Goal: Task Accomplishment & Management: Use online tool/utility

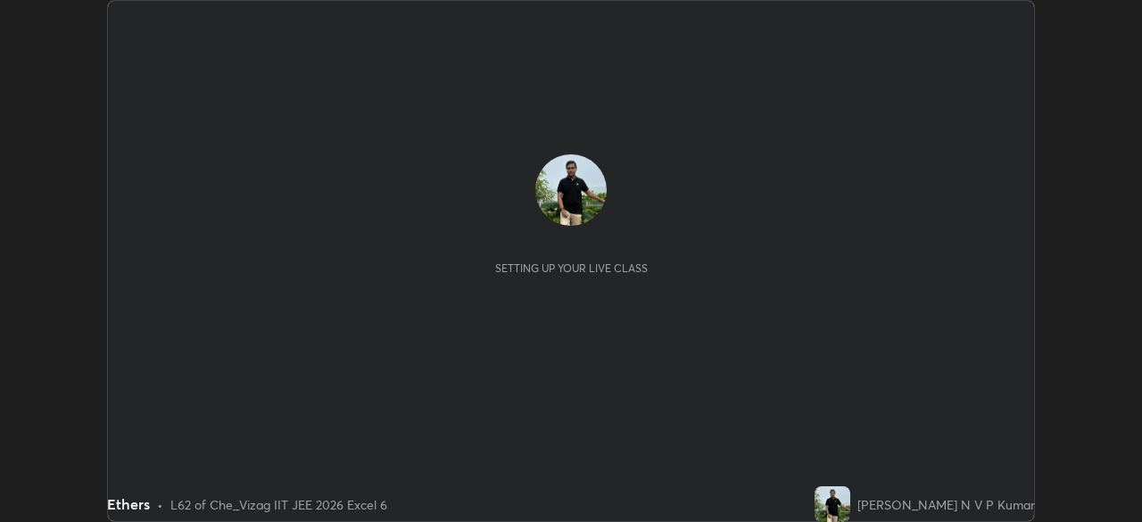
scroll to position [522, 1141]
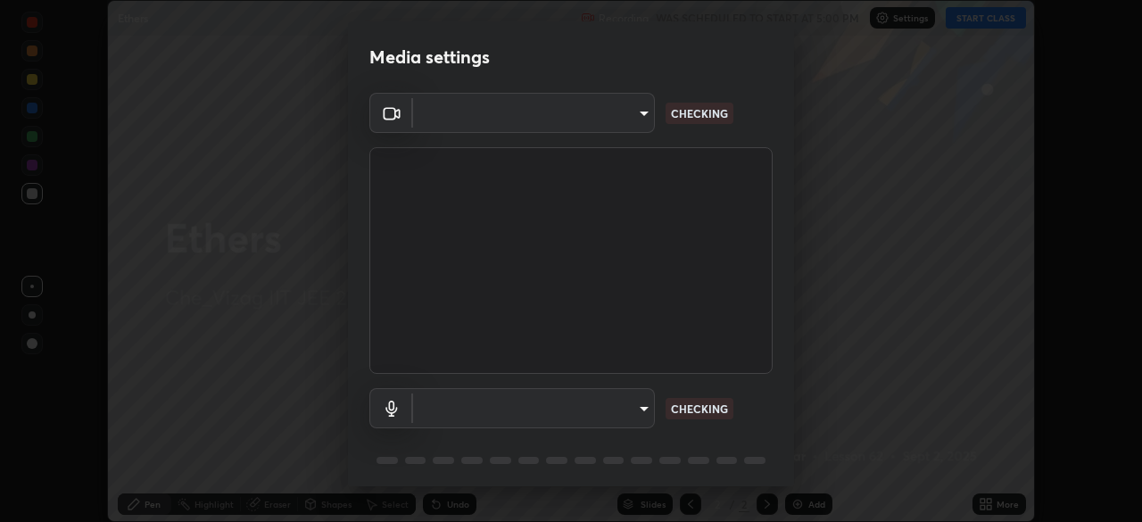
type input "359b0c2fb2d22ad11c48a9d20da28c30b8d2b6f3407690bdf719b12c3c7a5d7b"
click at [640, 403] on body "Erase all Ethers Recording WAS SCHEDULED TO START AT 5:00 PM Settings START CLA…" at bounding box center [571, 261] width 1142 height 522
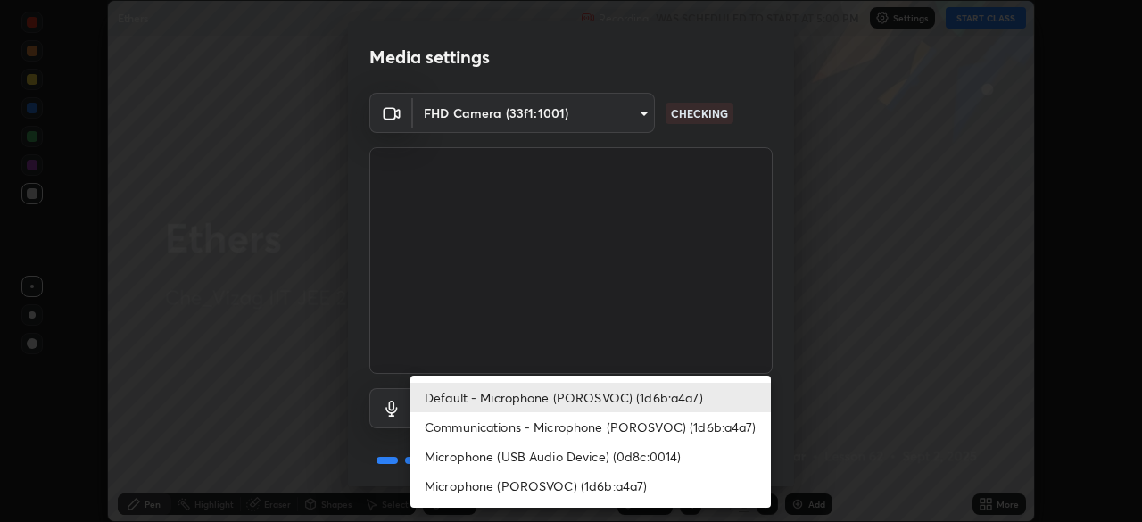
click at [563, 487] on li "Microphone (POROSVOC) (1d6b:a4a7)" at bounding box center [590, 485] width 360 height 29
type input "12814da3fbad5312446f54dc96c9f45bb106af13422bf073fcb2e73aabfc12f0"
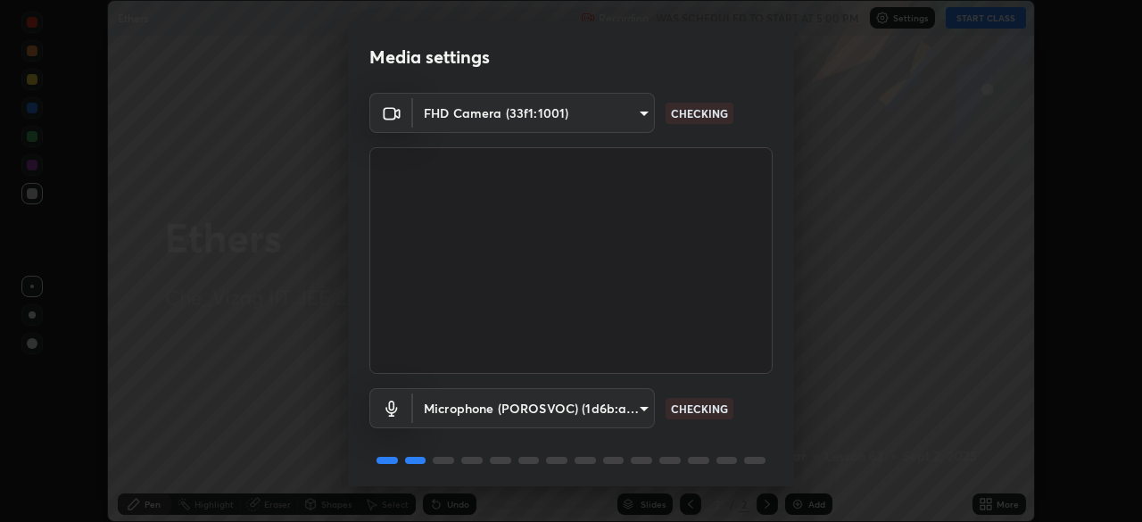
scroll to position [63, 0]
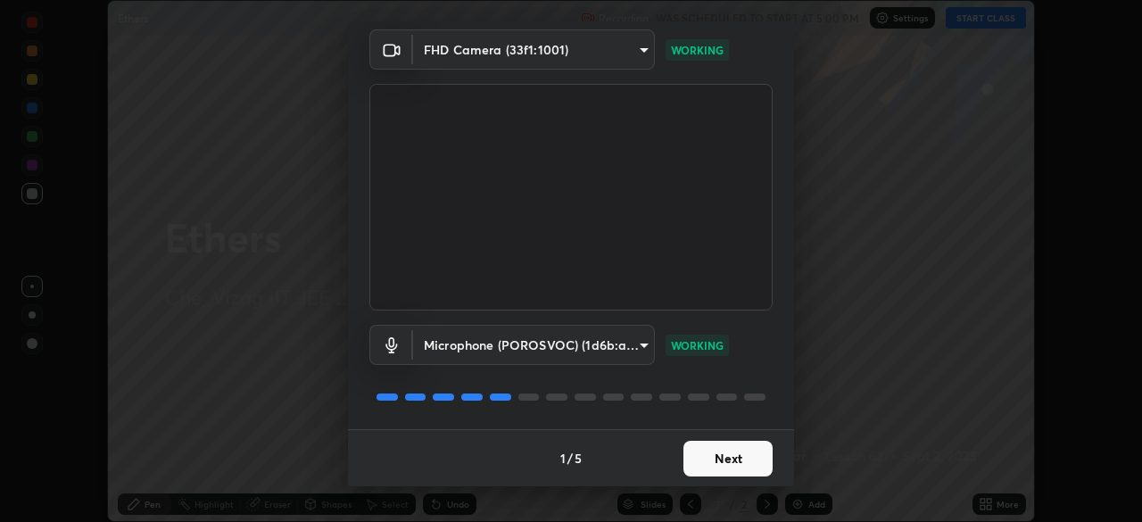
click at [746, 463] on button "Next" at bounding box center [727, 459] width 89 height 36
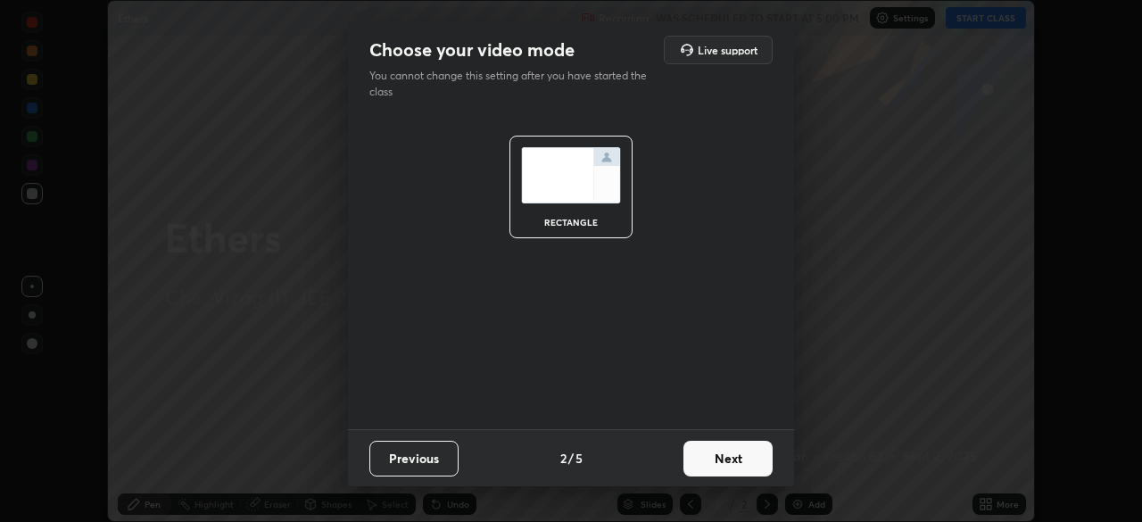
click at [753, 462] on button "Next" at bounding box center [727, 459] width 89 height 36
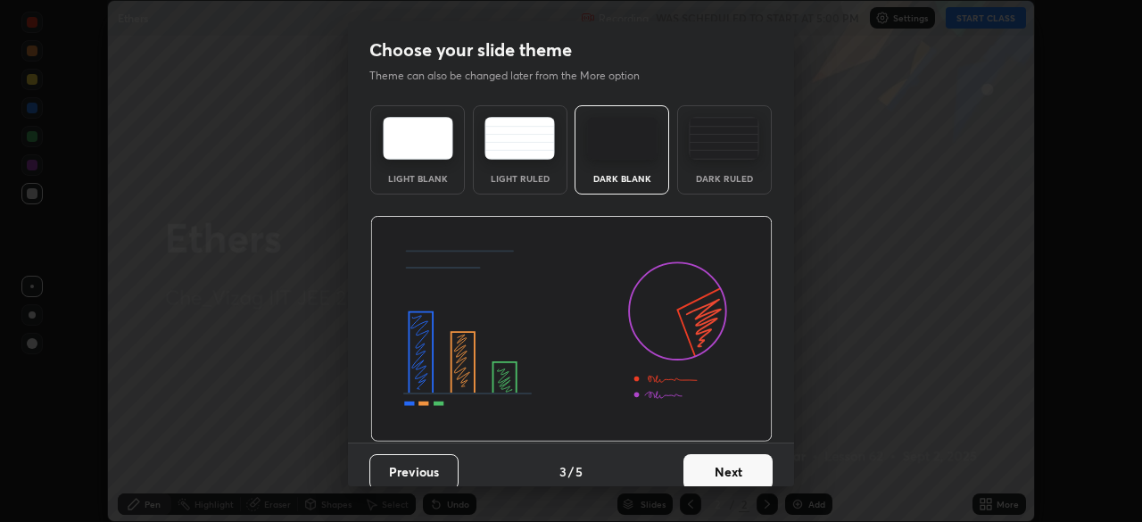
click at [754, 461] on button "Next" at bounding box center [727, 472] width 89 height 36
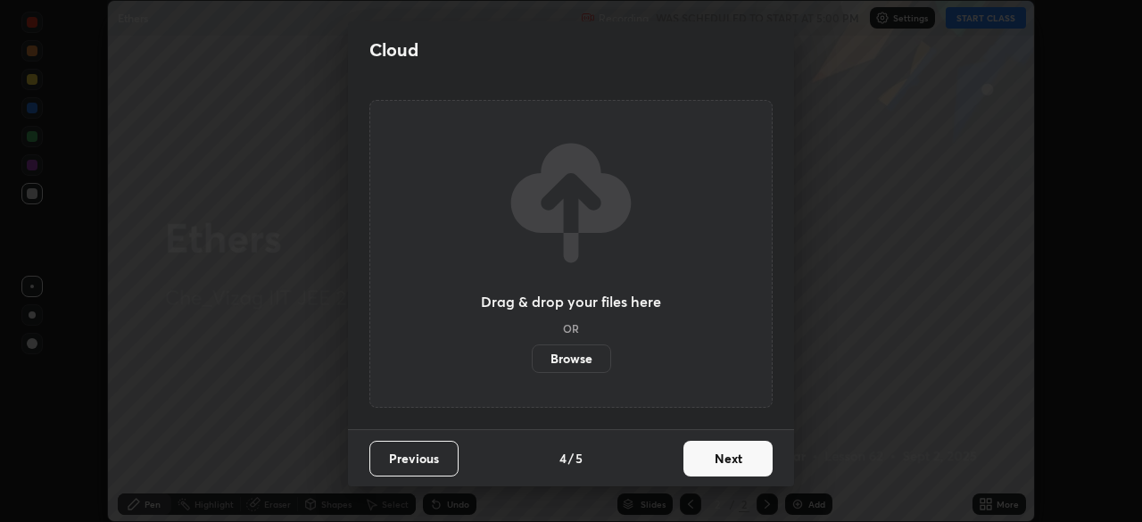
click at [755, 460] on button "Next" at bounding box center [727, 459] width 89 height 36
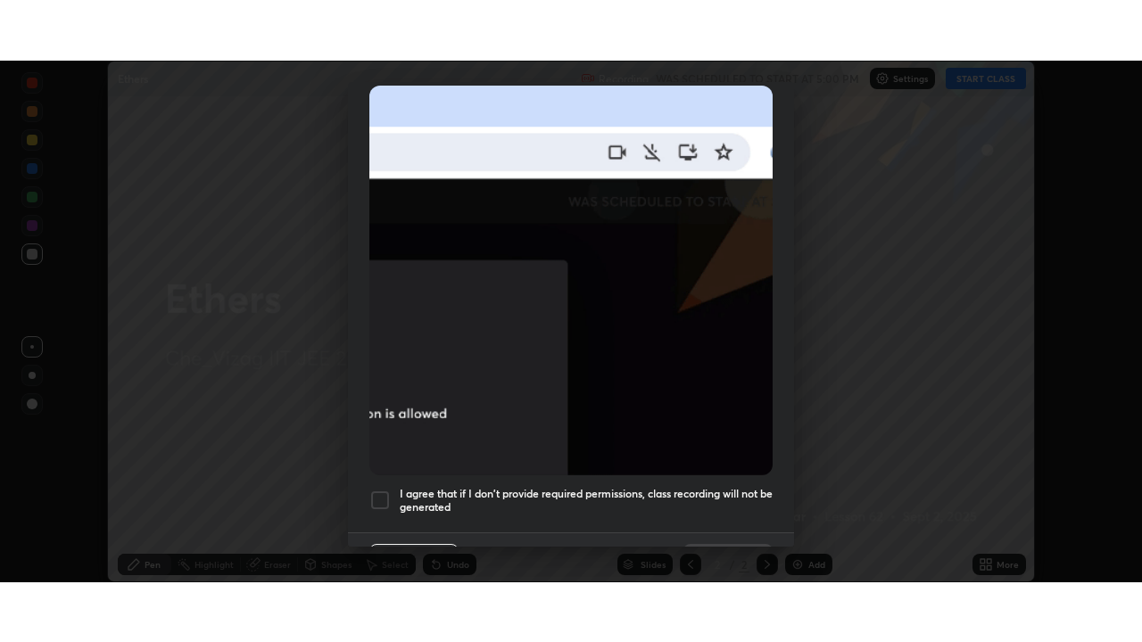
scroll to position [427, 0]
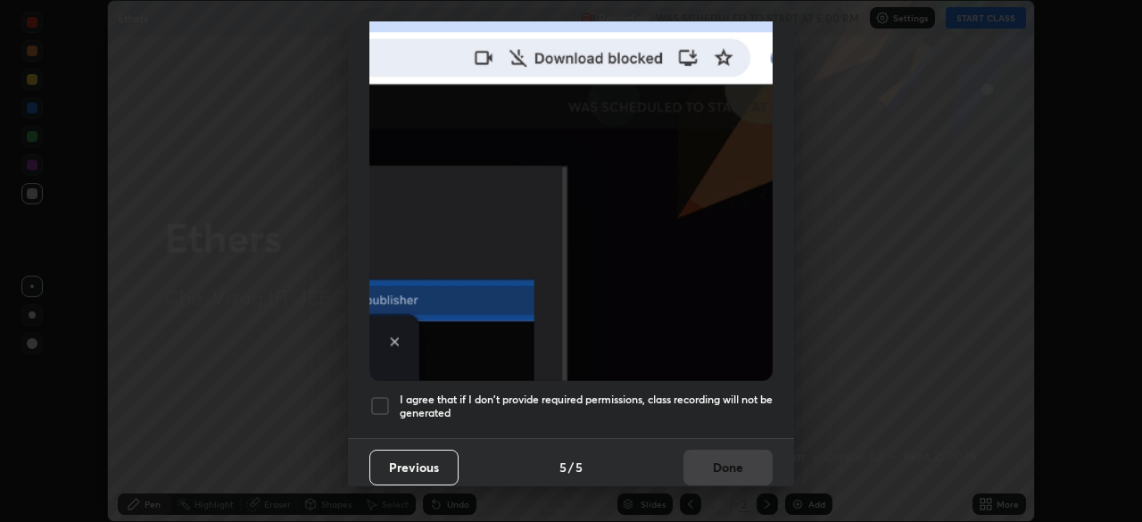
click at [732, 393] on h5 "I agree that if I don't provide required permissions, class recording will not …" at bounding box center [586, 407] width 373 height 28
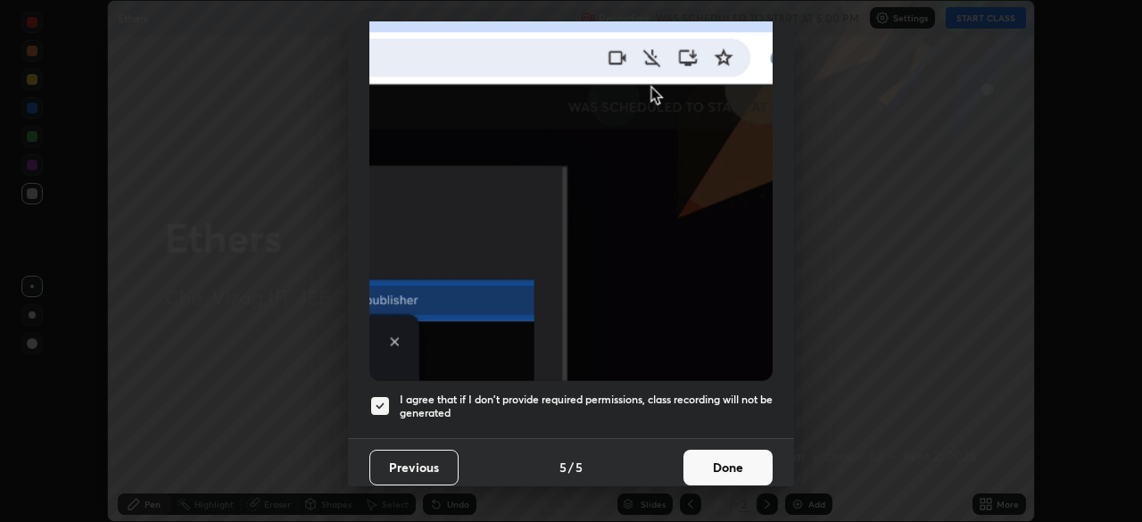
click at [748, 473] on button "Done" at bounding box center [727, 468] width 89 height 36
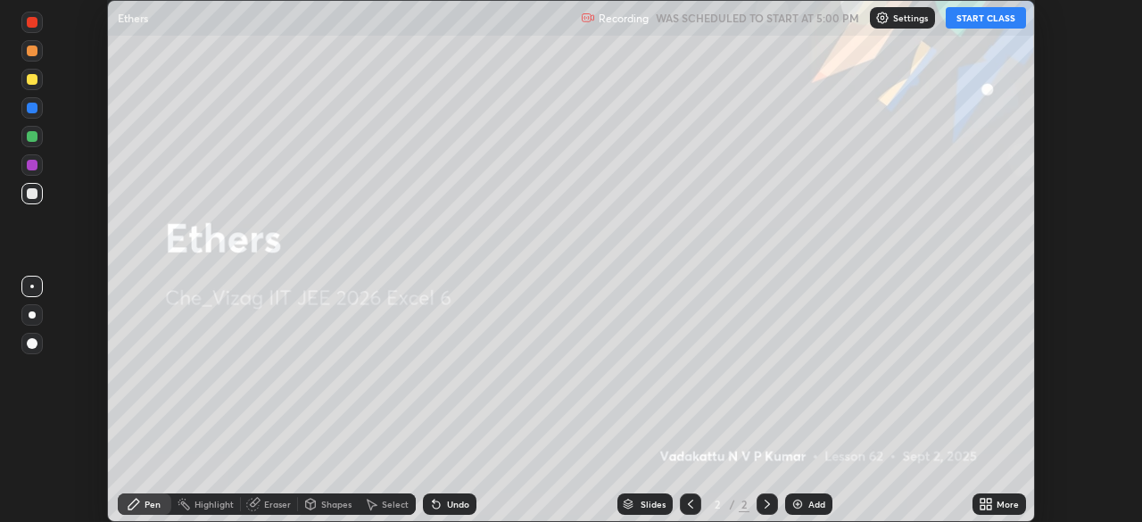
click at [994, 22] on button "START CLASS" at bounding box center [986, 17] width 80 height 21
click at [985, 504] on icon at bounding box center [986, 504] width 14 height 14
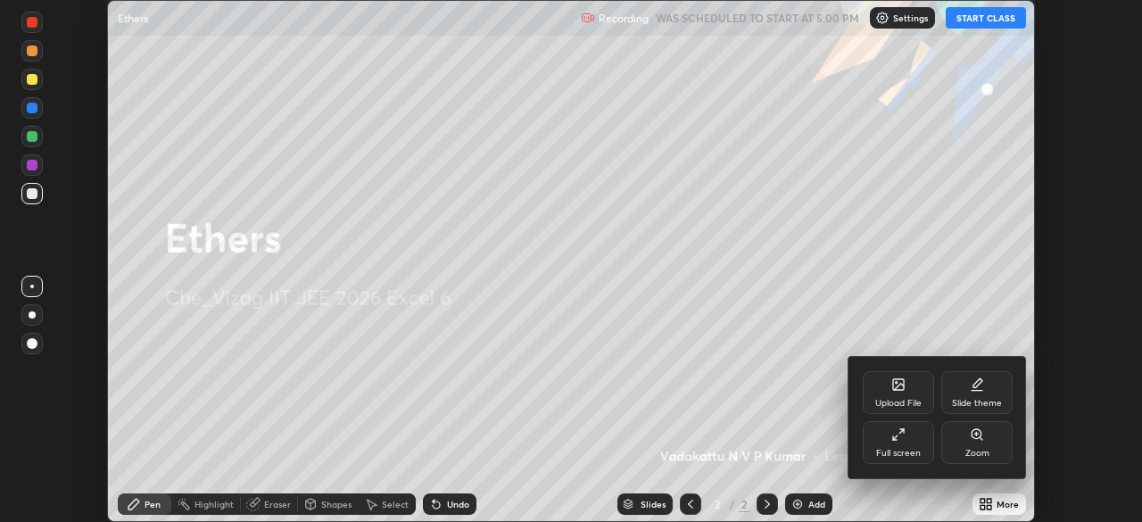
click at [895, 437] on icon at bounding box center [895, 437] width 4 height 4
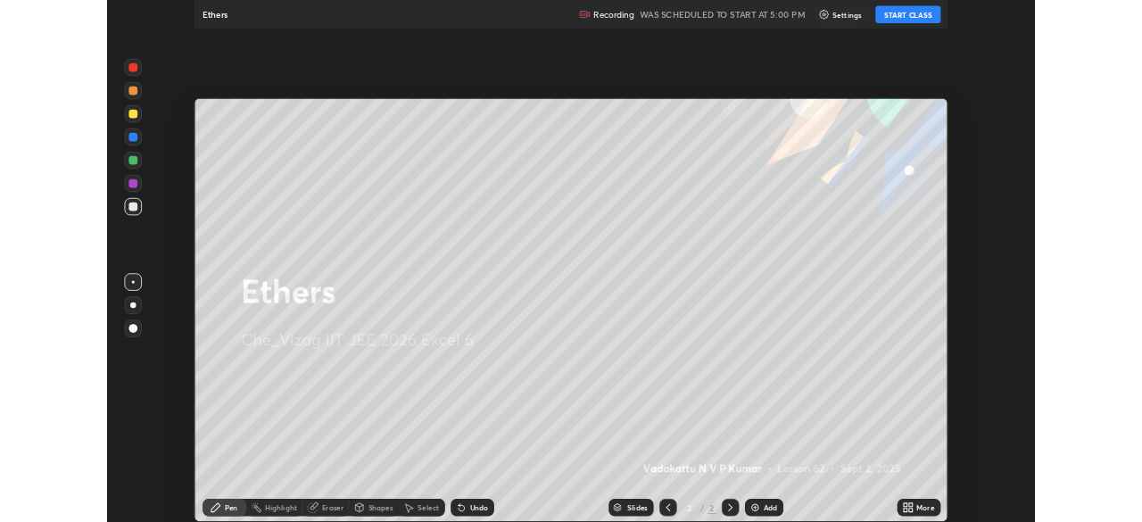
scroll to position [642, 1142]
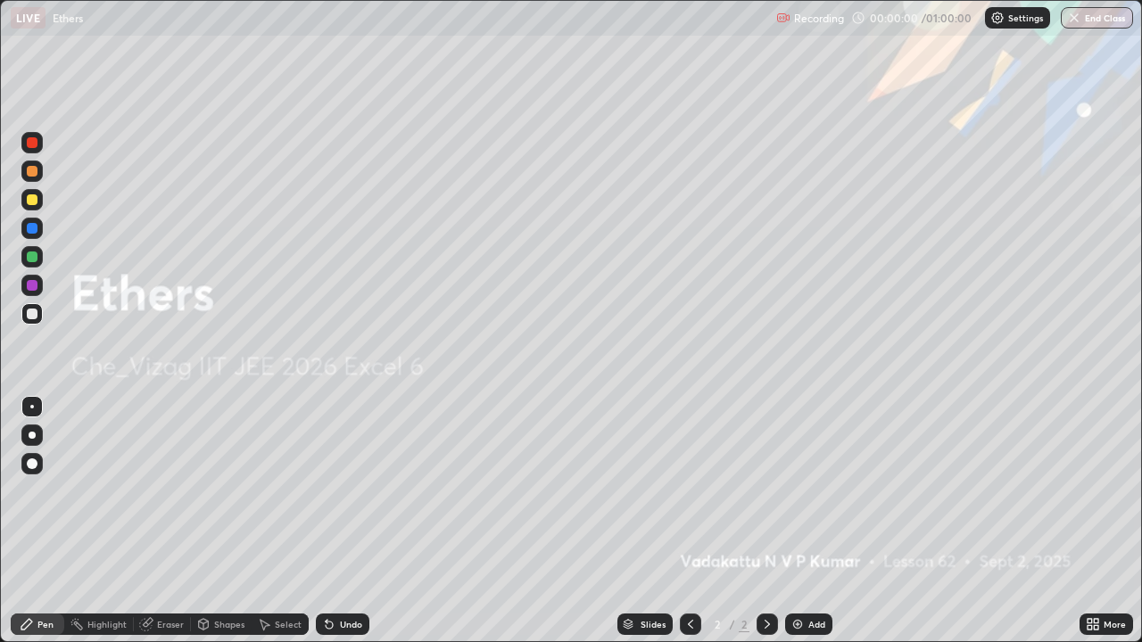
click at [806, 521] on div "Add" at bounding box center [808, 624] width 47 height 21
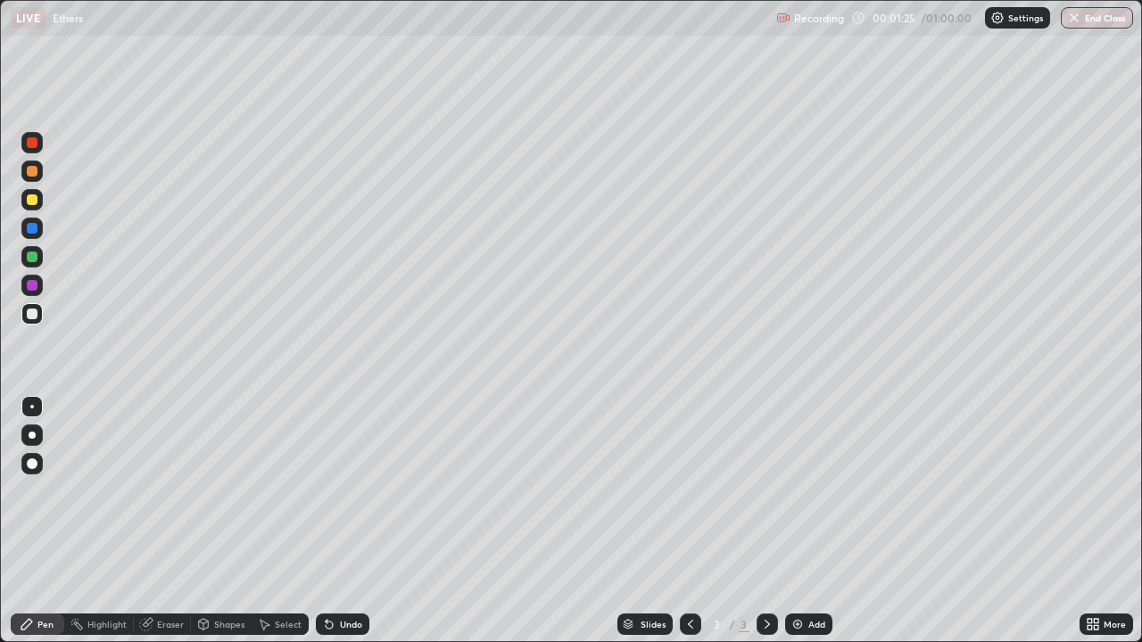
click at [174, 521] on div "Eraser" at bounding box center [170, 624] width 27 height 9
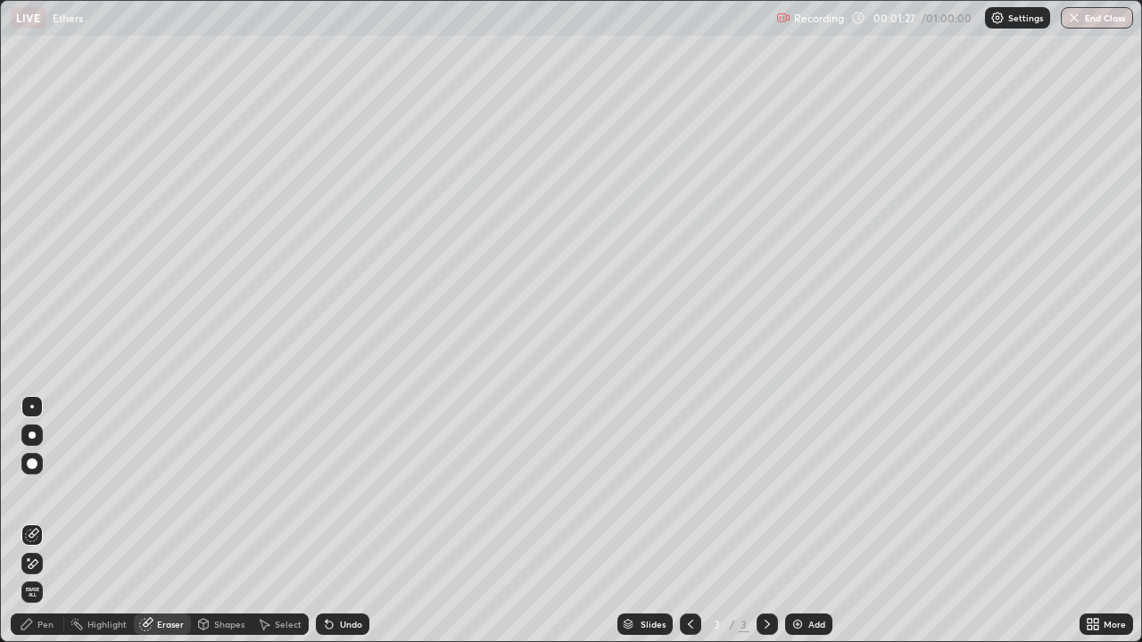
click at [52, 521] on div "Pen" at bounding box center [45, 624] width 16 height 9
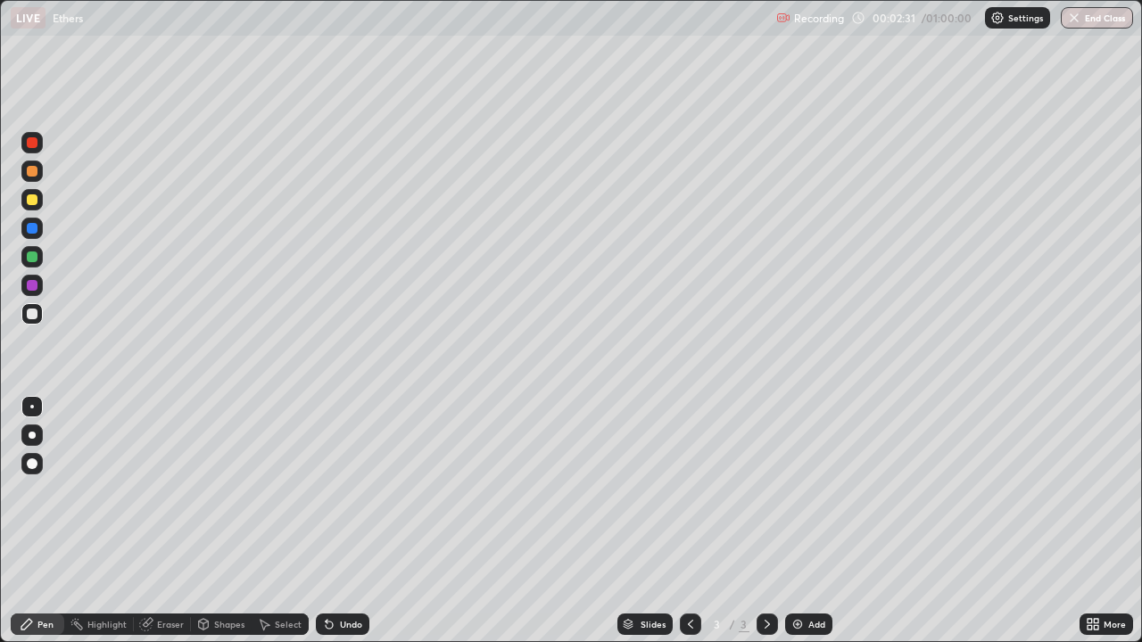
click at [178, 521] on div "Eraser" at bounding box center [170, 624] width 27 height 9
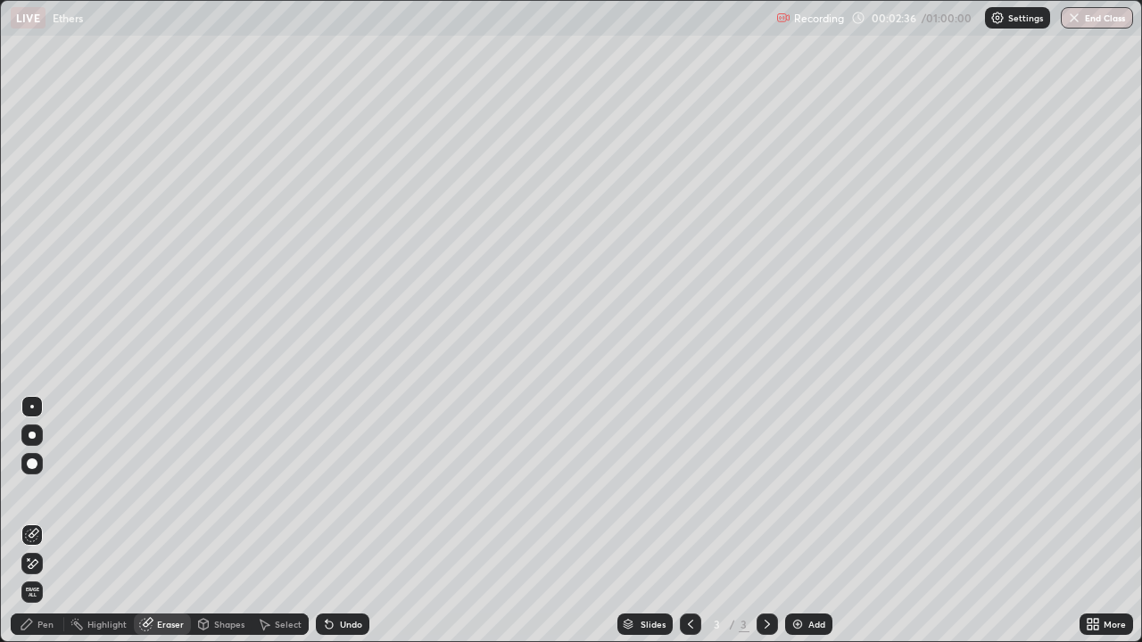
click at [55, 521] on div "Pen" at bounding box center [38, 624] width 54 height 21
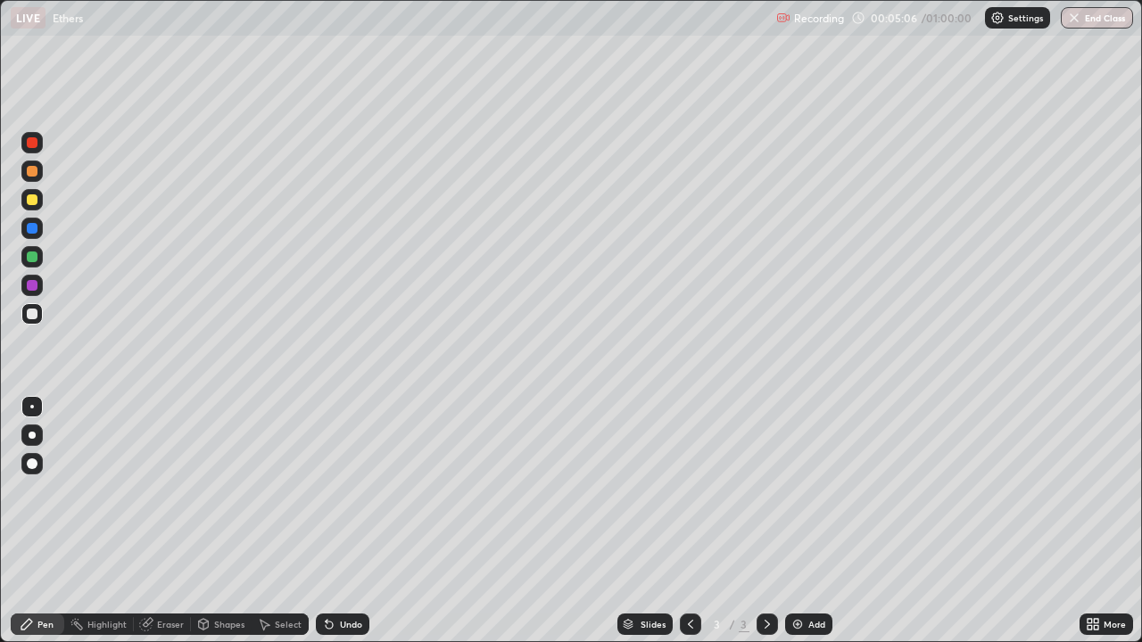
click at [289, 521] on div "Select" at bounding box center [288, 624] width 27 height 9
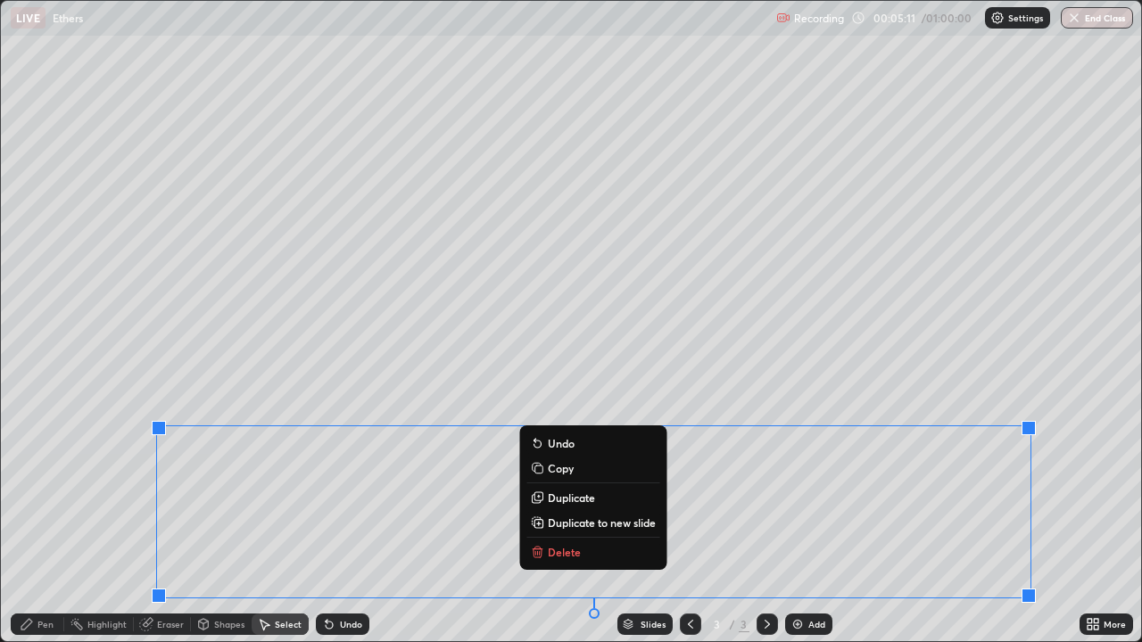
click at [566, 521] on p "Delete" at bounding box center [564, 552] width 33 height 14
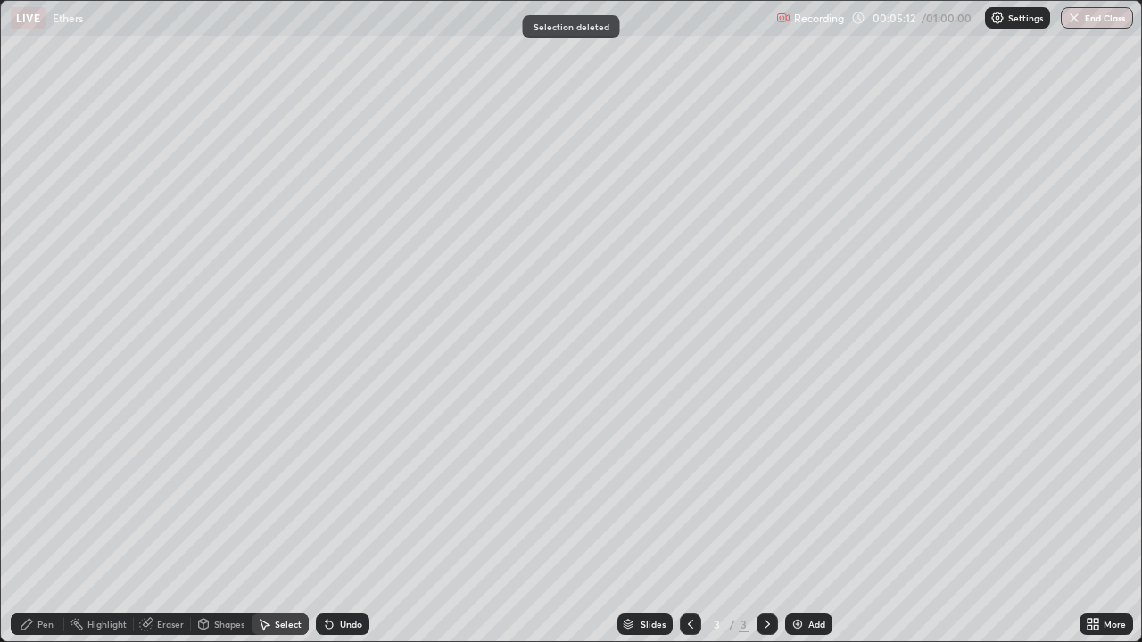
click at [50, 521] on div "Pen" at bounding box center [45, 624] width 16 height 9
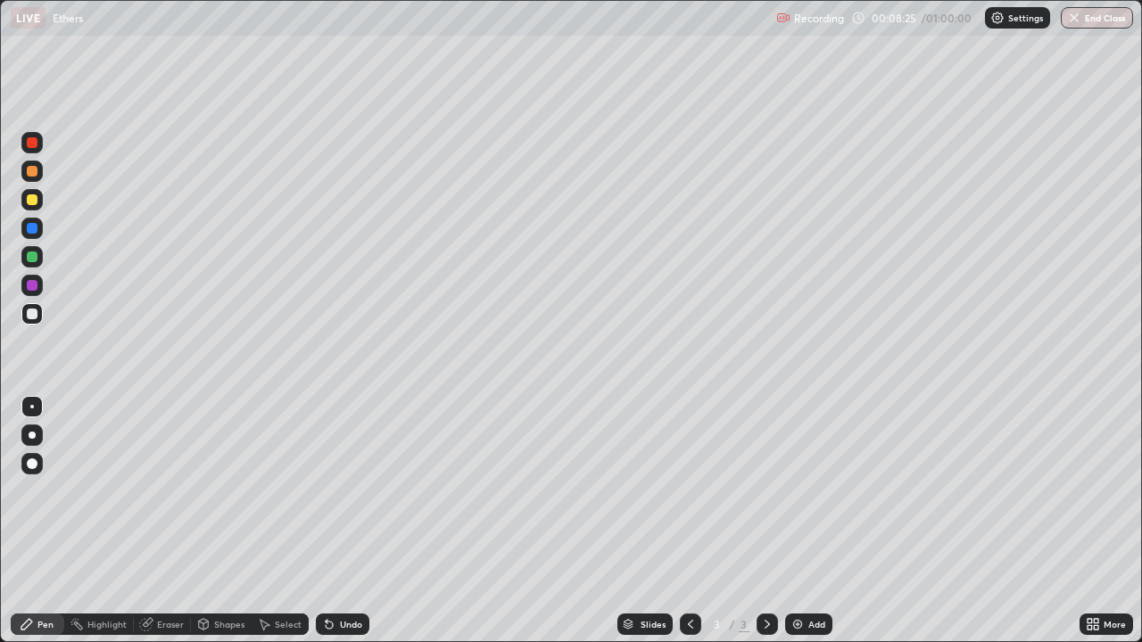
click at [299, 521] on div "Select" at bounding box center [288, 624] width 27 height 9
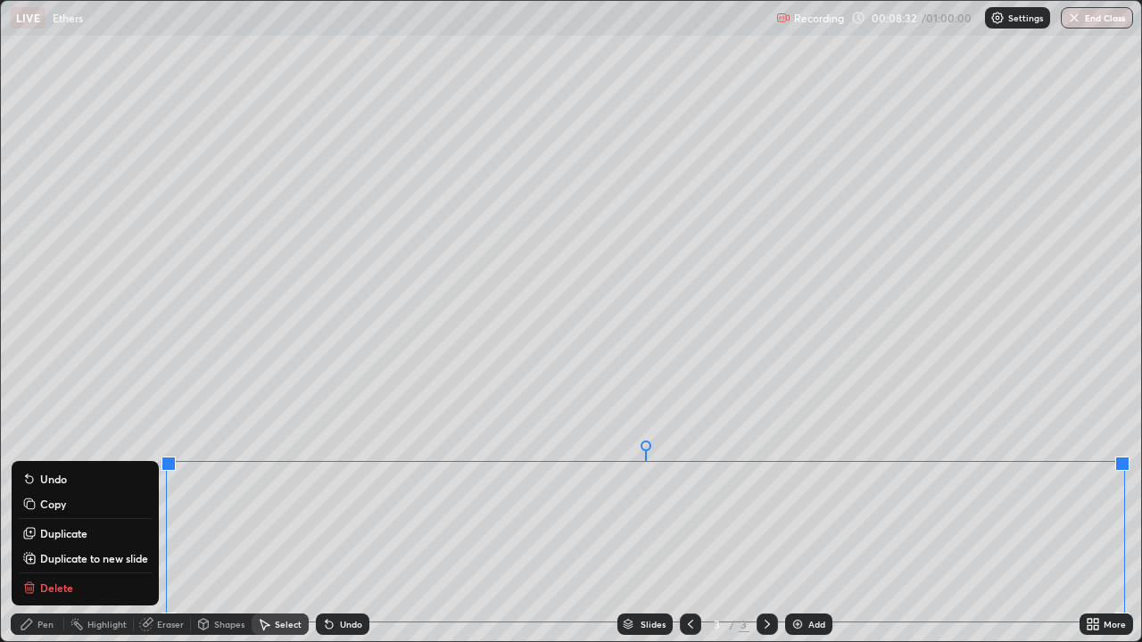
click at [71, 521] on button "Delete" at bounding box center [85, 587] width 133 height 21
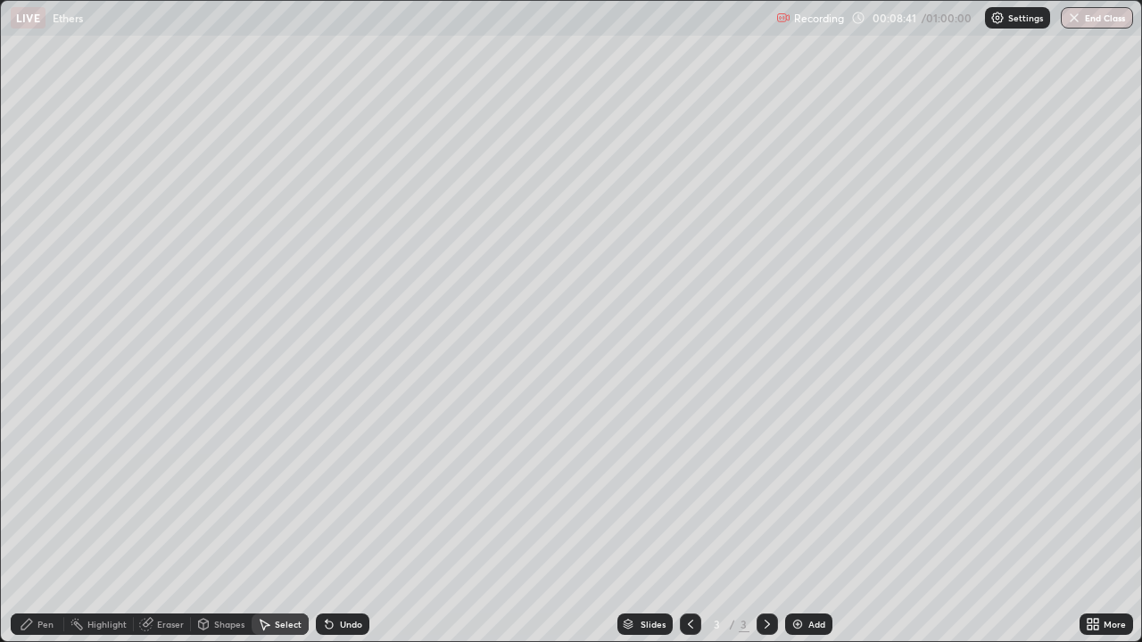
click at [61, 521] on div "Pen" at bounding box center [38, 624] width 54 height 21
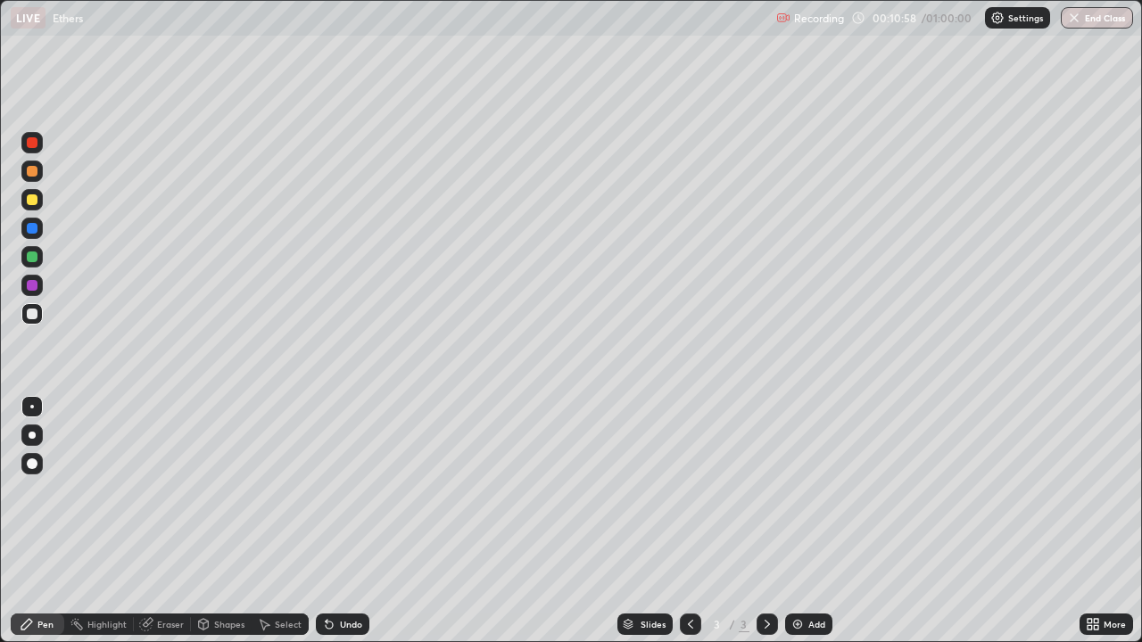
click at [289, 521] on div "Select" at bounding box center [288, 624] width 27 height 9
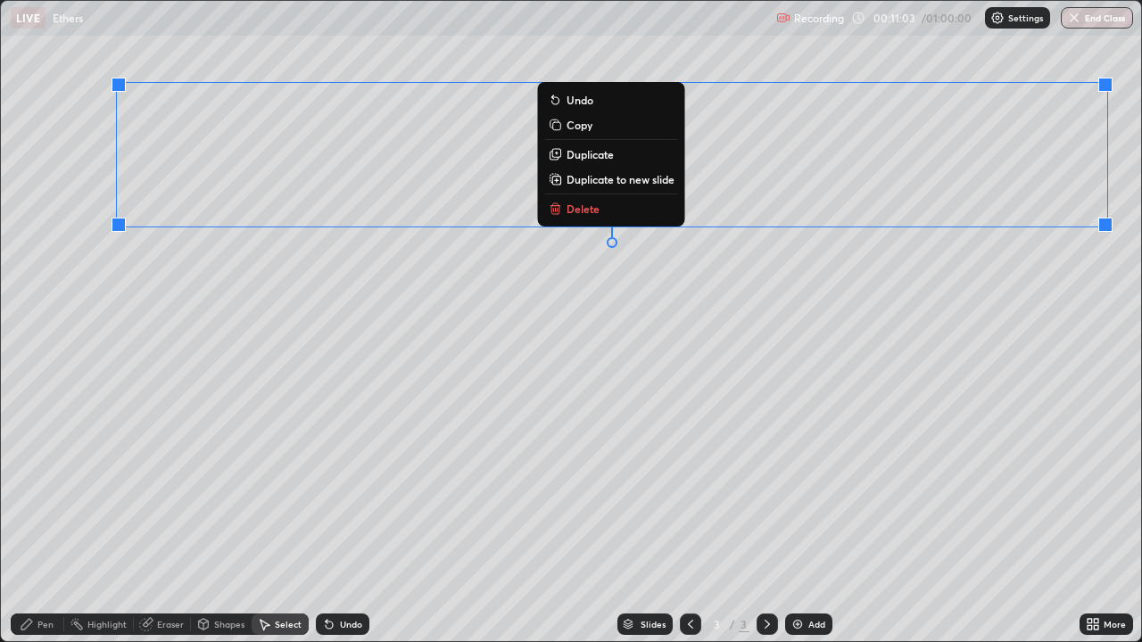
click at [594, 208] on p "Delete" at bounding box center [582, 209] width 33 height 14
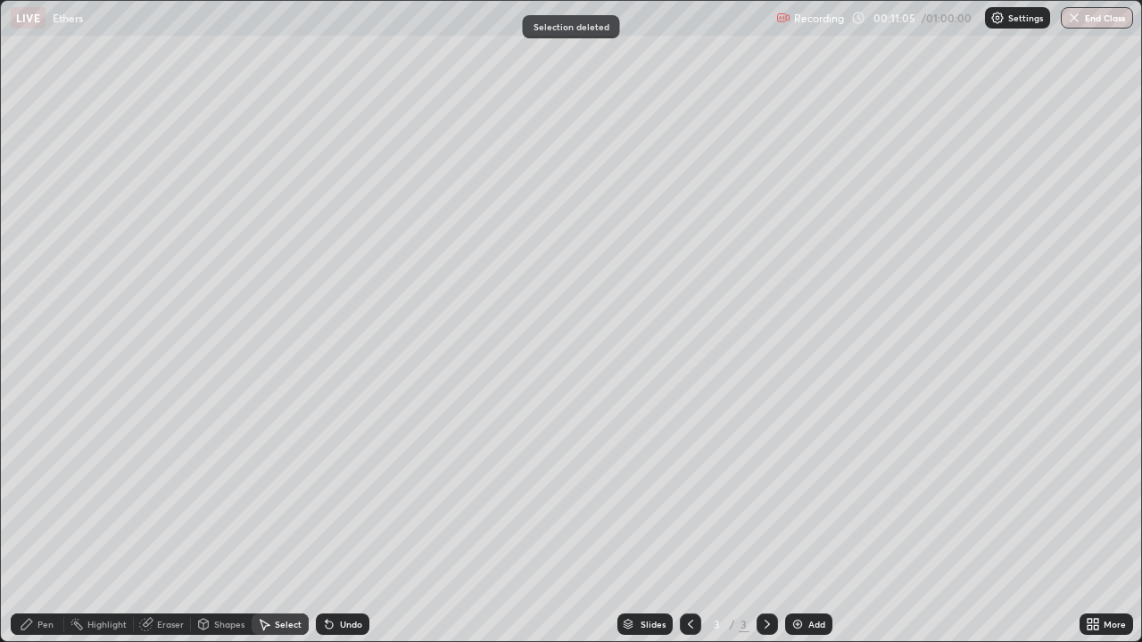
click at [178, 521] on div "Eraser" at bounding box center [170, 624] width 27 height 9
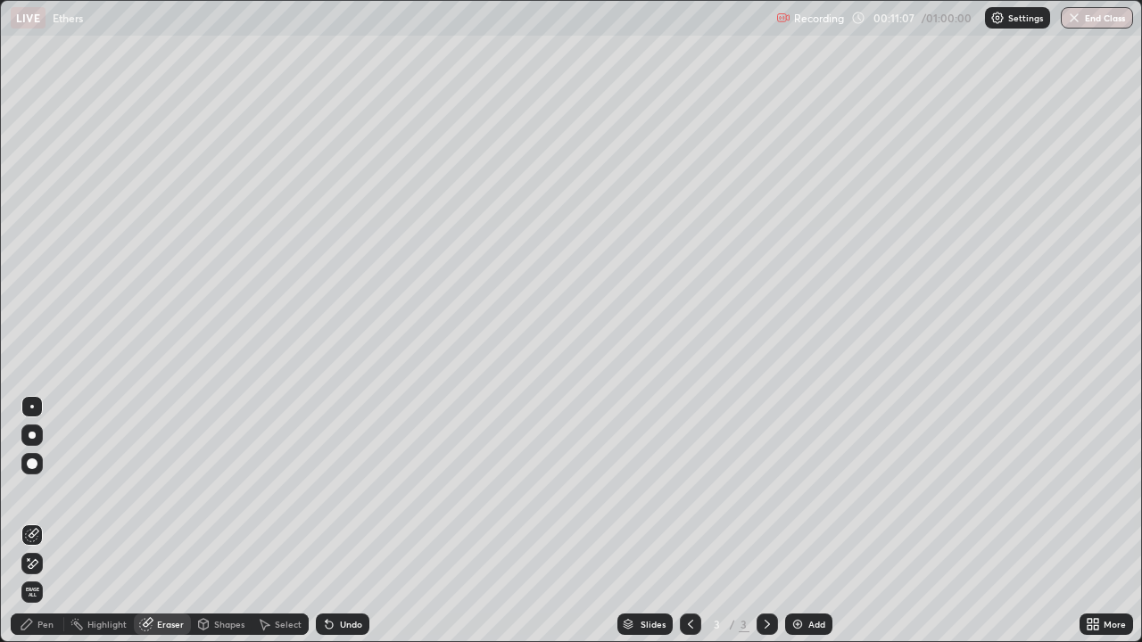
click at [32, 470] on div at bounding box center [31, 463] width 21 height 21
click at [45, 521] on div "Pen" at bounding box center [45, 624] width 16 height 9
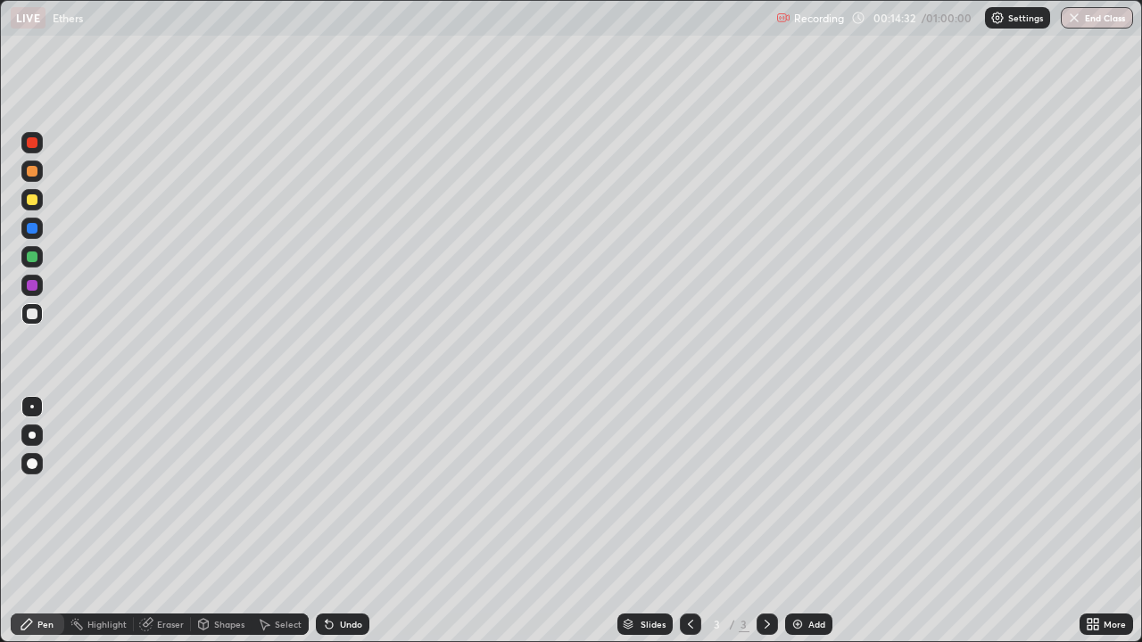
click at [298, 521] on div "Select" at bounding box center [288, 624] width 27 height 9
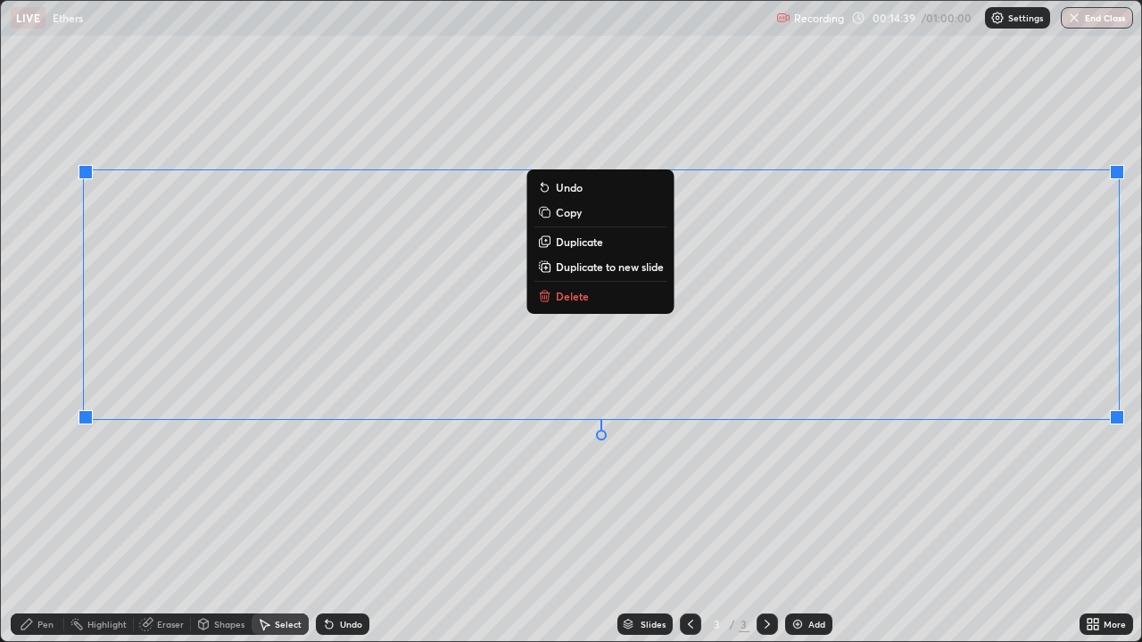
click at [585, 302] on p "Delete" at bounding box center [572, 296] width 33 height 14
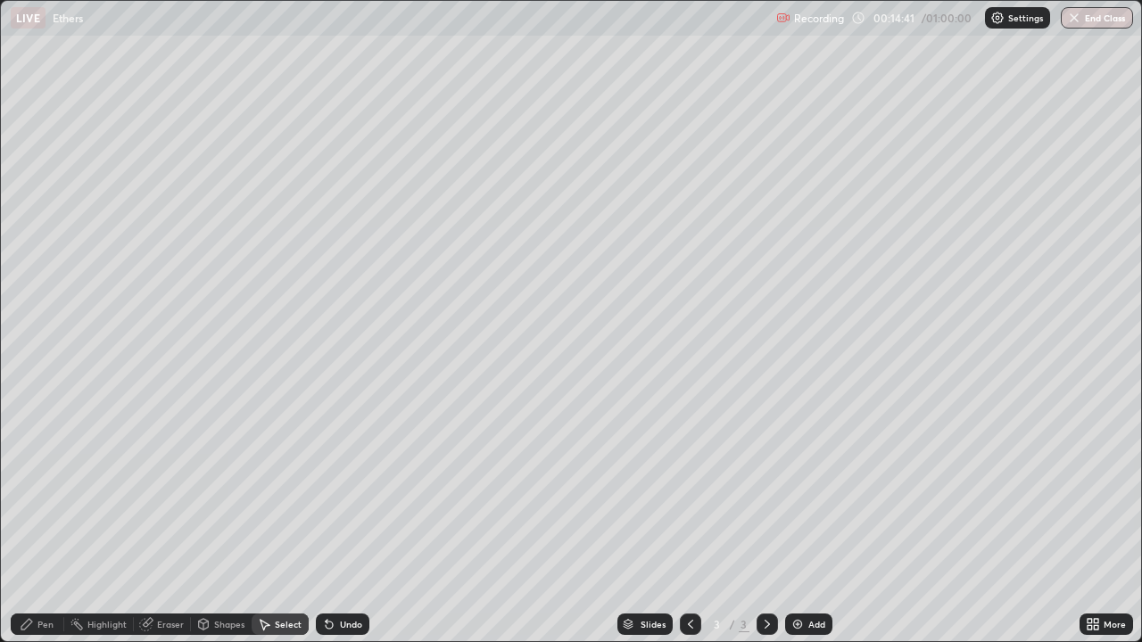
click at [179, 521] on div "Eraser" at bounding box center [170, 624] width 27 height 9
click at [45, 521] on div "Pen" at bounding box center [45, 624] width 16 height 9
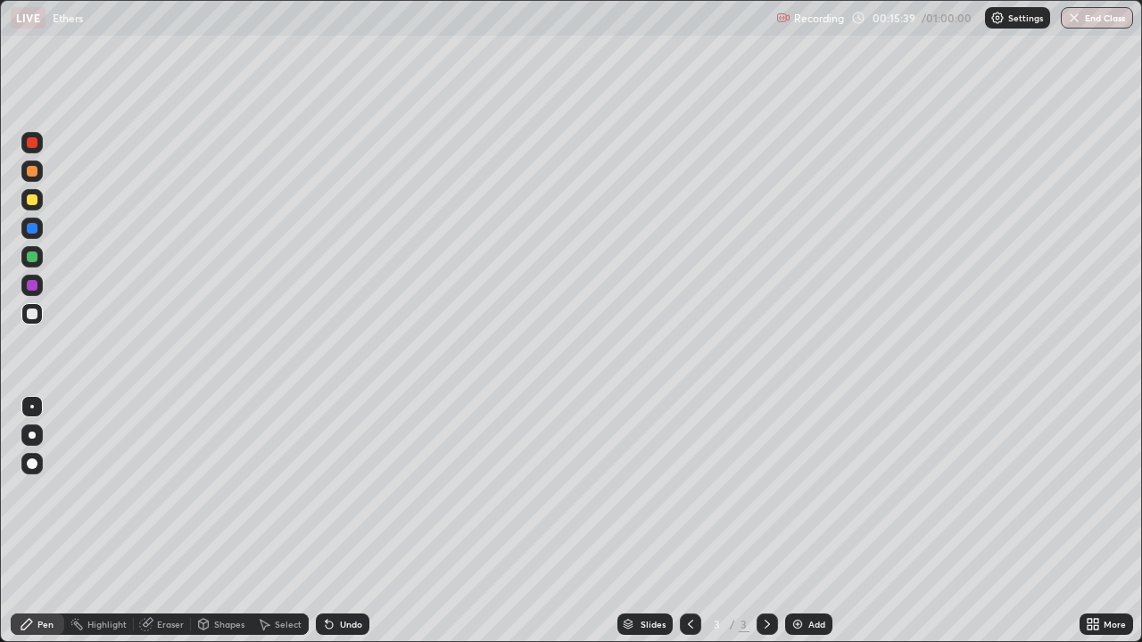
click at [31, 204] on div at bounding box center [32, 199] width 11 height 11
click at [42, 315] on div at bounding box center [31, 313] width 21 height 21
click at [177, 521] on div "Eraser" at bounding box center [170, 624] width 27 height 9
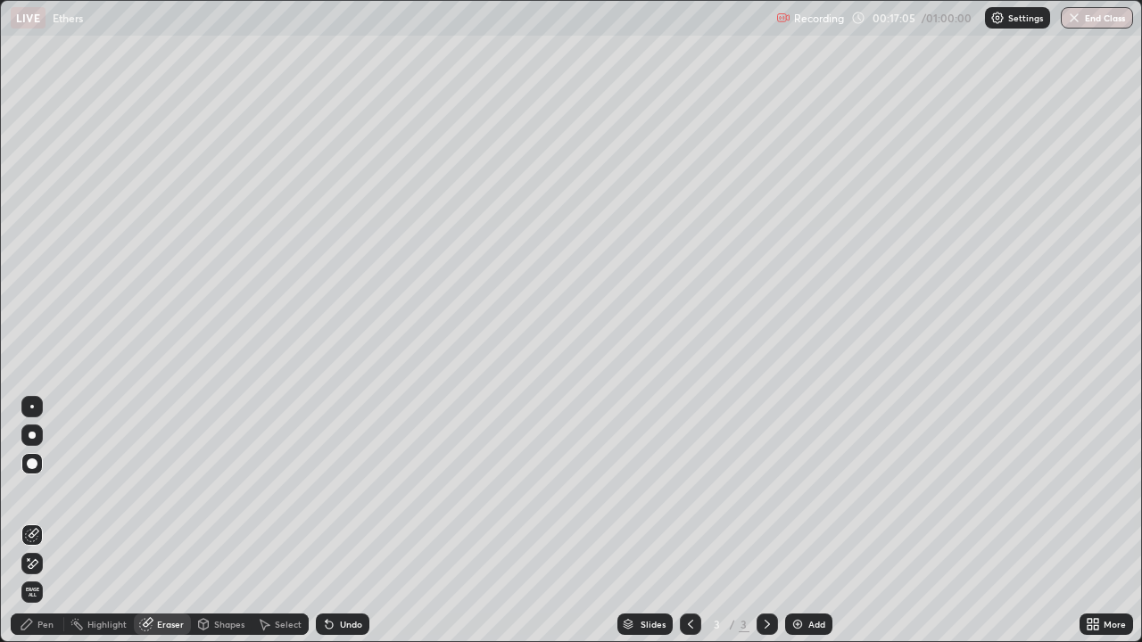
click at [48, 521] on div "Pen" at bounding box center [38, 624] width 54 height 21
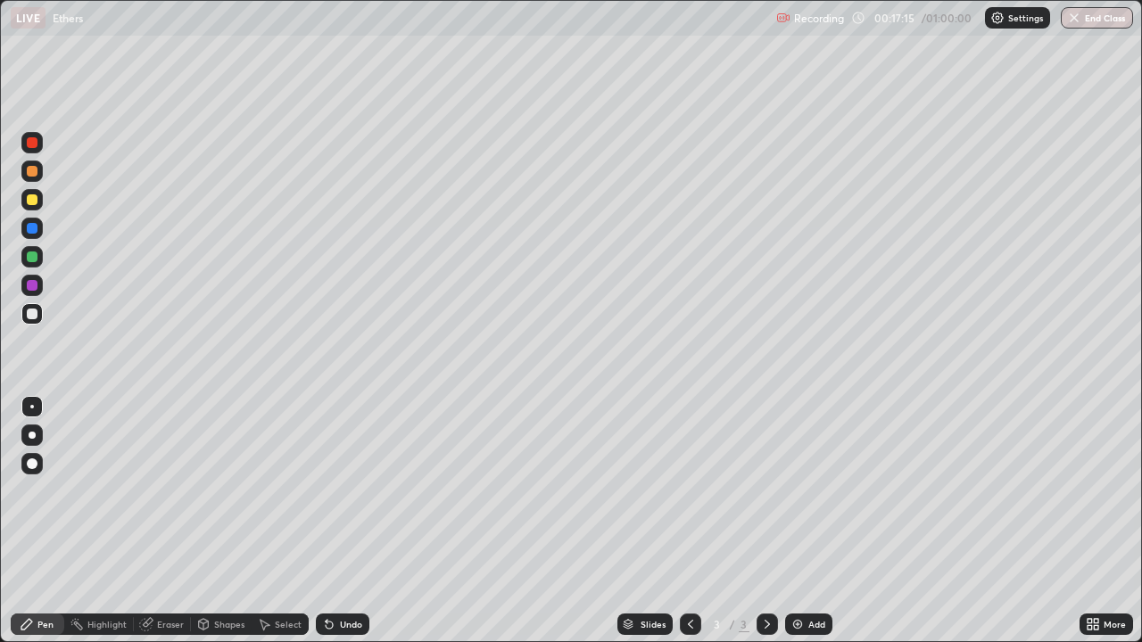
click at [276, 521] on div "Select" at bounding box center [288, 624] width 27 height 9
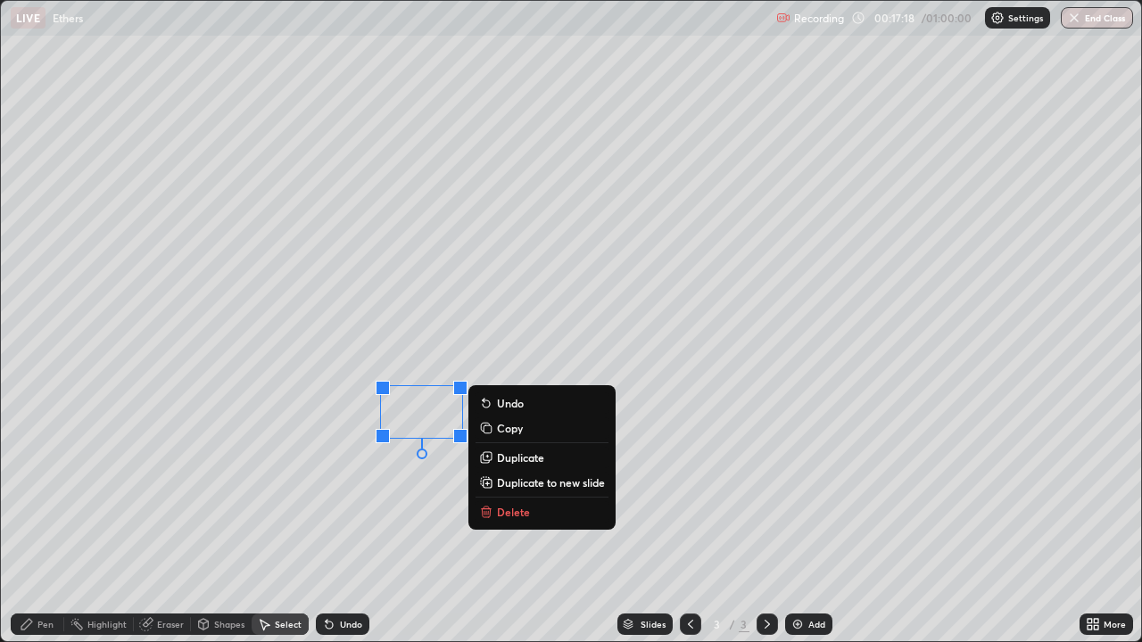
click at [512, 511] on p "Delete" at bounding box center [513, 512] width 33 height 14
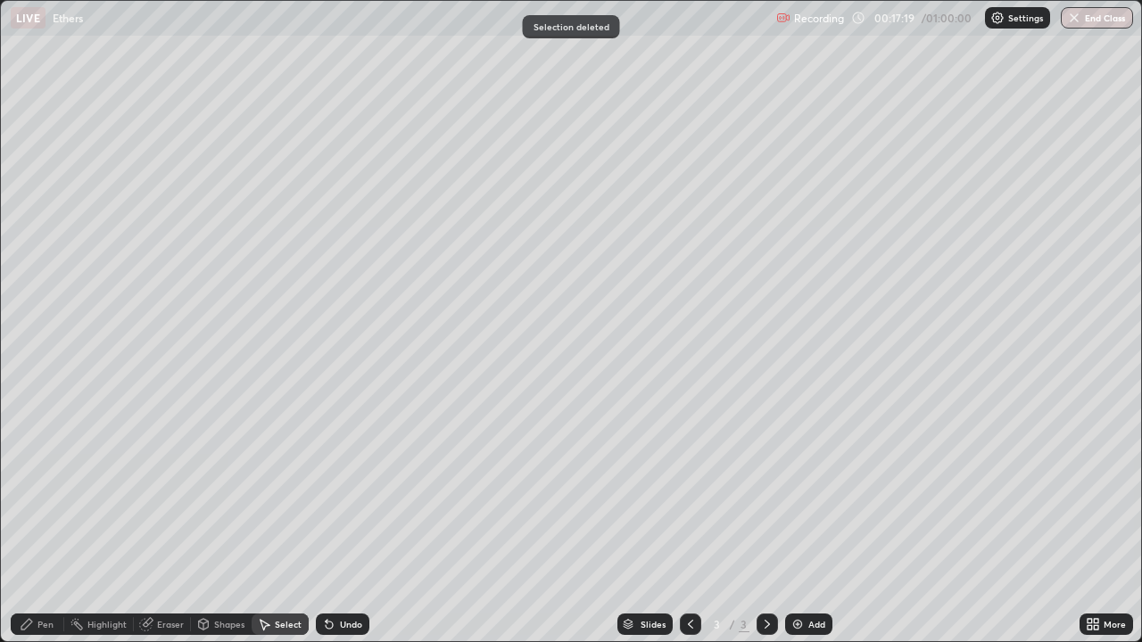
click at [53, 521] on div "Pen" at bounding box center [45, 624] width 16 height 9
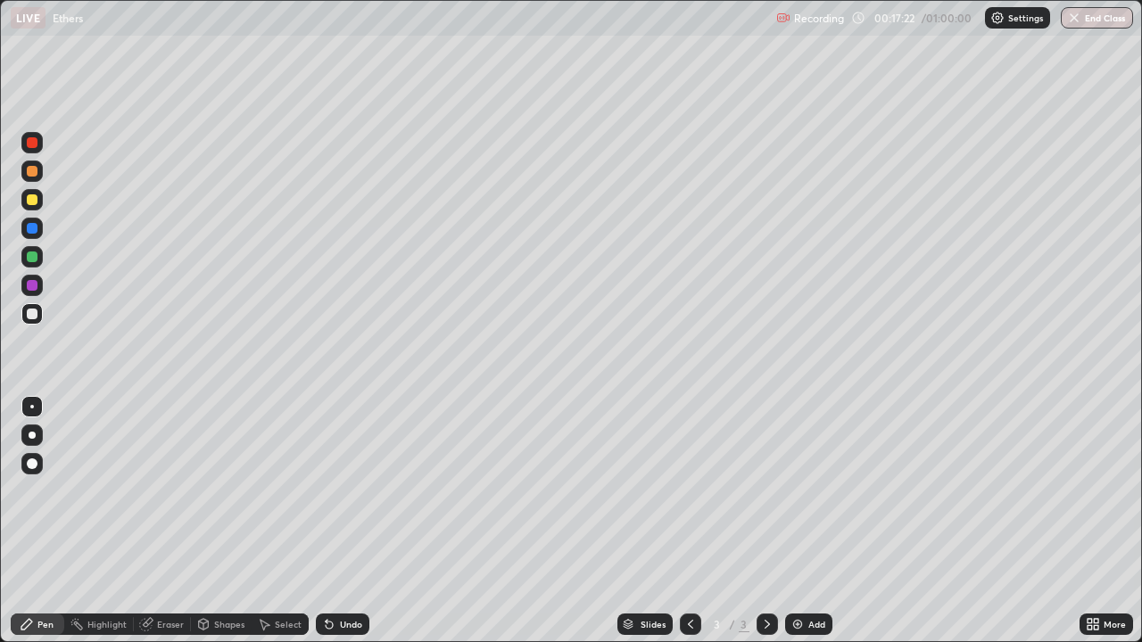
click at [175, 521] on div "Eraser" at bounding box center [170, 624] width 27 height 9
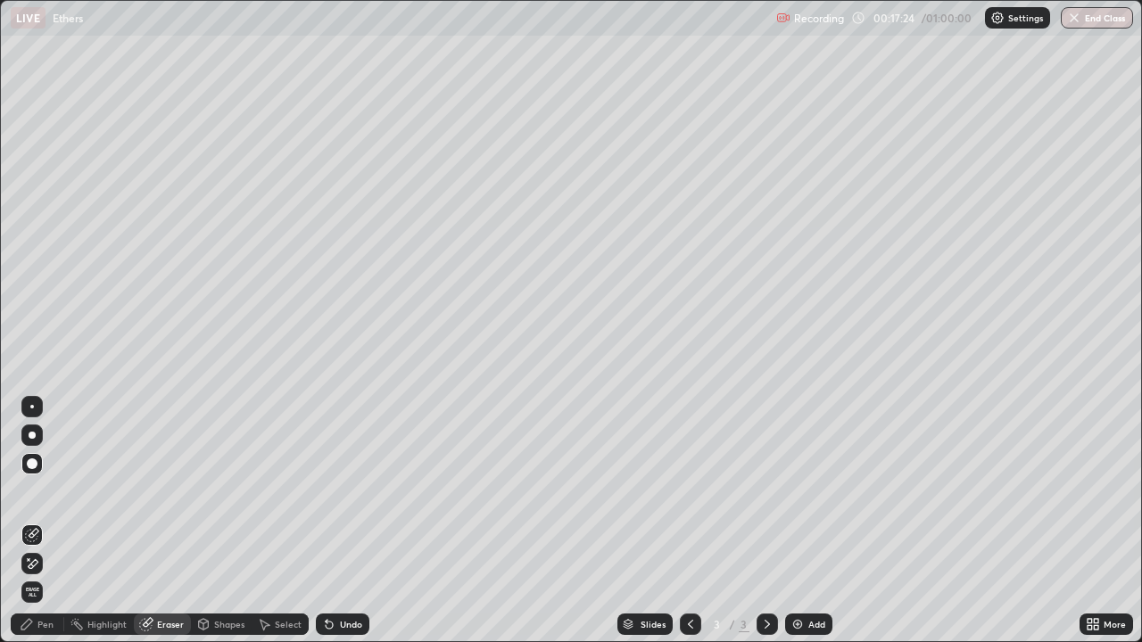
click at [49, 521] on div "Pen" at bounding box center [45, 624] width 16 height 9
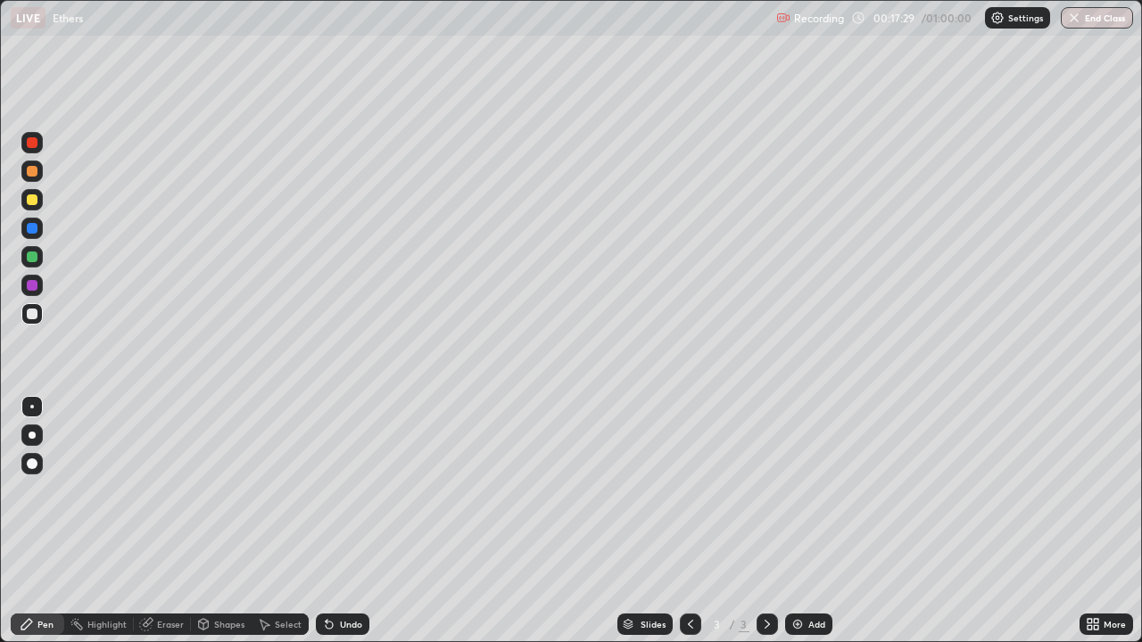
click at [177, 521] on div "Eraser" at bounding box center [170, 624] width 27 height 9
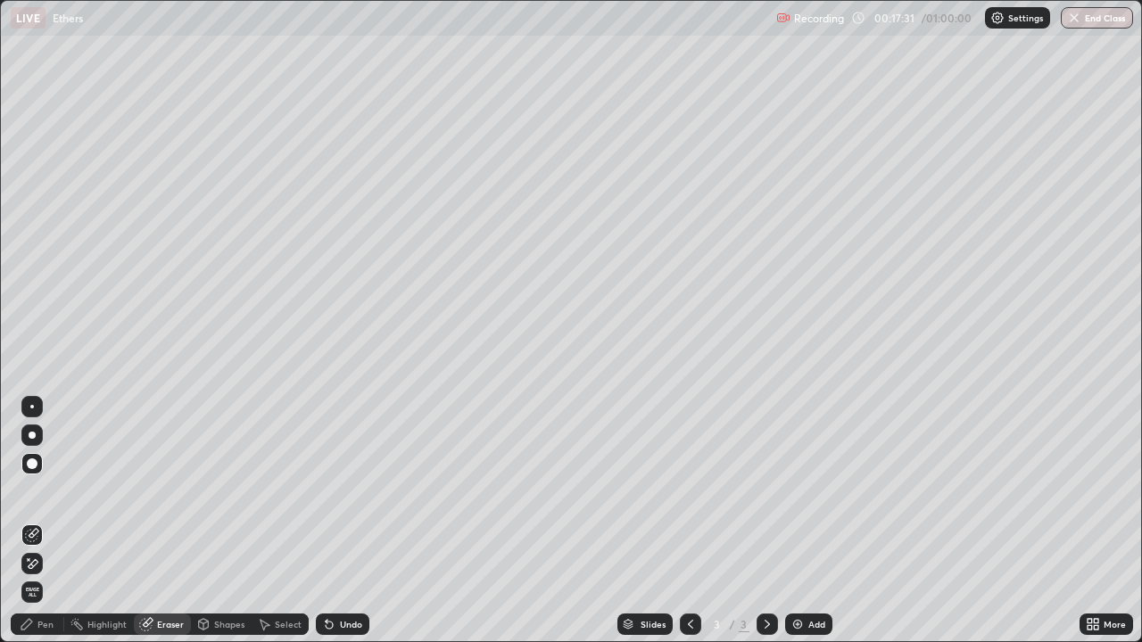
click at [51, 521] on div "Pen" at bounding box center [45, 624] width 16 height 9
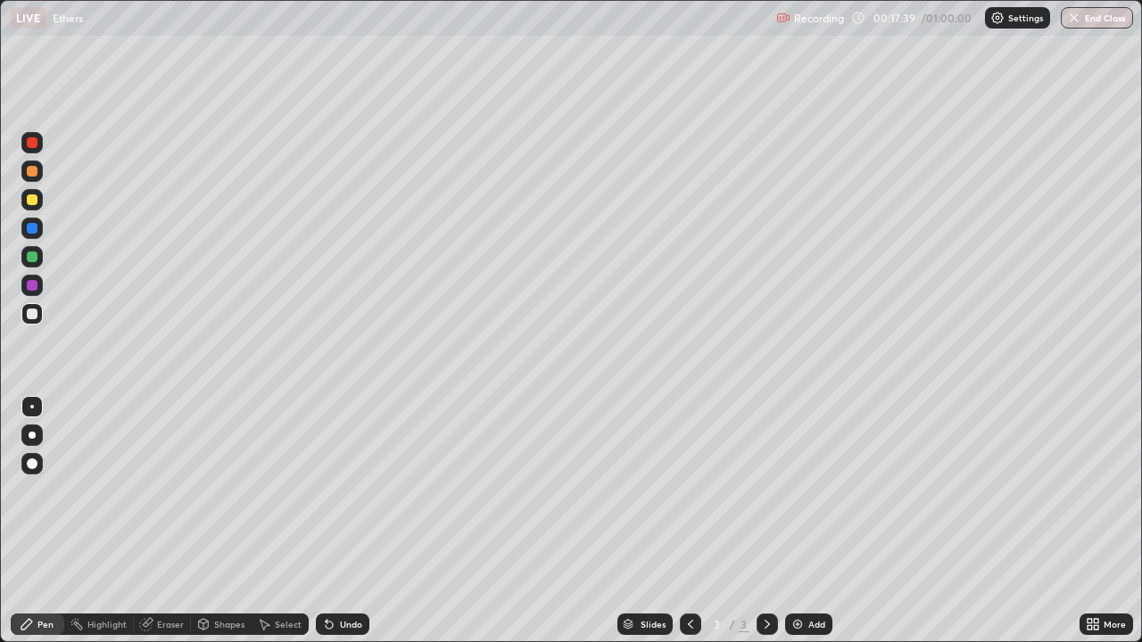
click at [178, 521] on div "Eraser" at bounding box center [170, 624] width 27 height 9
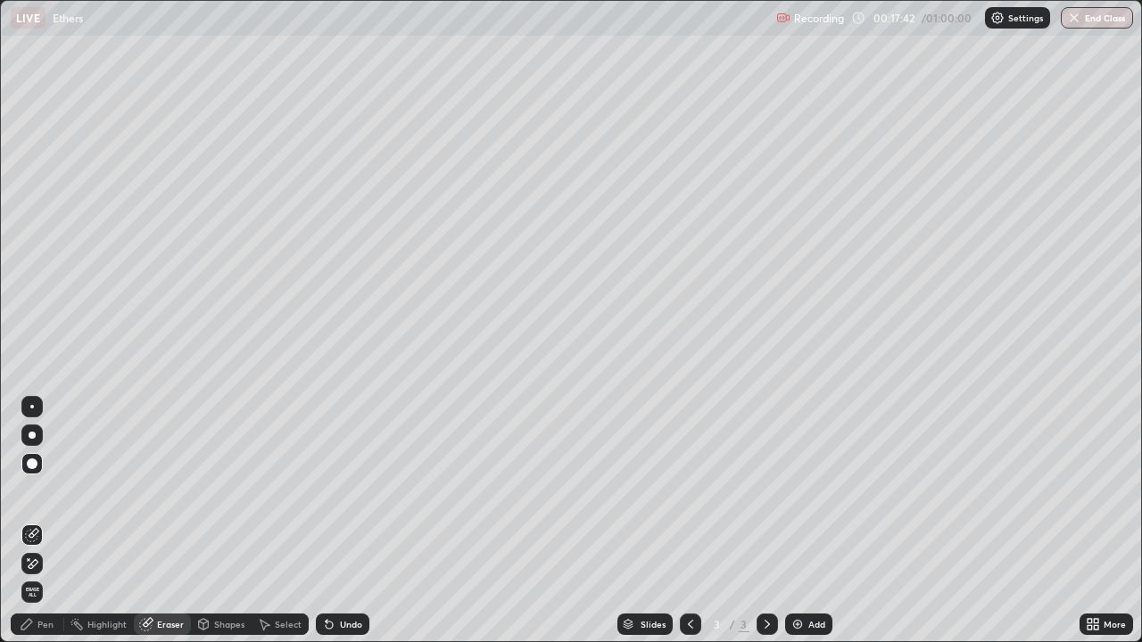
click at [58, 521] on div "Pen" at bounding box center [38, 624] width 54 height 21
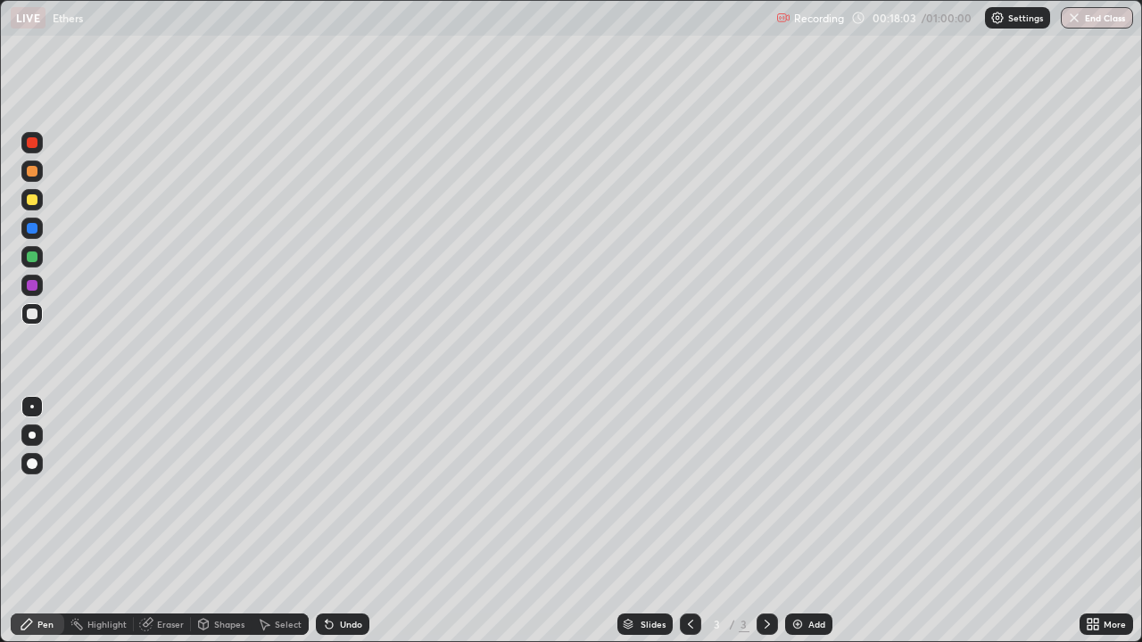
click at [33, 200] on div at bounding box center [32, 199] width 11 height 11
click at [41, 320] on div at bounding box center [31, 313] width 21 height 21
click at [286, 521] on div "Select" at bounding box center [288, 624] width 27 height 9
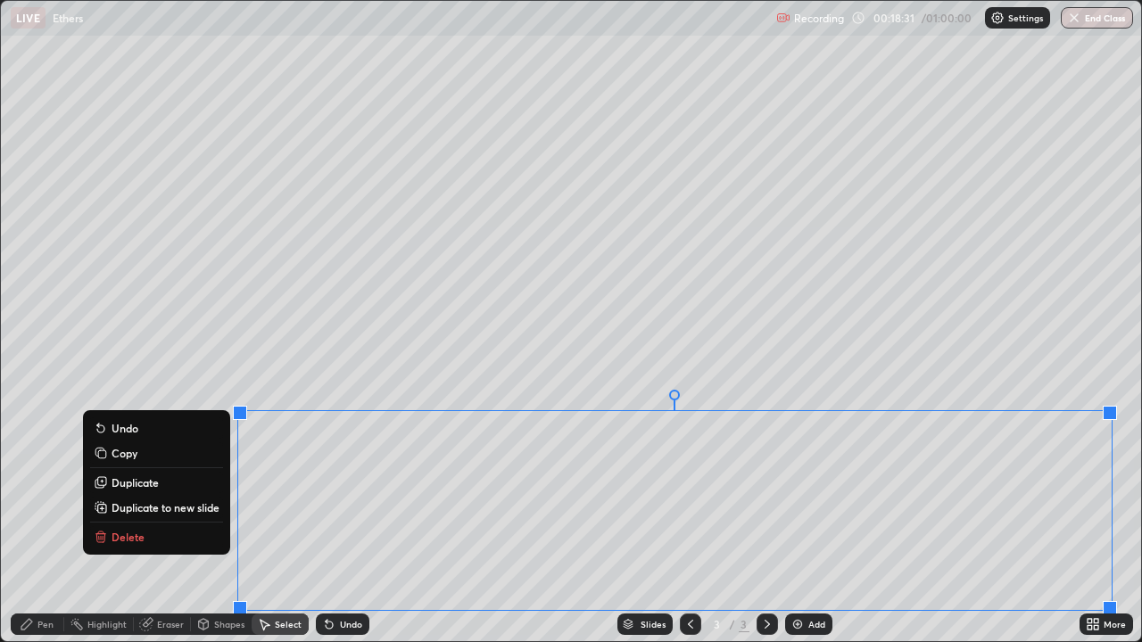
click at [128, 521] on p "Delete" at bounding box center [128, 537] width 33 height 14
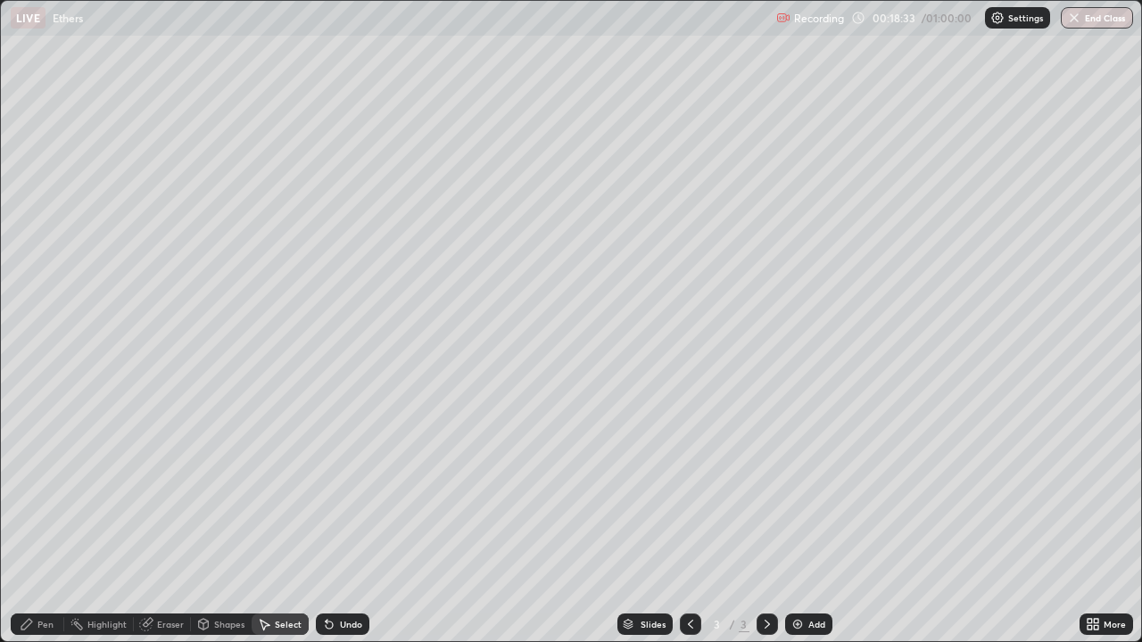
click at [171, 521] on div "Eraser" at bounding box center [170, 624] width 27 height 9
click at [332, 521] on icon at bounding box center [329, 624] width 14 height 14
click at [333, 521] on icon at bounding box center [329, 624] width 14 height 14
click at [285, 521] on div "Select" at bounding box center [288, 624] width 27 height 9
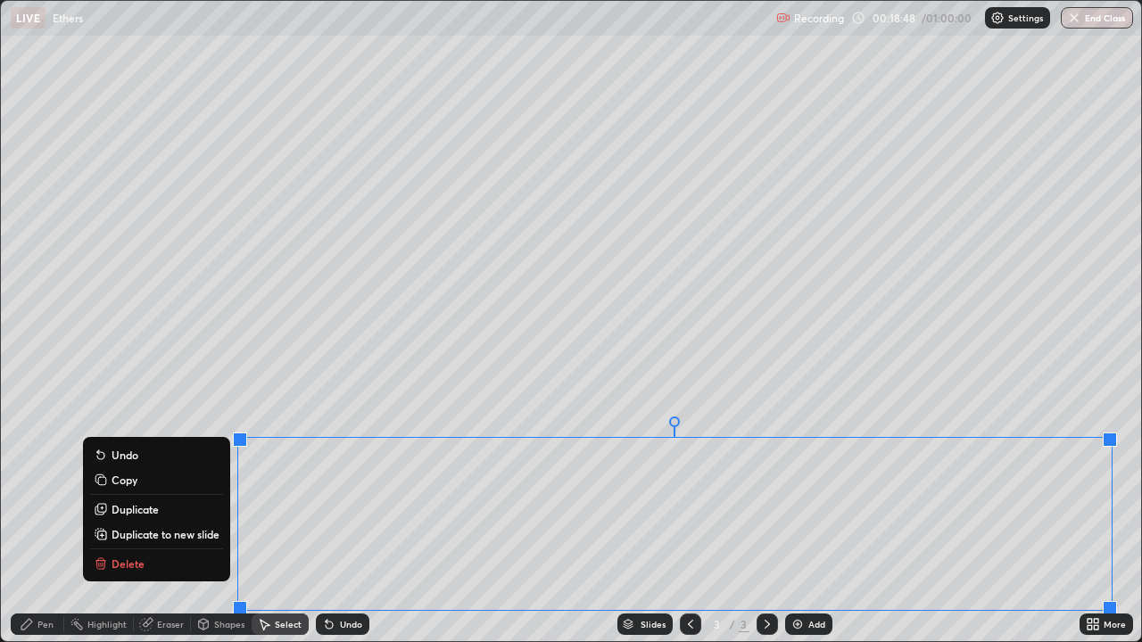
click at [135, 521] on p "Delete" at bounding box center [128, 564] width 33 height 14
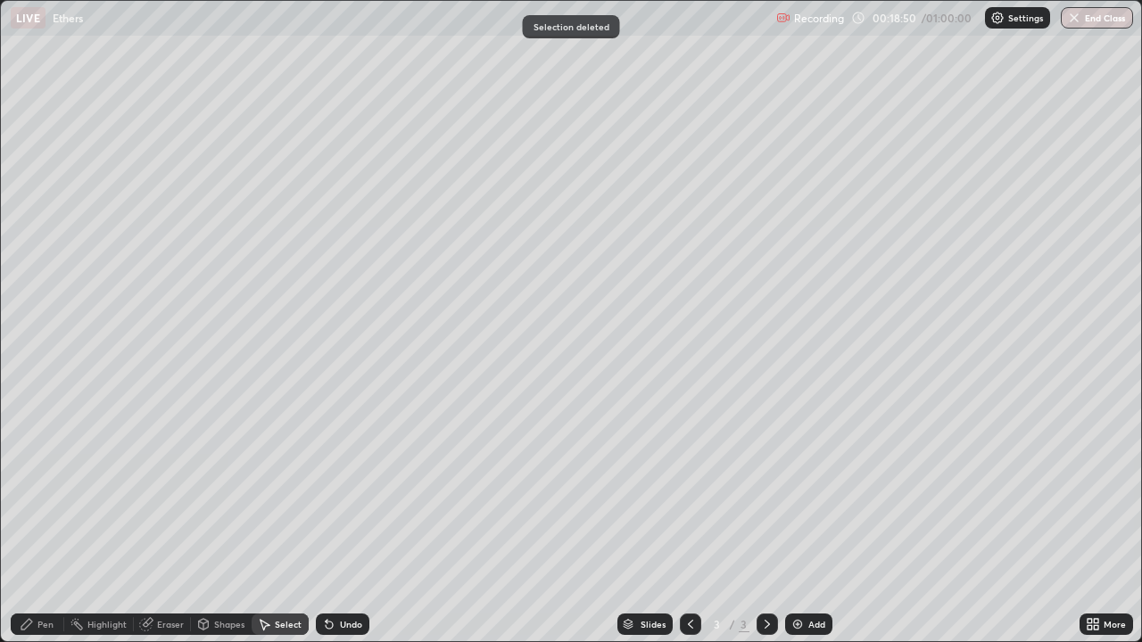
click at [173, 521] on div "Eraser" at bounding box center [170, 624] width 27 height 9
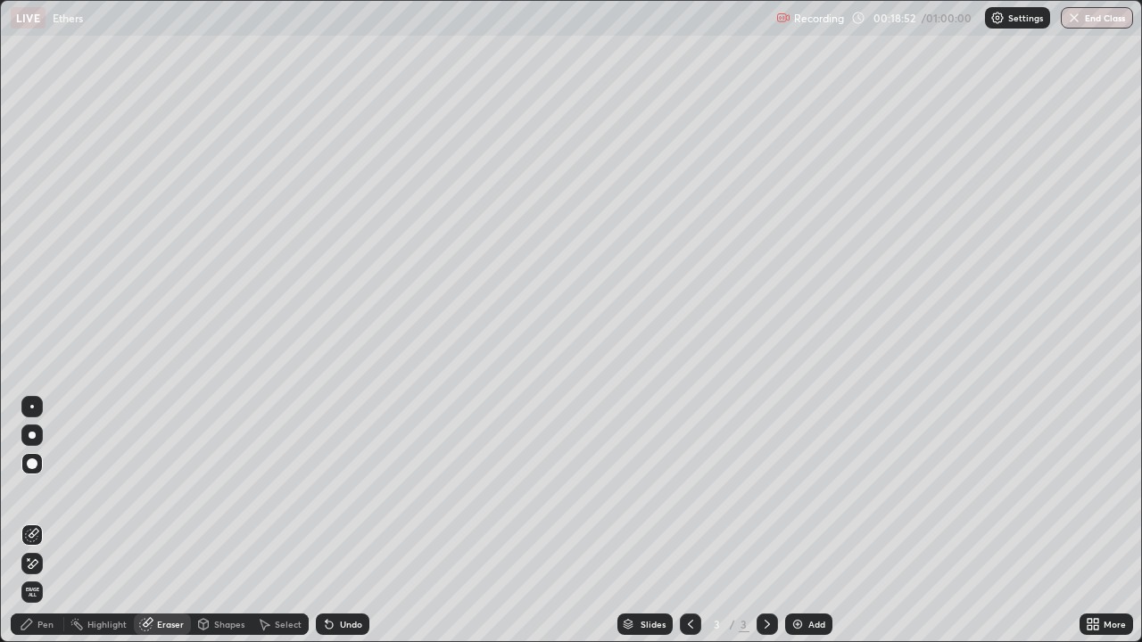
click at [52, 521] on div "Pen" at bounding box center [45, 624] width 16 height 9
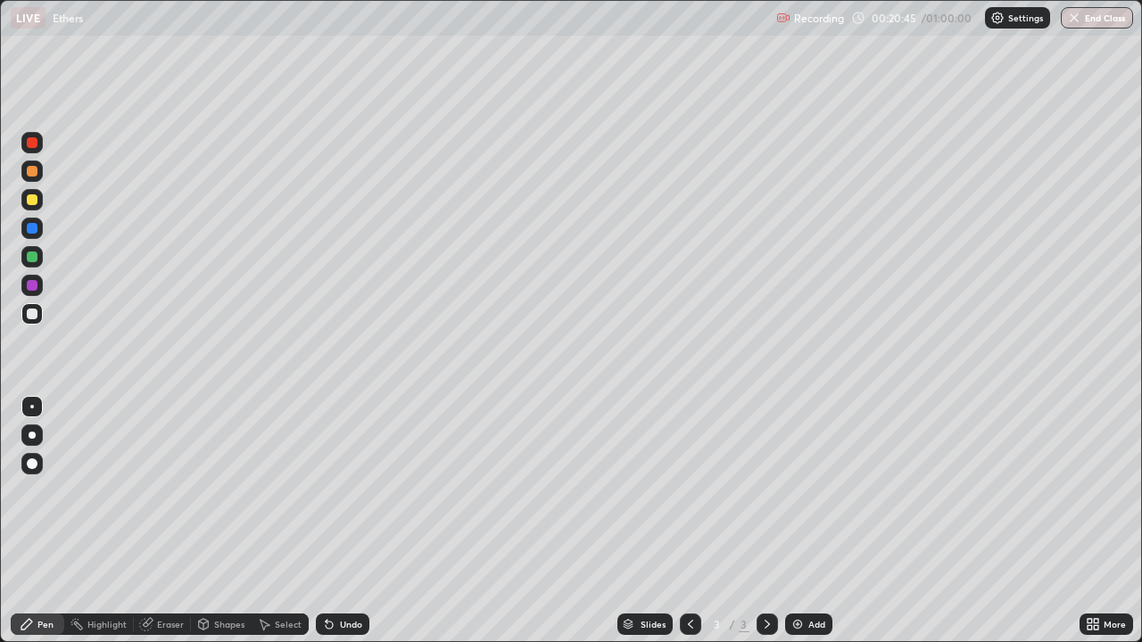
click at [866, 521] on div "Slides 3 / 3 Add" at bounding box center [724, 625] width 710 height 36
click at [346, 521] on div "Undo" at bounding box center [351, 624] width 22 height 9
click at [289, 521] on div "Select" at bounding box center [288, 624] width 27 height 9
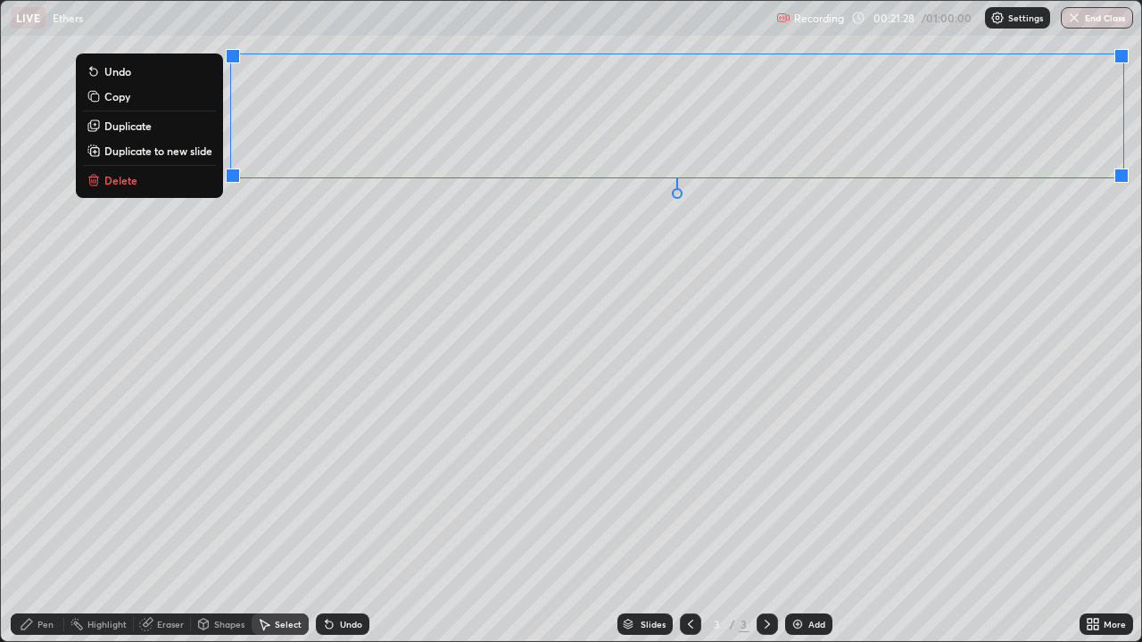
click at [128, 186] on p "Delete" at bounding box center [120, 180] width 33 height 14
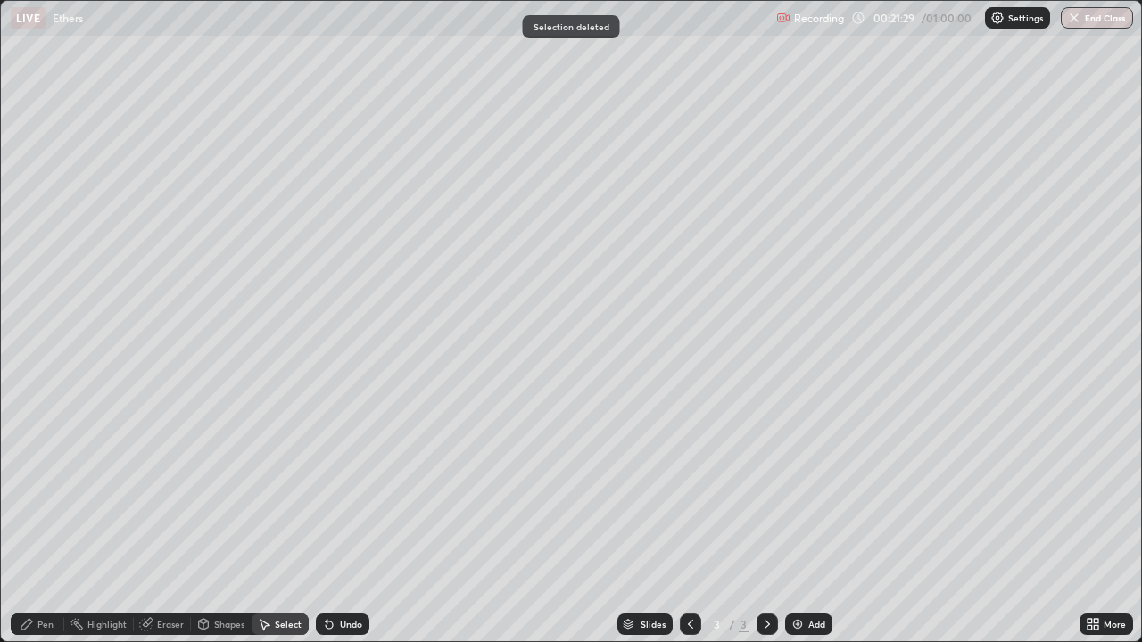
click at [49, 521] on div "Pen" at bounding box center [45, 624] width 16 height 9
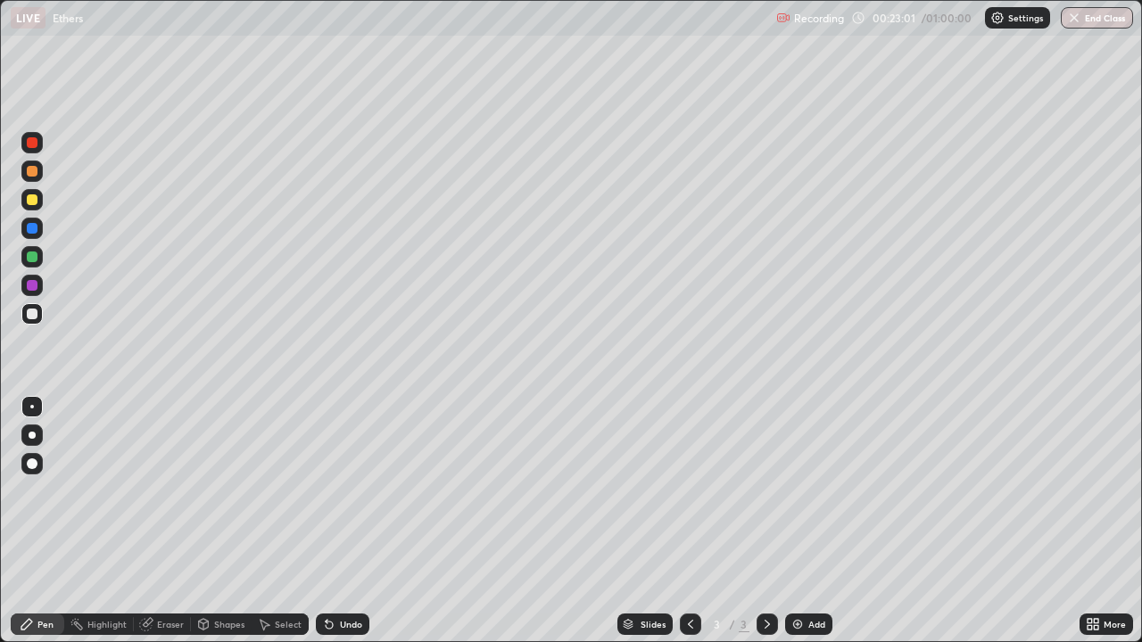
click at [285, 521] on div "Select" at bounding box center [288, 624] width 27 height 9
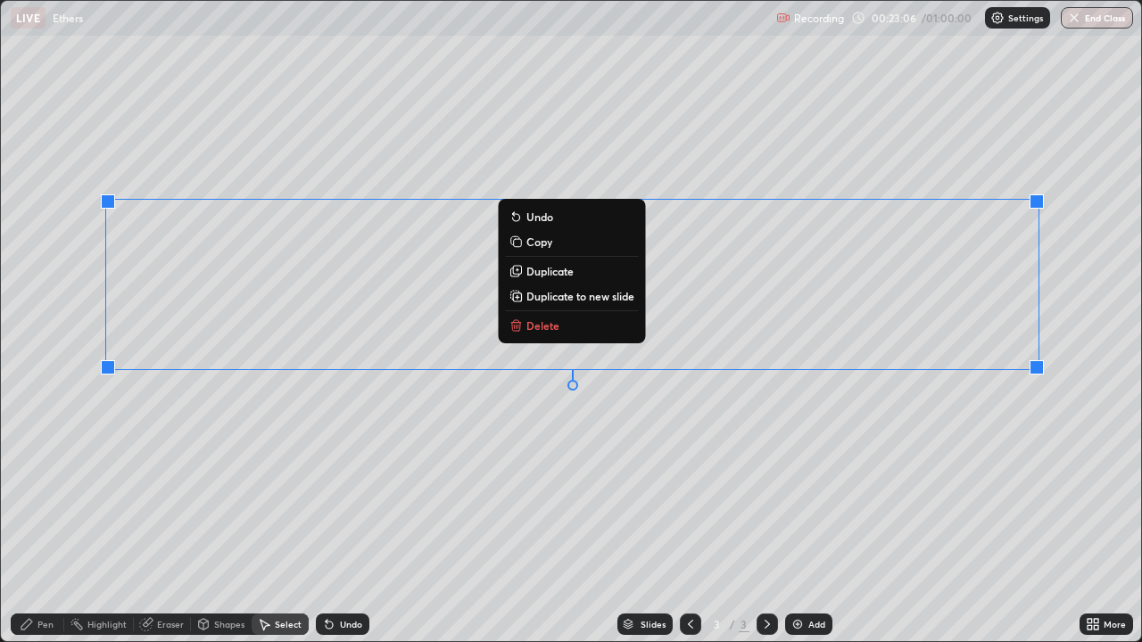
click at [560, 329] on button "Delete" at bounding box center [571, 325] width 133 height 21
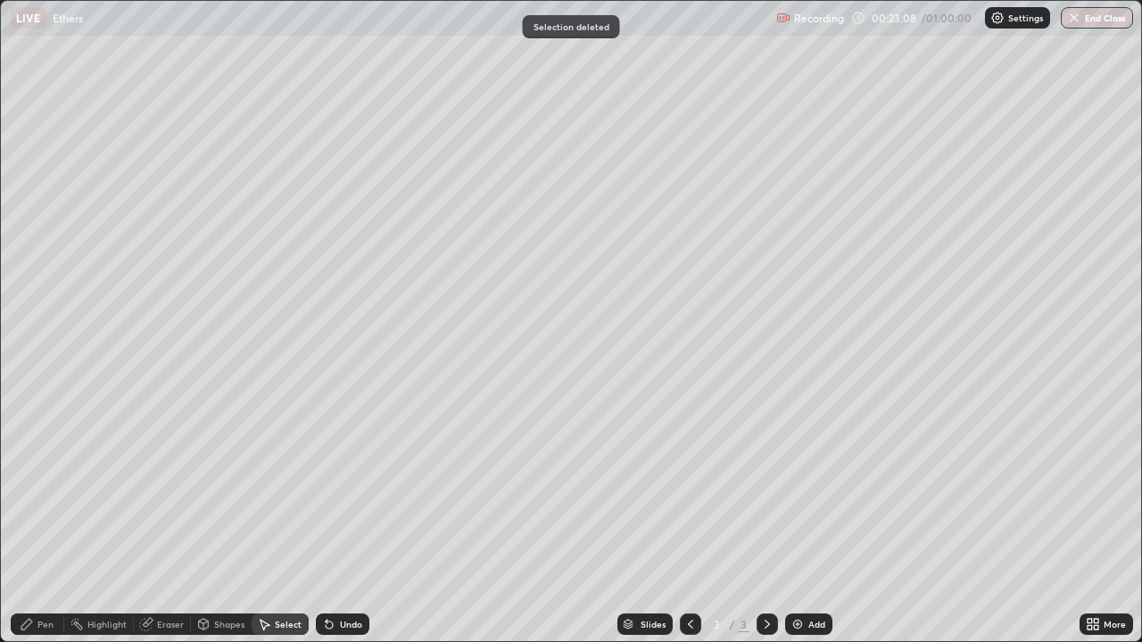
click at [46, 521] on div "Pen" at bounding box center [45, 624] width 16 height 9
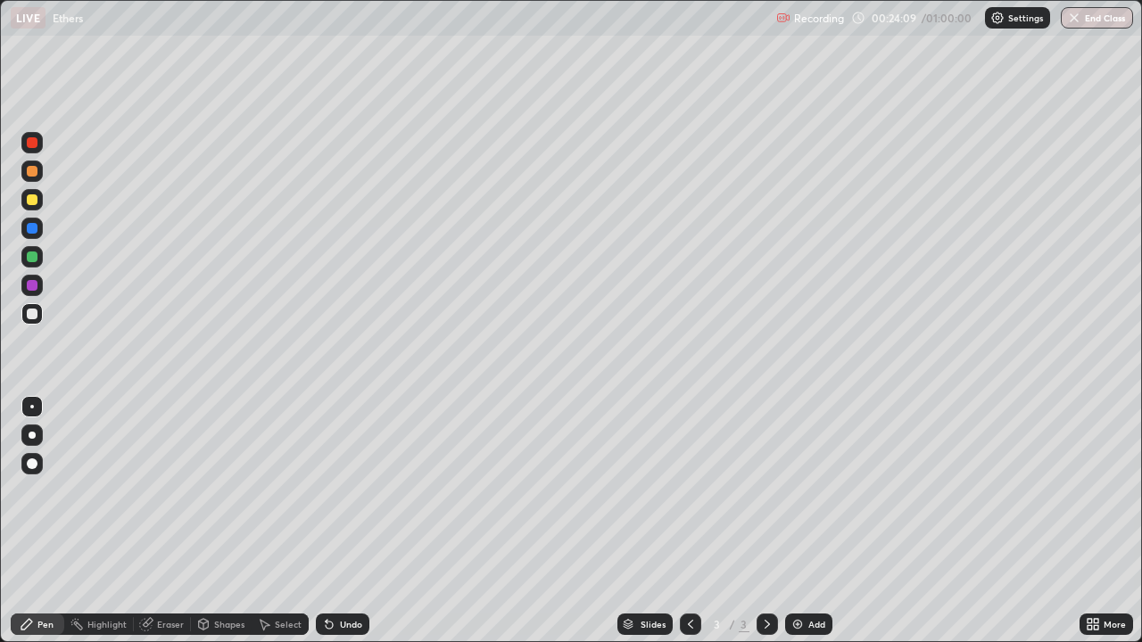
click at [177, 521] on div "Eraser" at bounding box center [170, 624] width 27 height 9
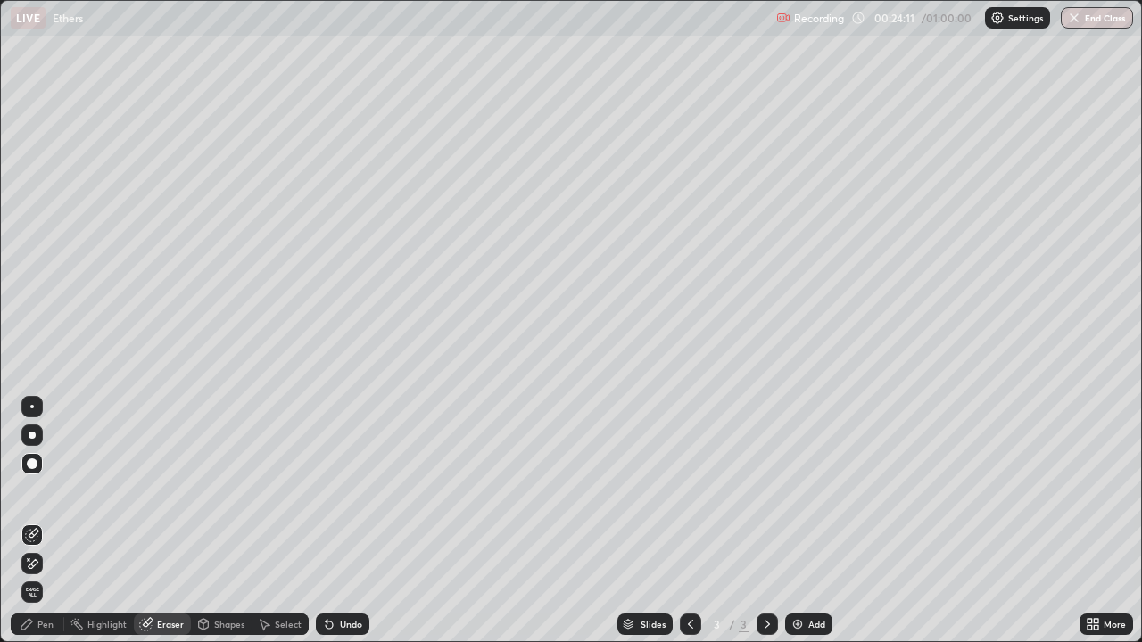
click at [54, 521] on div "Pen" at bounding box center [38, 624] width 54 height 21
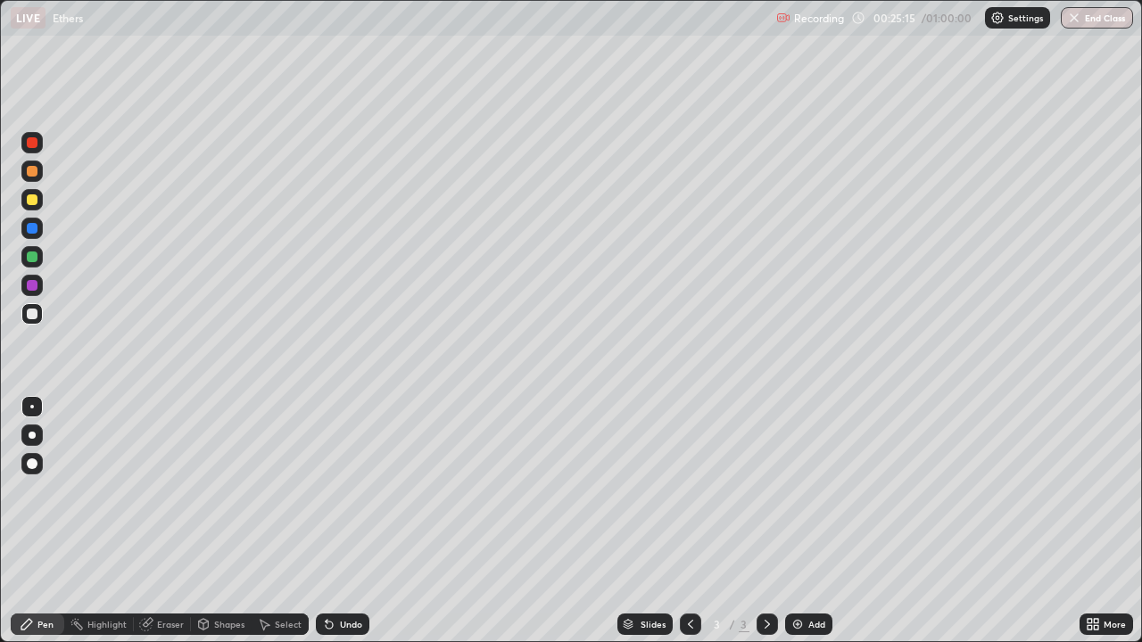
click at [301, 521] on div "Select" at bounding box center [280, 624] width 57 height 21
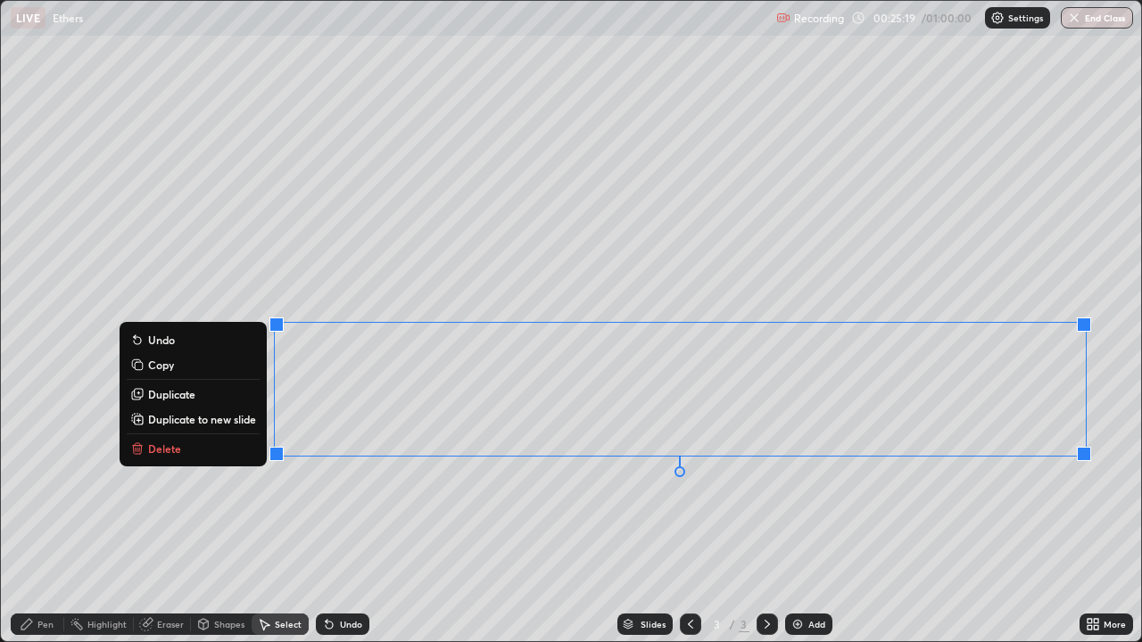
click at [178, 448] on button "Delete" at bounding box center [193, 448] width 133 height 21
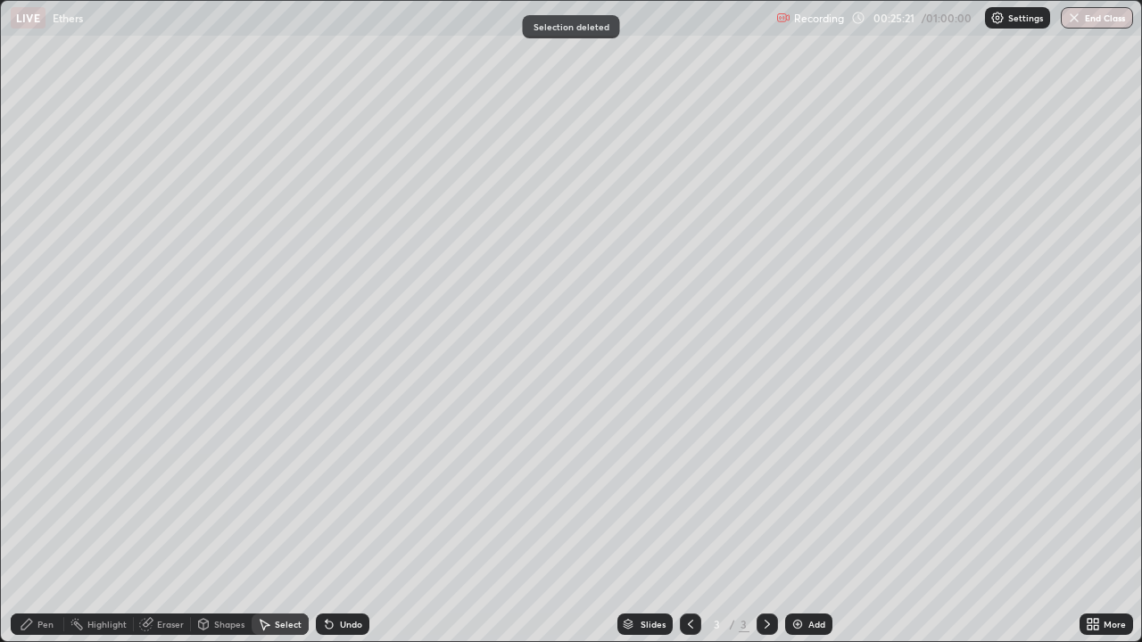
click at [173, 521] on div "Eraser" at bounding box center [170, 624] width 27 height 9
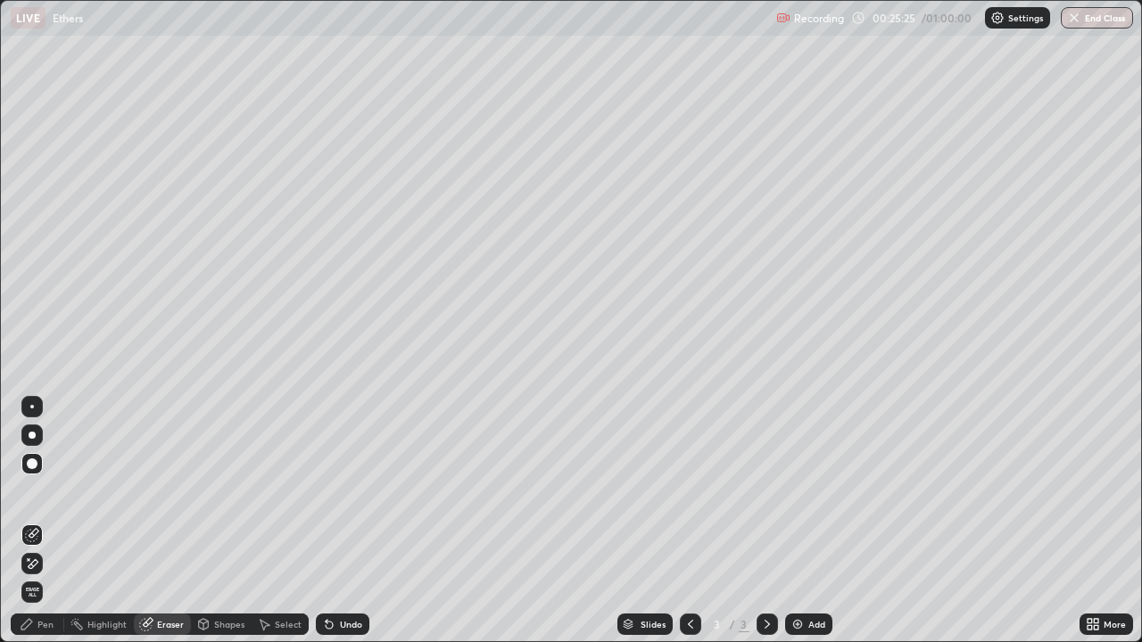
click at [48, 521] on div "Pen" at bounding box center [45, 624] width 16 height 9
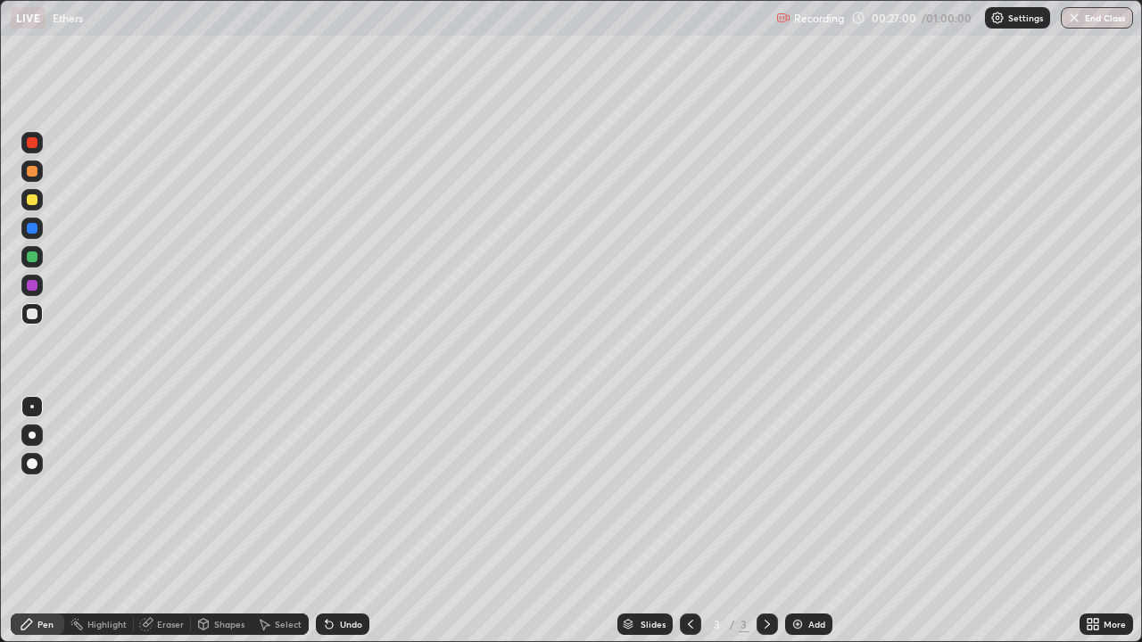
click at [284, 521] on div "Select" at bounding box center [288, 624] width 27 height 9
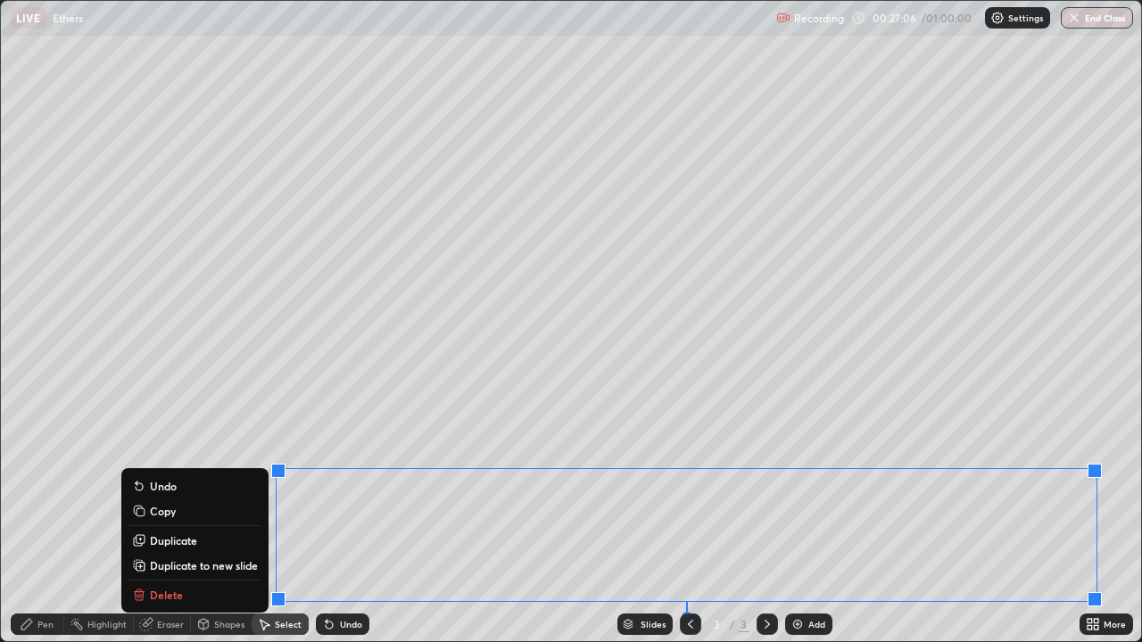
click at [172, 521] on p "Delete" at bounding box center [166, 595] width 33 height 14
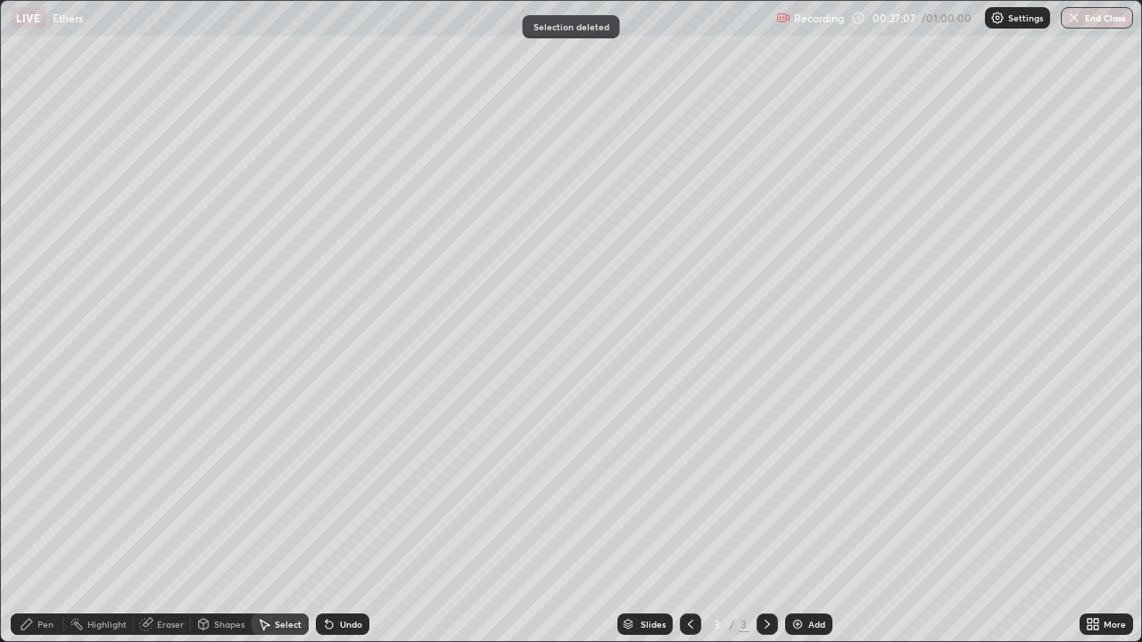
click at [51, 521] on div "Pen" at bounding box center [45, 624] width 16 height 9
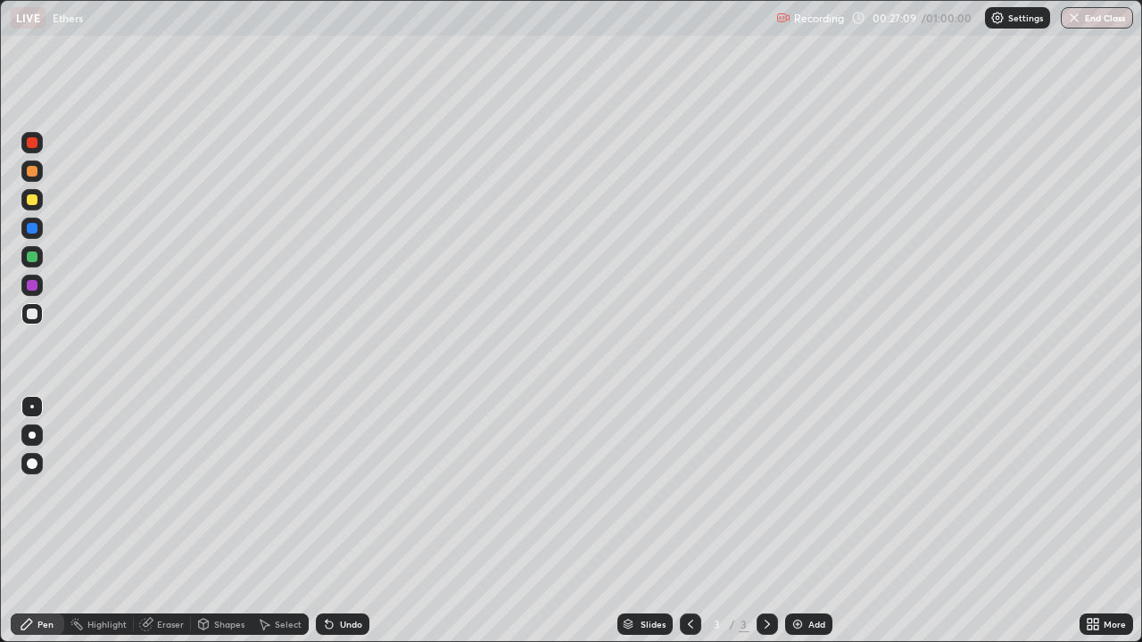
click at [176, 521] on div "Eraser" at bounding box center [170, 624] width 27 height 9
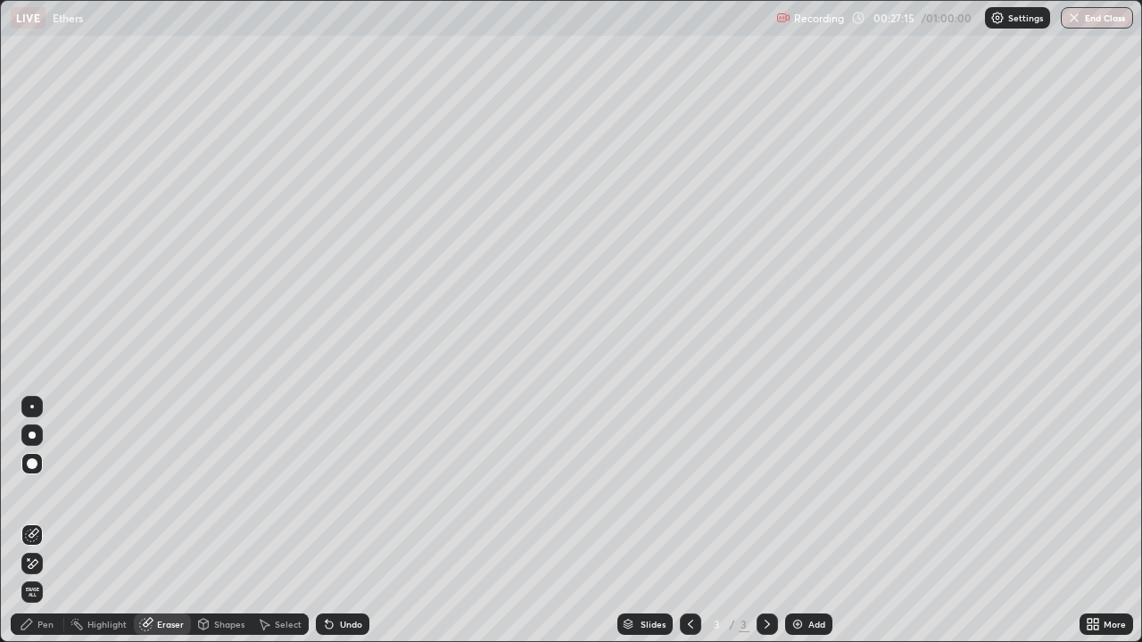
click at [57, 521] on div "Pen" at bounding box center [38, 624] width 54 height 21
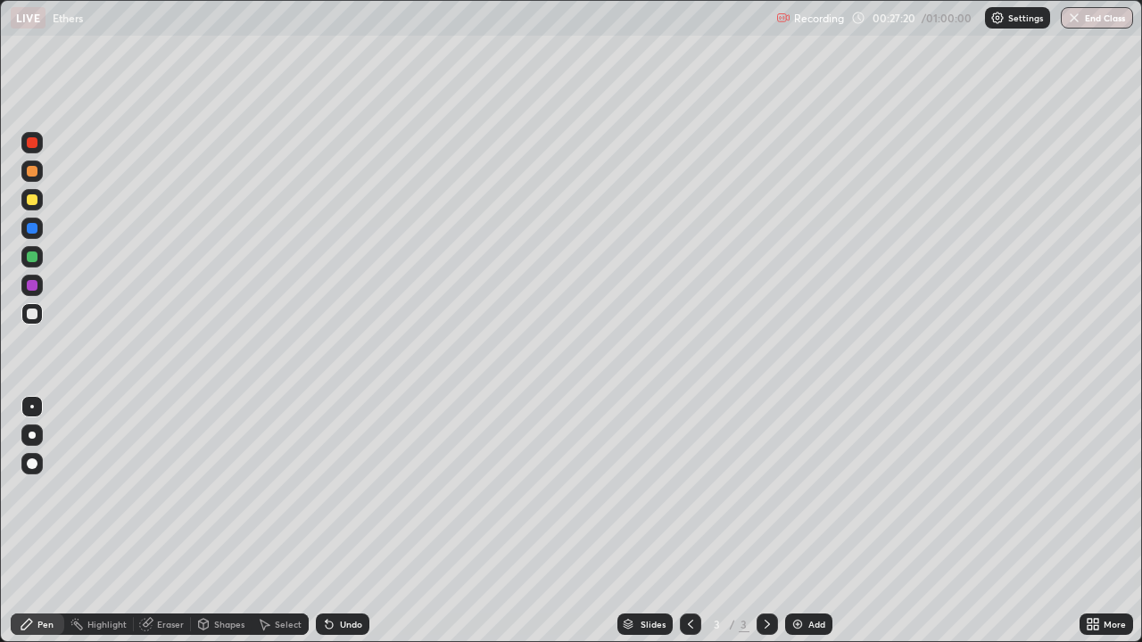
click at [37, 202] on div at bounding box center [32, 199] width 11 height 11
click at [286, 521] on div "Select" at bounding box center [288, 624] width 27 height 9
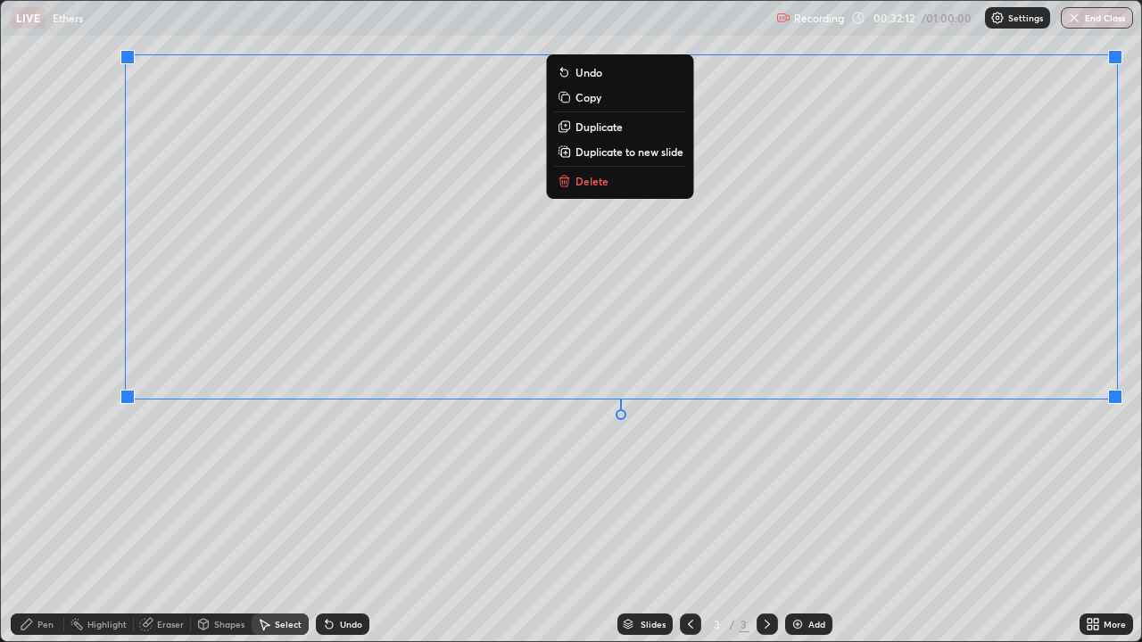
click at [596, 189] on button "Delete" at bounding box center [620, 180] width 133 height 21
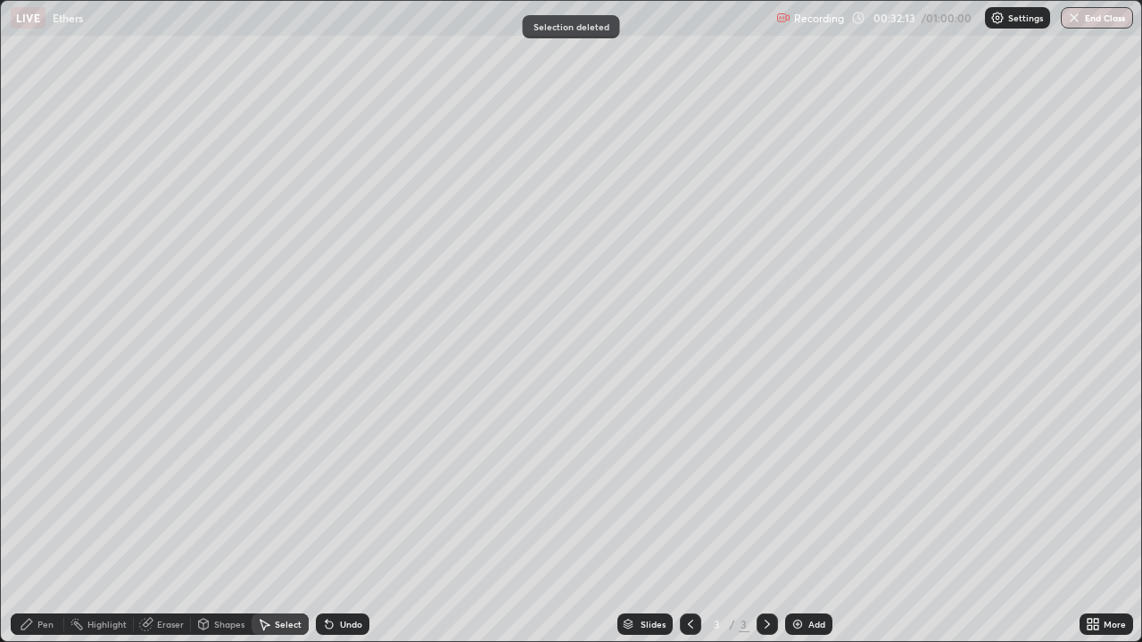
click at [48, 521] on div "Pen" at bounding box center [45, 624] width 16 height 9
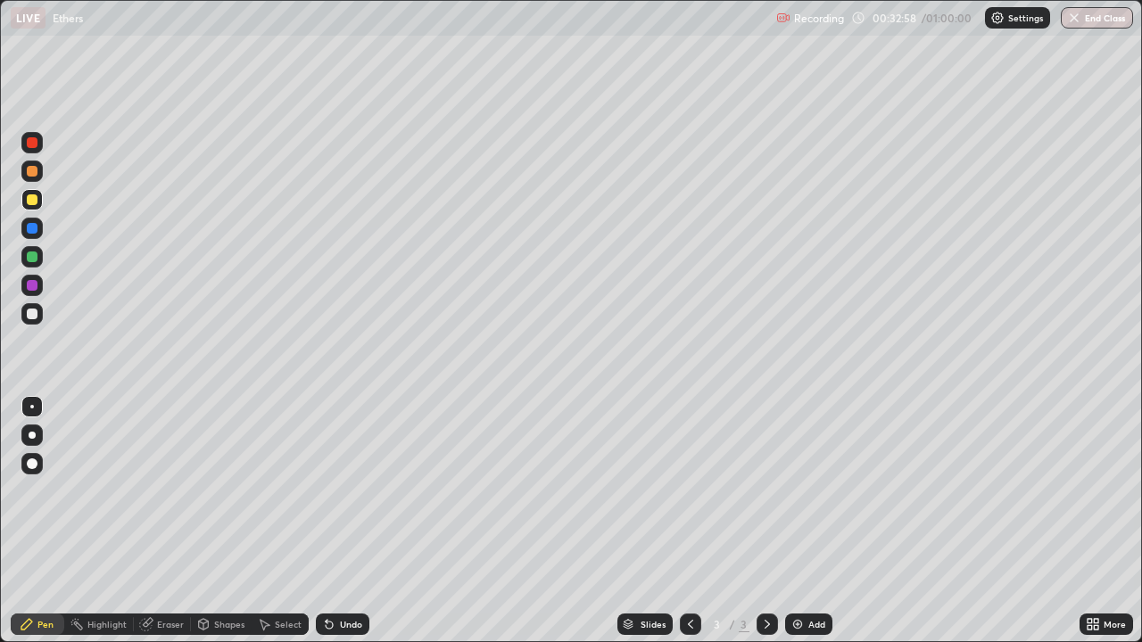
click at [173, 521] on div "Eraser" at bounding box center [170, 624] width 27 height 9
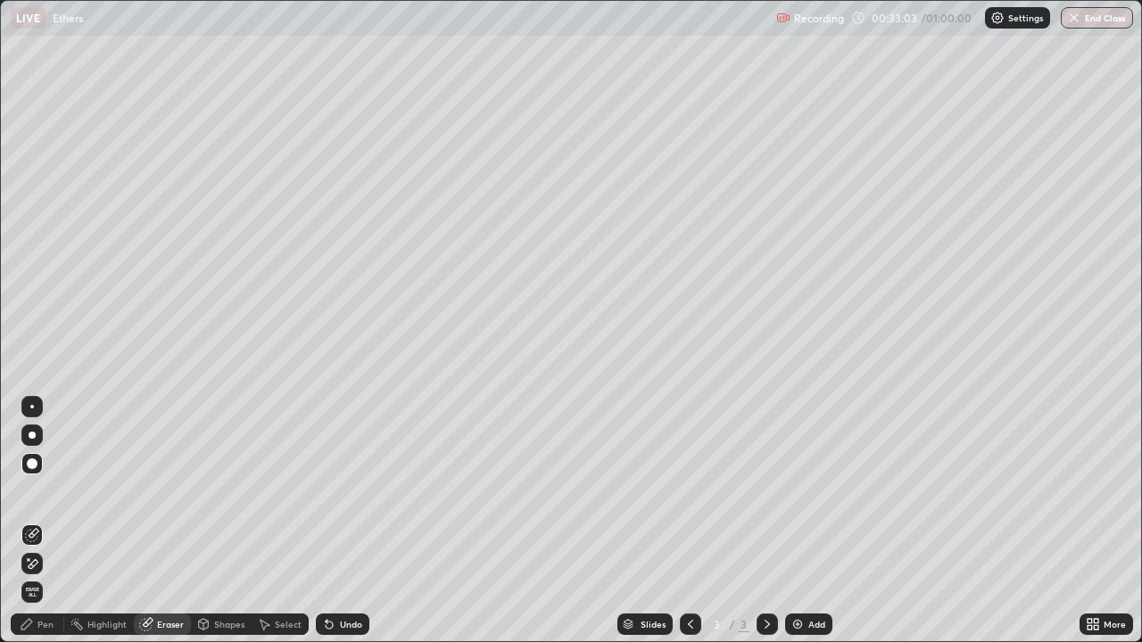
click at [45, 521] on div "Pen" at bounding box center [45, 624] width 16 height 9
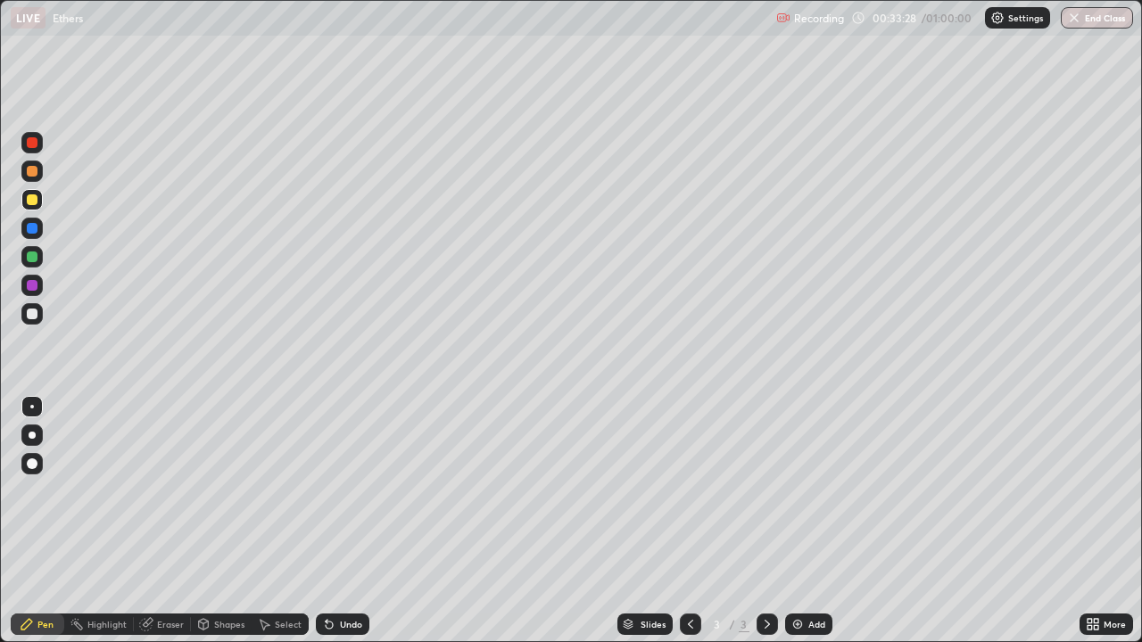
click at [37, 318] on div at bounding box center [31, 313] width 21 height 21
click at [295, 521] on div "Select" at bounding box center [280, 624] width 57 height 21
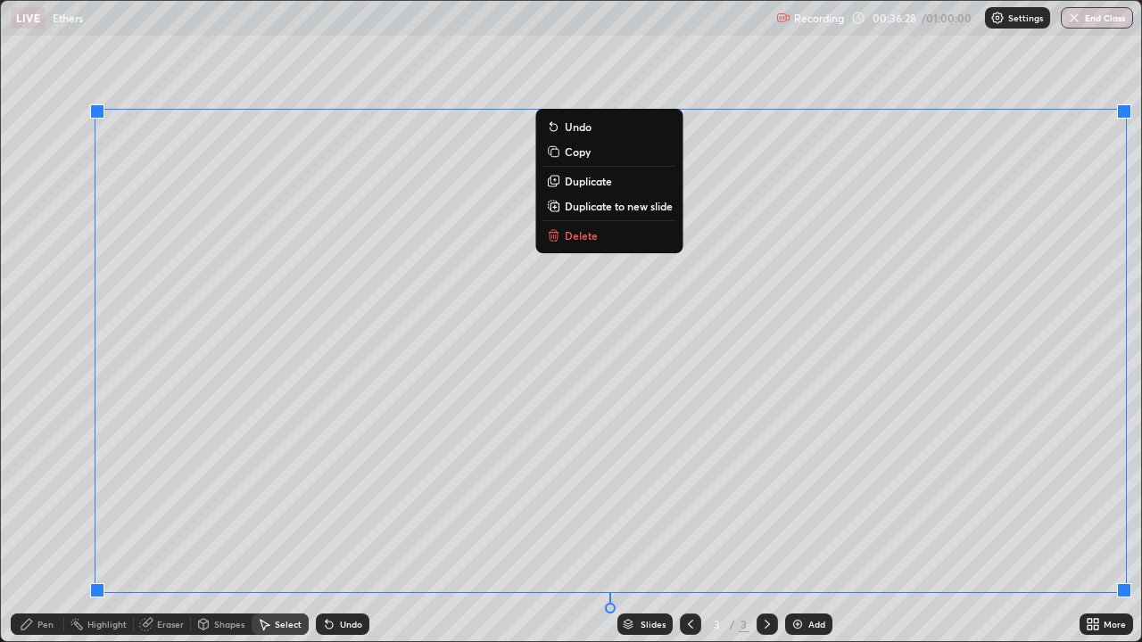
click at [585, 236] on p "Delete" at bounding box center [581, 235] width 33 height 14
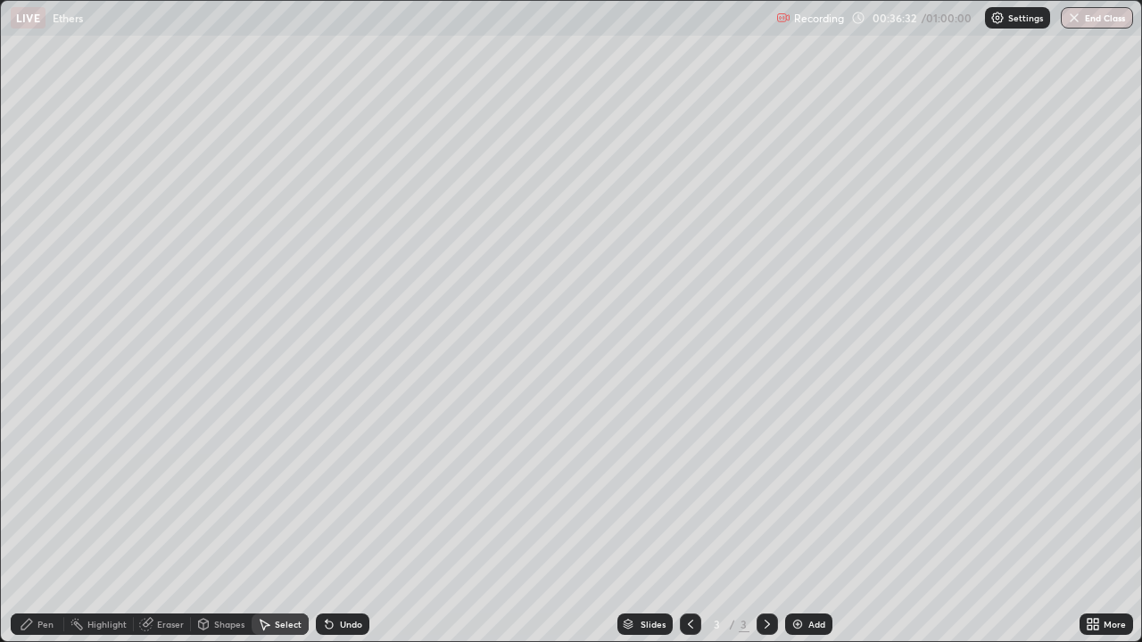
click at [172, 521] on div "Eraser" at bounding box center [170, 624] width 27 height 9
click at [46, 521] on div "Pen" at bounding box center [45, 624] width 16 height 9
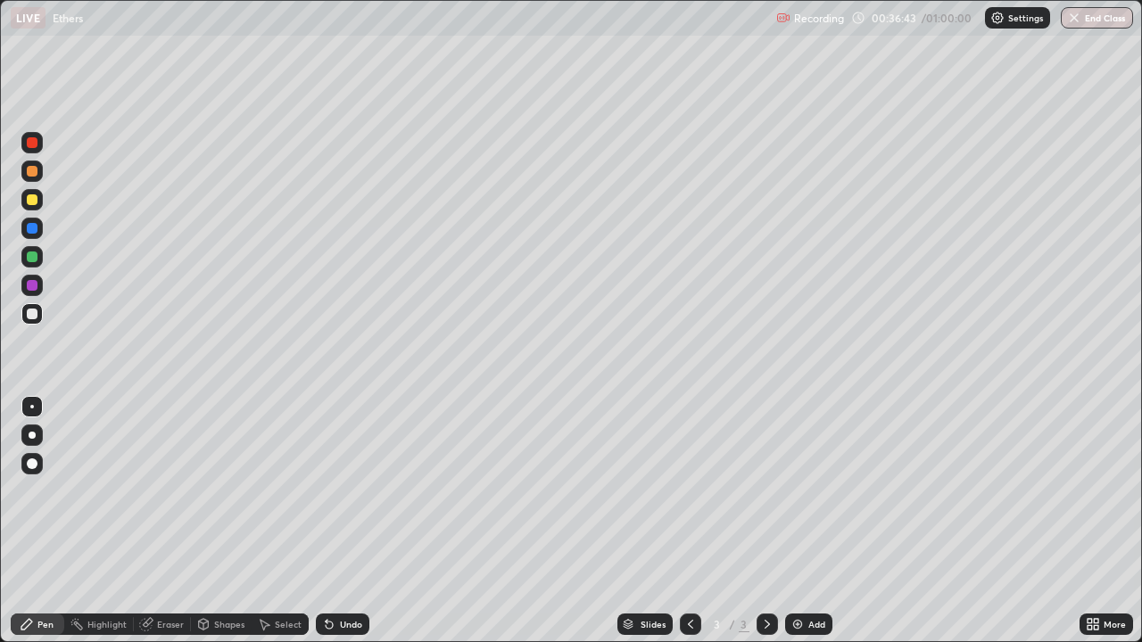
click at [174, 521] on div "Eraser" at bounding box center [170, 624] width 27 height 9
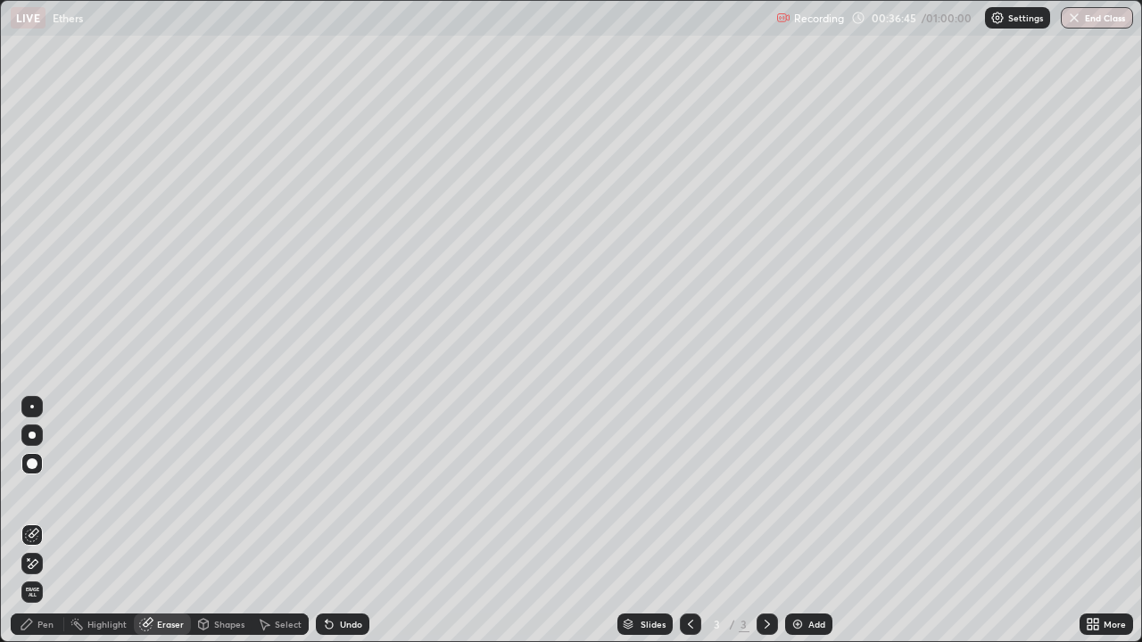
click at [45, 521] on div "Pen" at bounding box center [45, 624] width 16 height 9
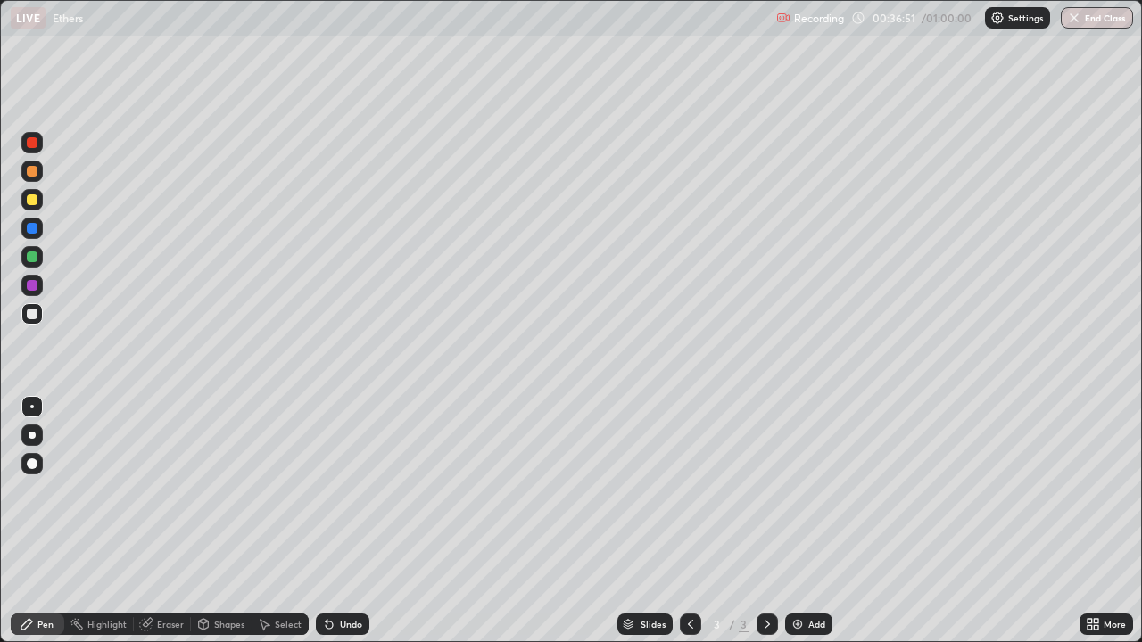
click at [163, 521] on div "Eraser" at bounding box center [170, 624] width 27 height 9
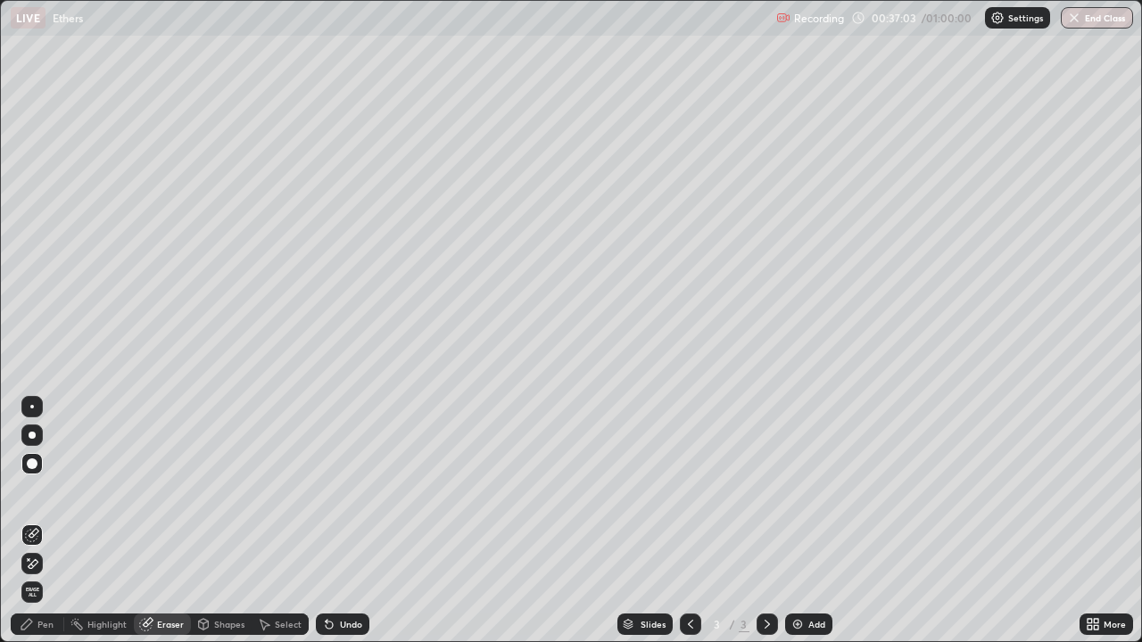
click at [58, 521] on div "Pen" at bounding box center [38, 624] width 54 height 21
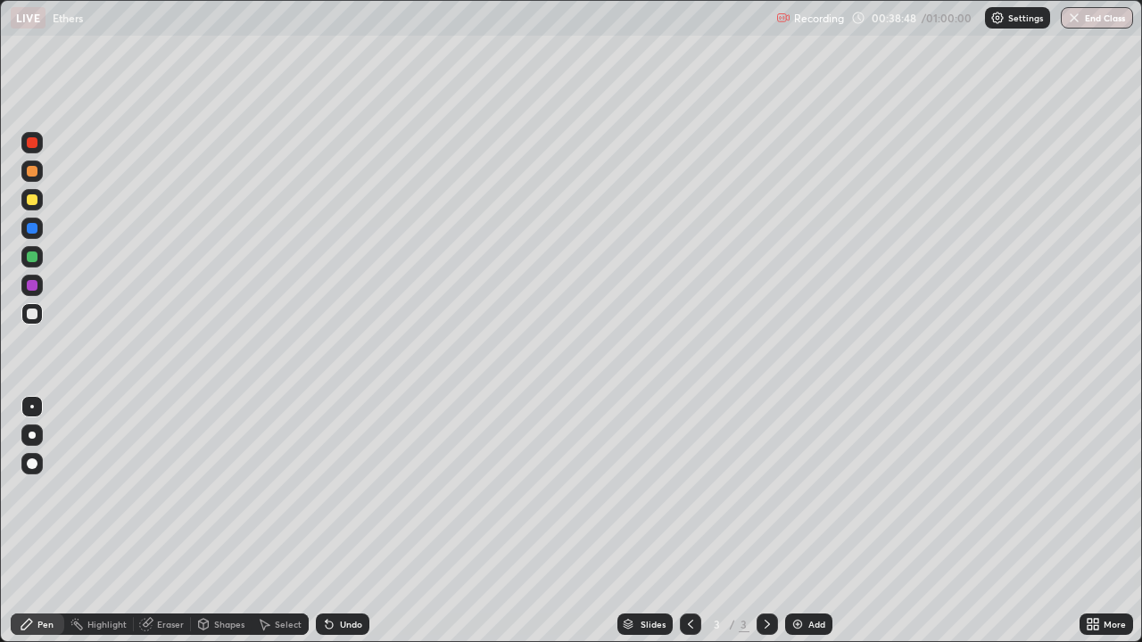
click at [34, 201] on div at bounding box center [32, 199] width 11 height 11
click at [39, 318] on div at bounding box center [31, 313] width 21 height 21
click at [40, 198] on div at bounding box center [31, 199] width 21 height 21
click at [36, 316] on div at bounding box center [32, 314] width 11 height 11
click at [33, 202] on div at bounding box center [32, 199] width 11 height 11
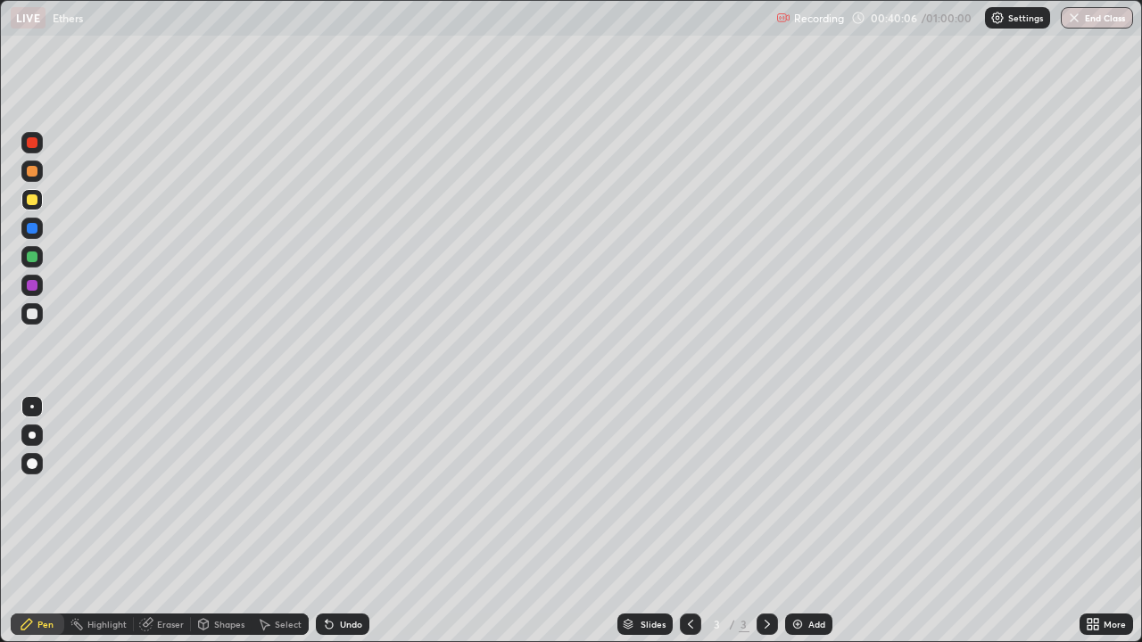
click at [35, 318] on div at bounding box center [32, 314] width 11 height 11
click at [169, 521] on div "Eraser" at bounding box center [170, 624] width 27 height 9
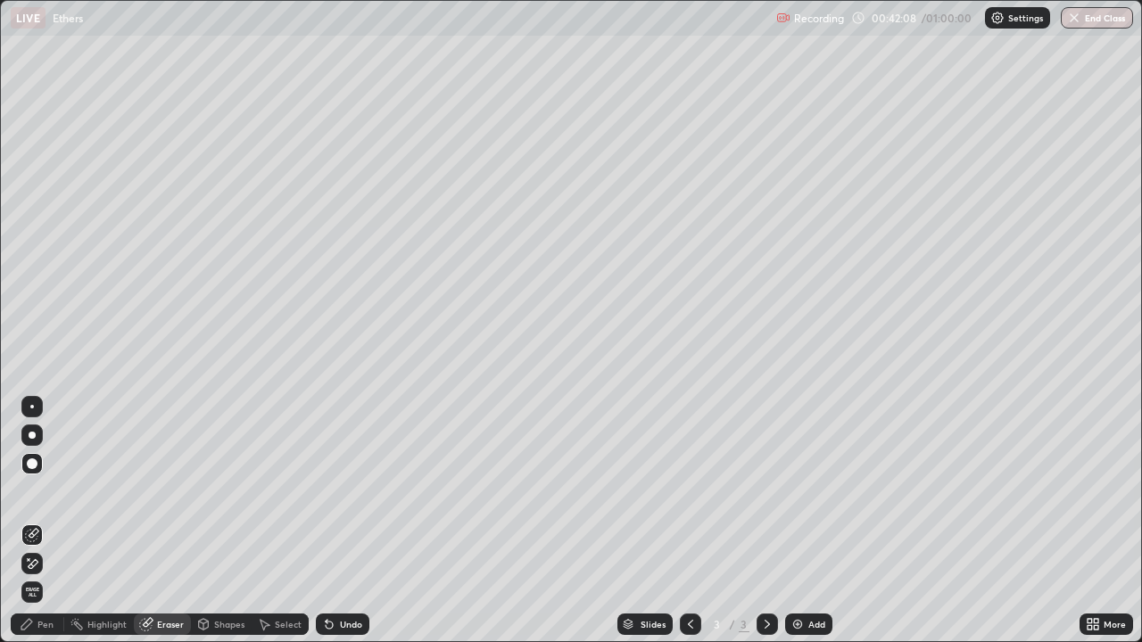
click at [52, 521] on div "Pen" at bounding box center [45, 624] width 16 height 9
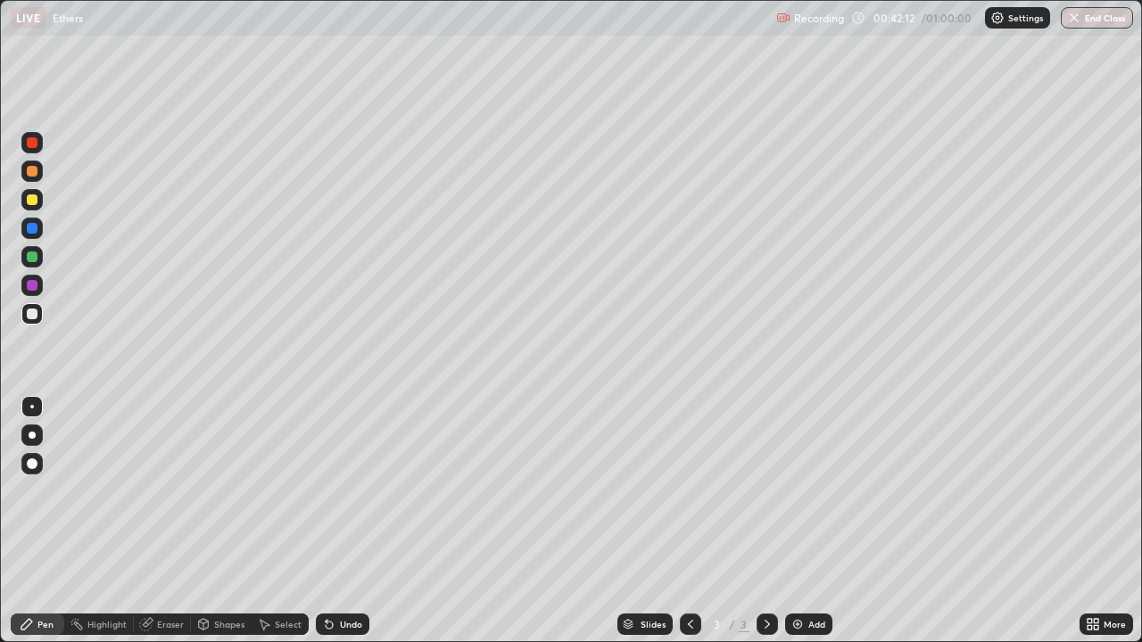
click at [32, 199] on div at bounding box center [32, 199] width 11 height 11
click at [182, 521] on div "Eraser" at bounding box center [170, 624] width 27 height 9
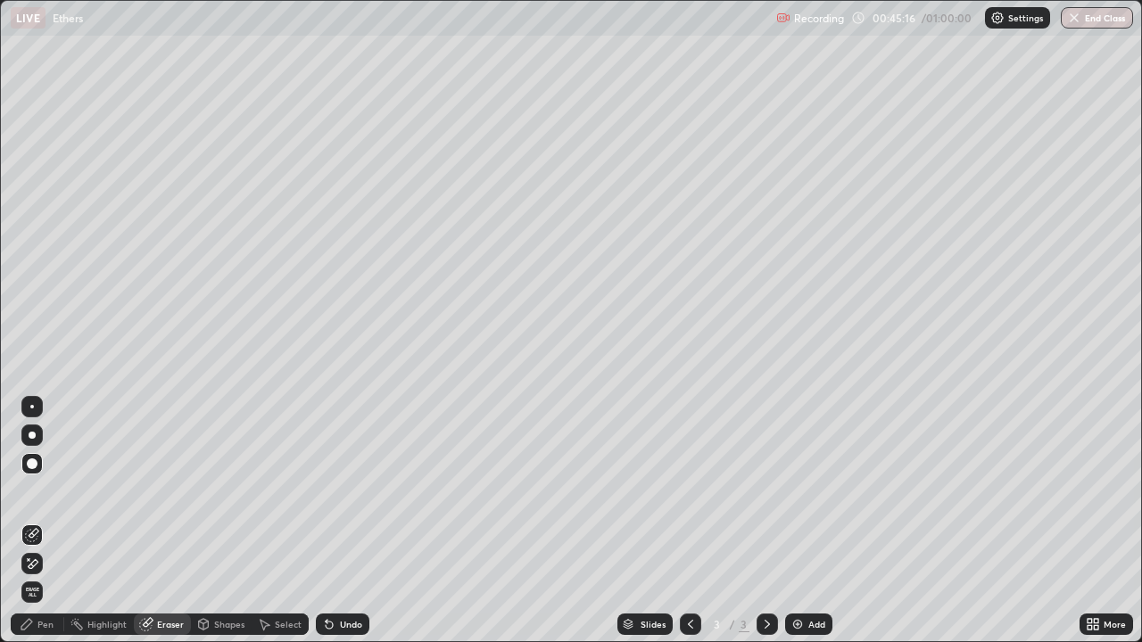
click at [52, 521] on div "Pen" at bounding box center [45, 624] width 16 height 9
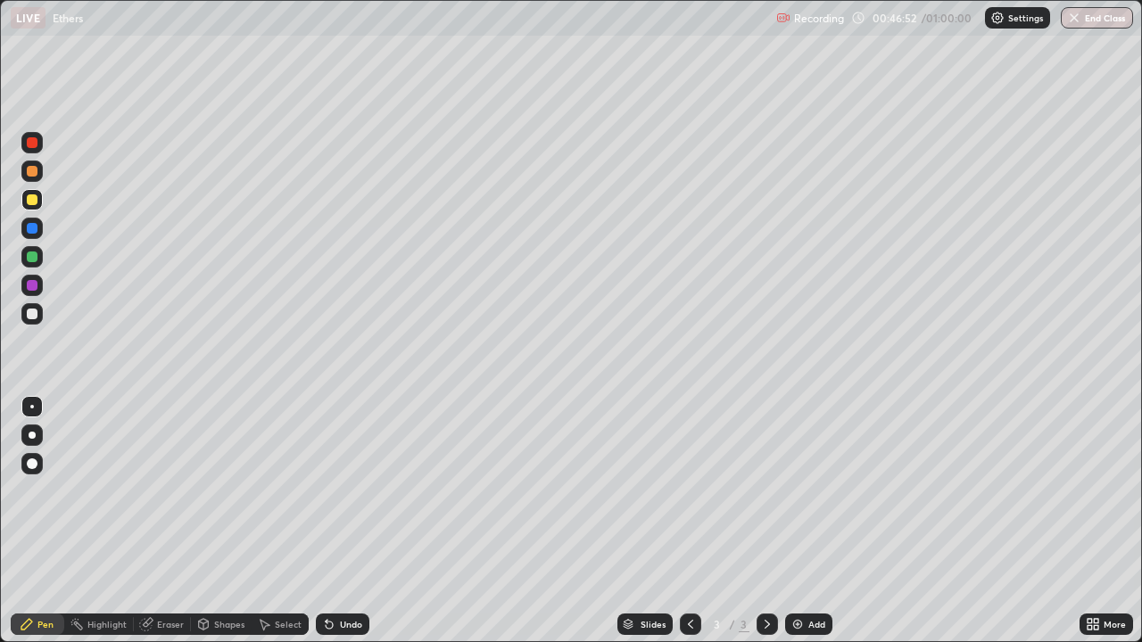
click at [290, 521] on div "Select" at bounding box center [280, 624] width 57 height 21
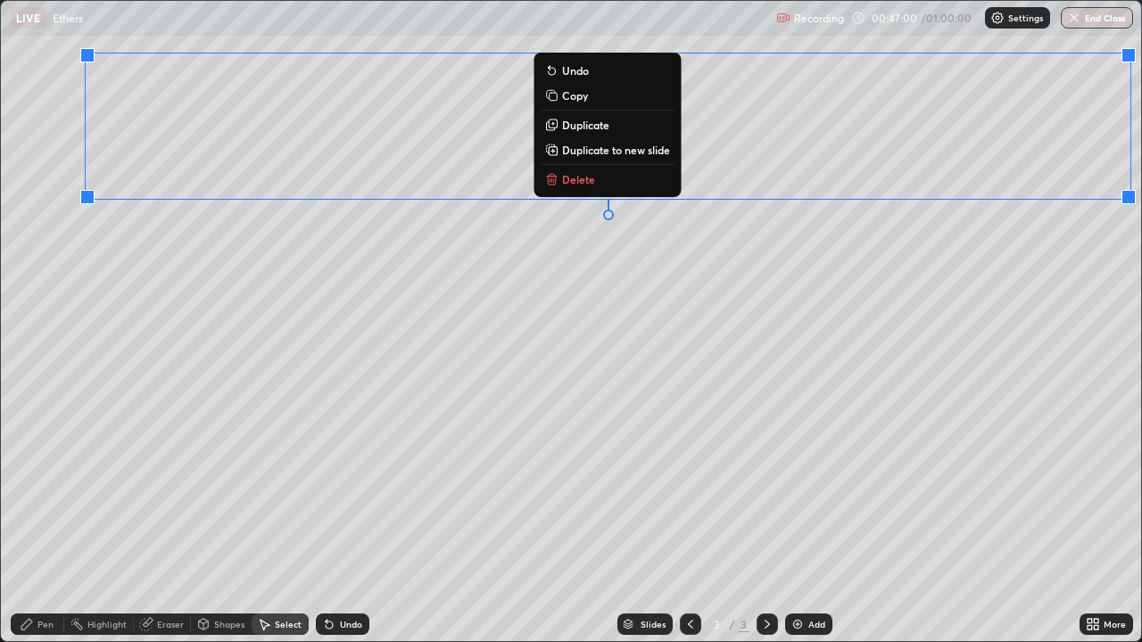
click at [583, 181] on p "Delete" at bounding box center [578, 179] width 33 height 14
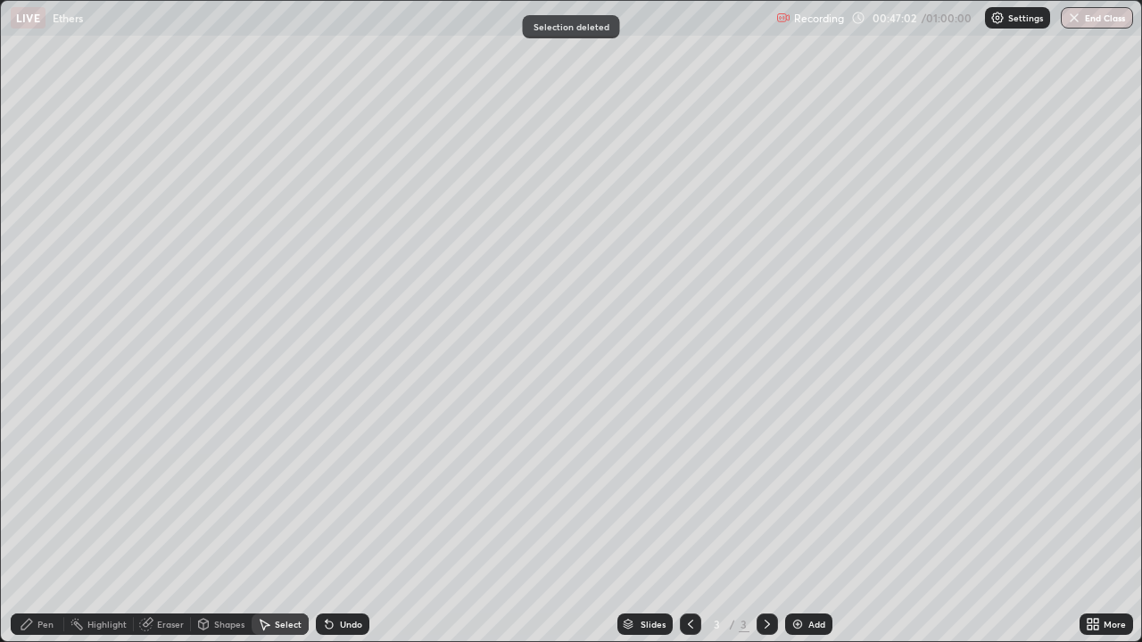
click at [174, 521] on div "Eraser" at bounding box center [170, 624] width 27 height 9
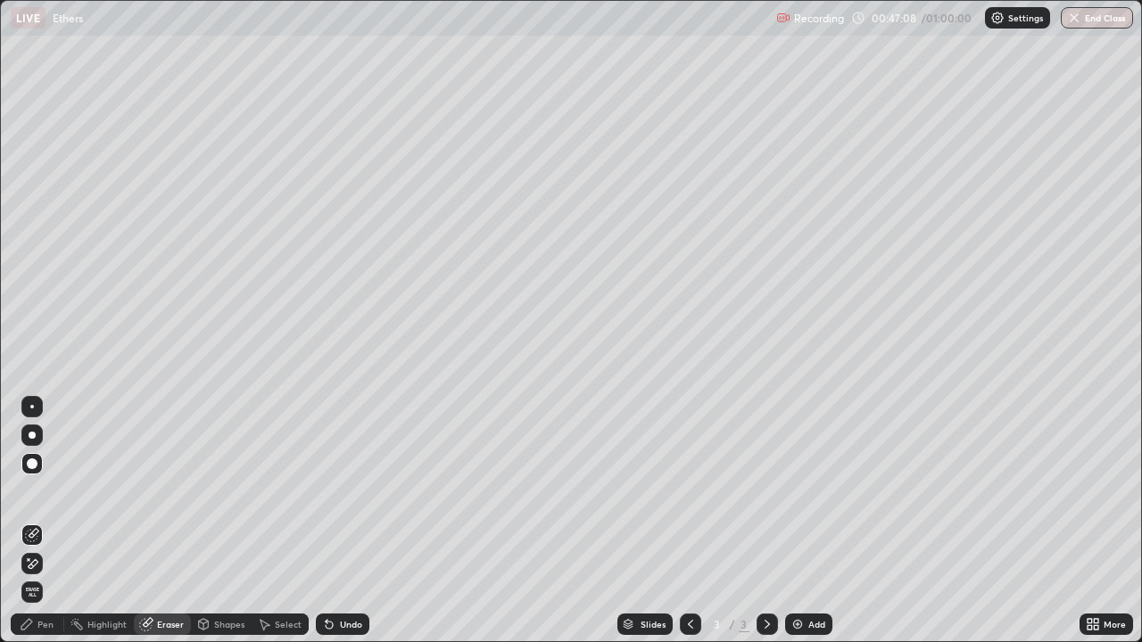
click at [51, 521] on div "Pen" at bounding box center [45, 624] width 16 height 9
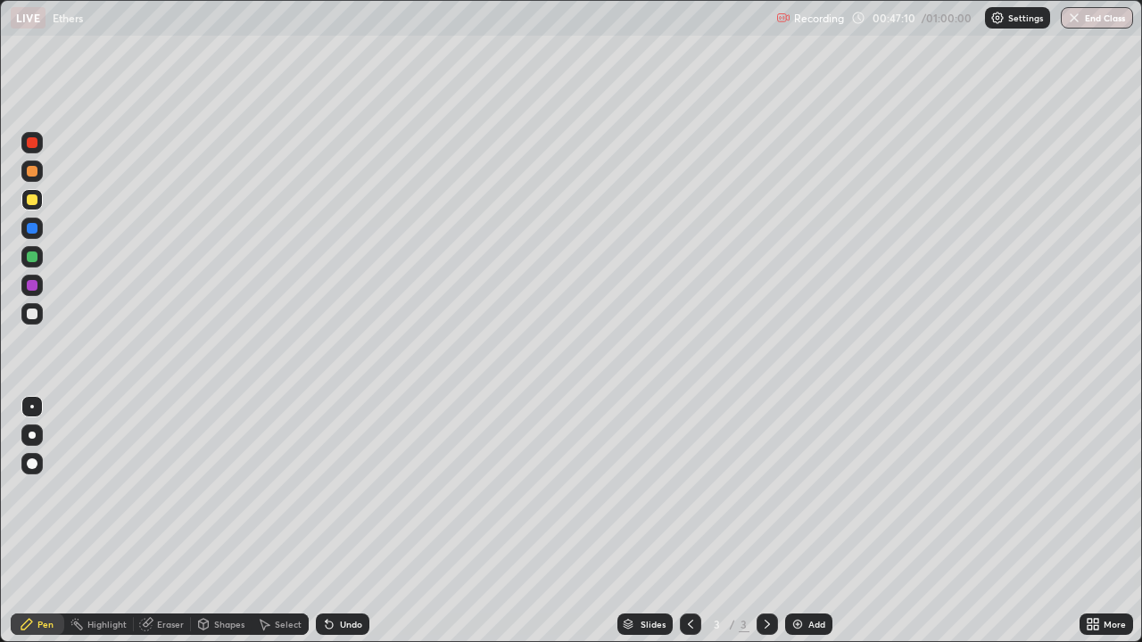
click at [37, 313] on div at bounding box center [32, 314] width 11 height 11
click at [177, 521] on div "Eraser" at bounding box center [162, 624] width 57 height 21
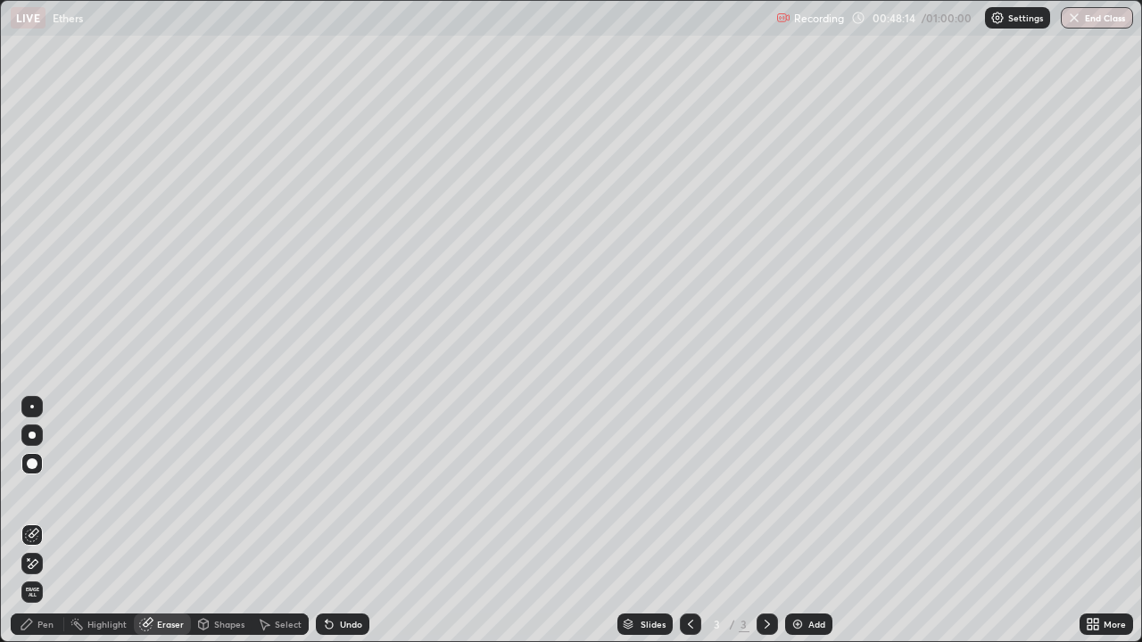
click at [52, 521] on div "Pen" at bounding box center [45, 624] width 16 height 9
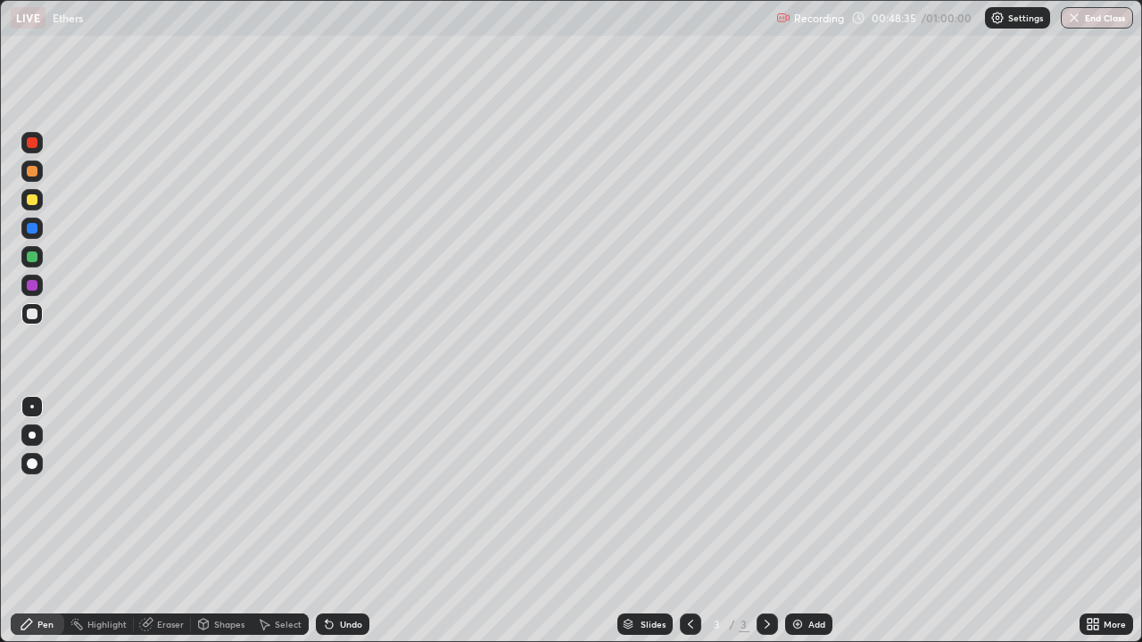
click at [177, 521] on div "Eraser" at bounding box center [170, 624] width 27 height 9
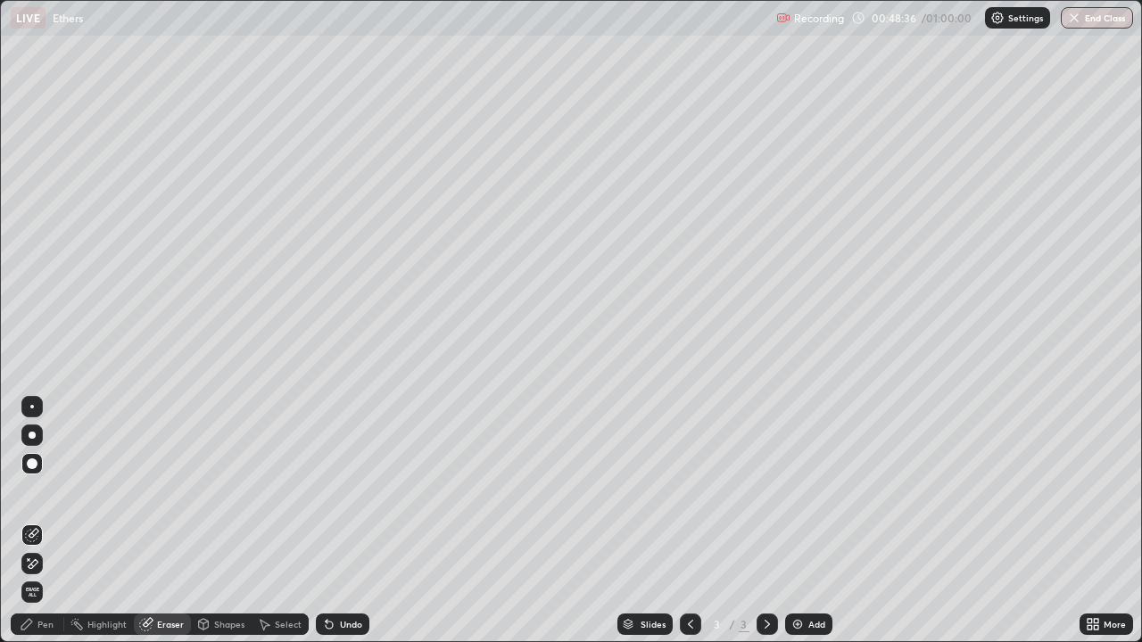
click at [291, 521] on div "Select" at bounding box center [288, 624] width 27 height 9
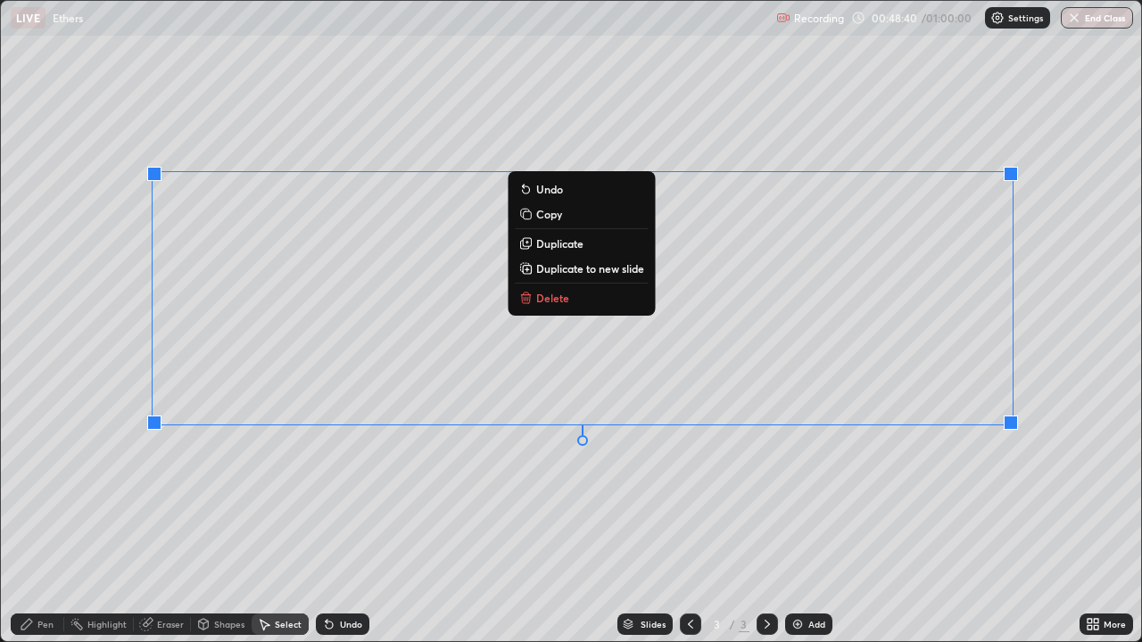
click at [570, 302] on button "Delete" at bounding box center [581, 297] width 133 height 21
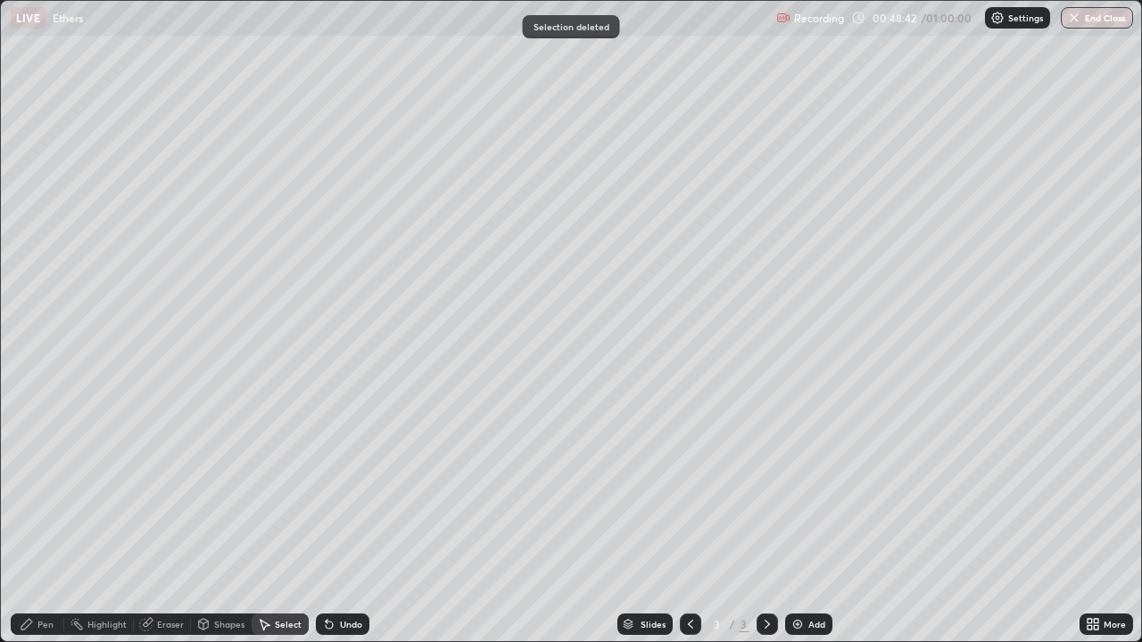
click at [170, 521] on div "Eraser" at bounding box center [170, 624] width 27 height 9
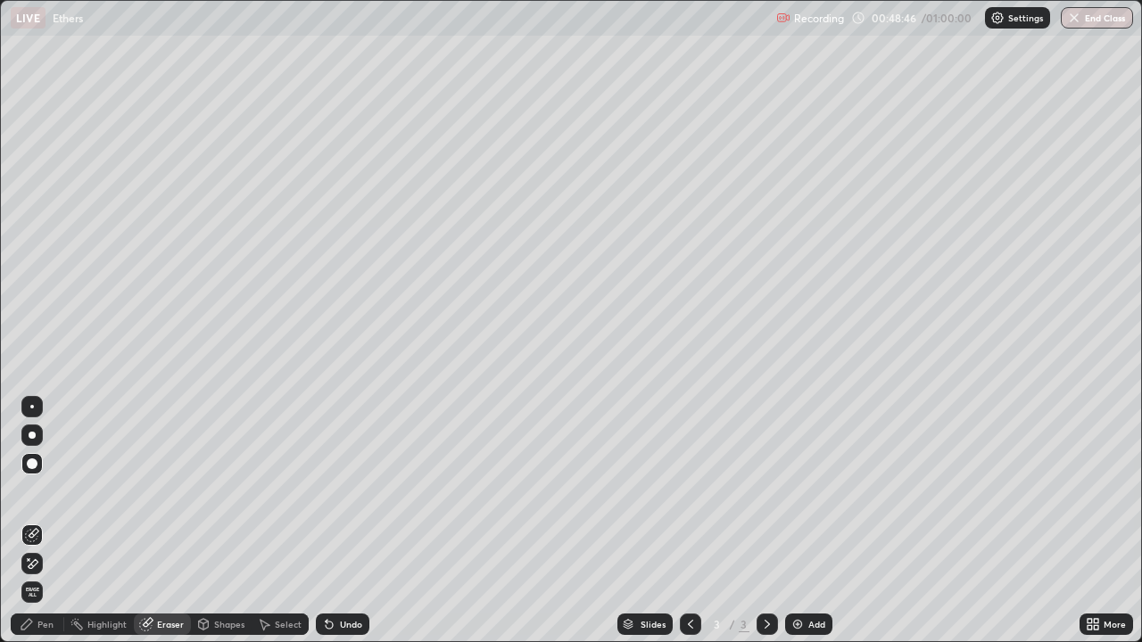
click at [55, 521] on div "Pen" at bounding box center [38, 624] width 54 height 21
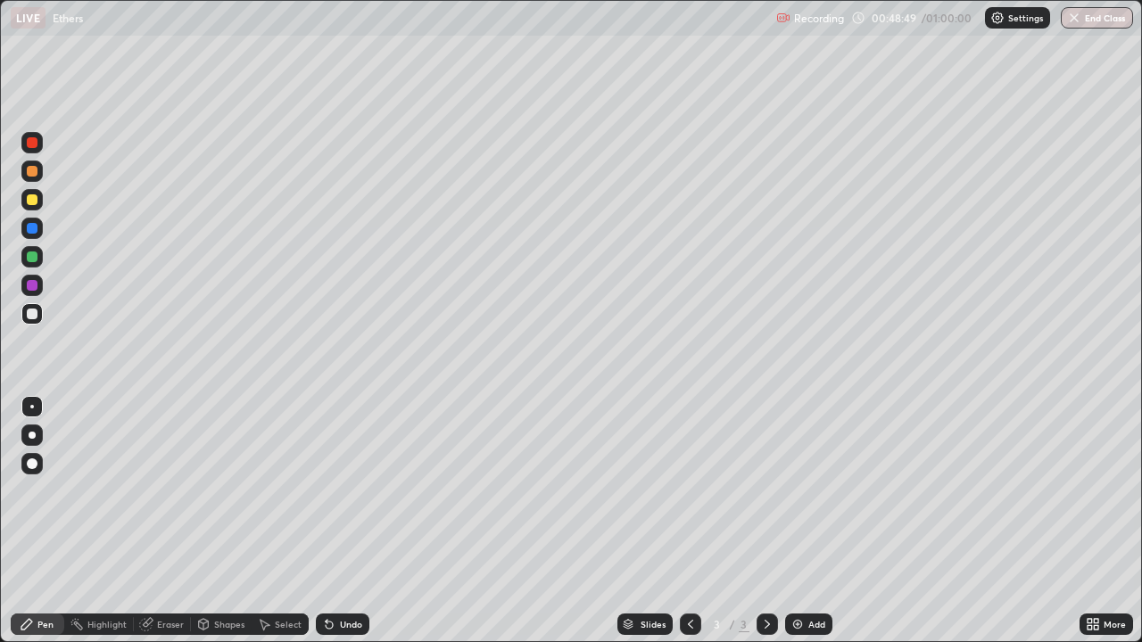
click at [179, 521] on div "Eraser" at bounding box center [170, 624] width 27 height 9
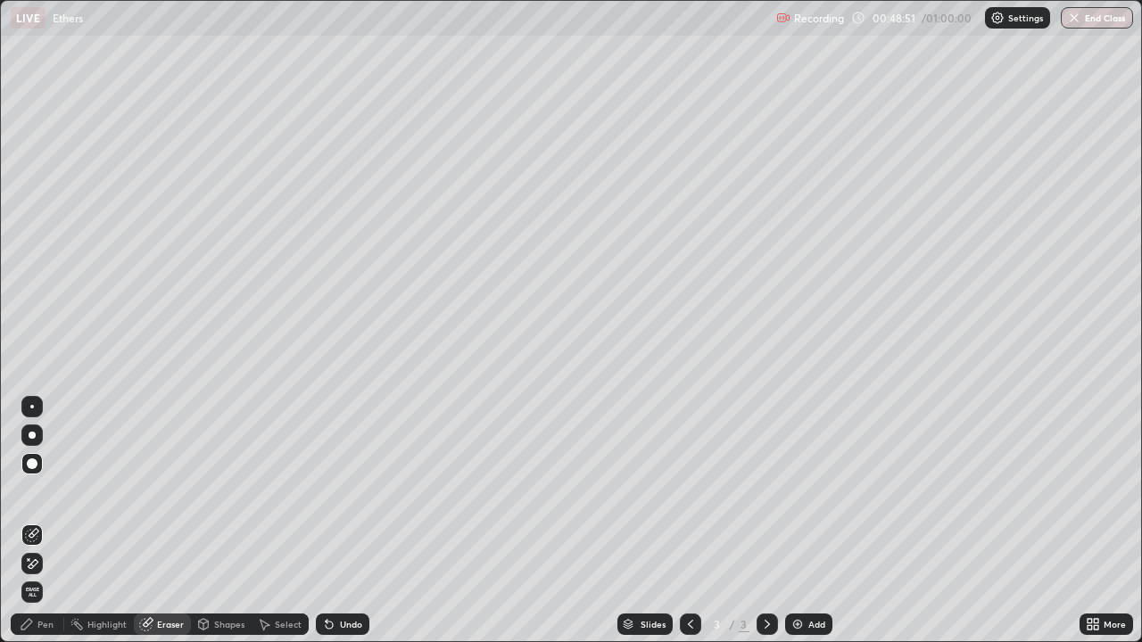
click at [51, 521] on div "Pen" at bounding box center [45, 624] width 16 height 9
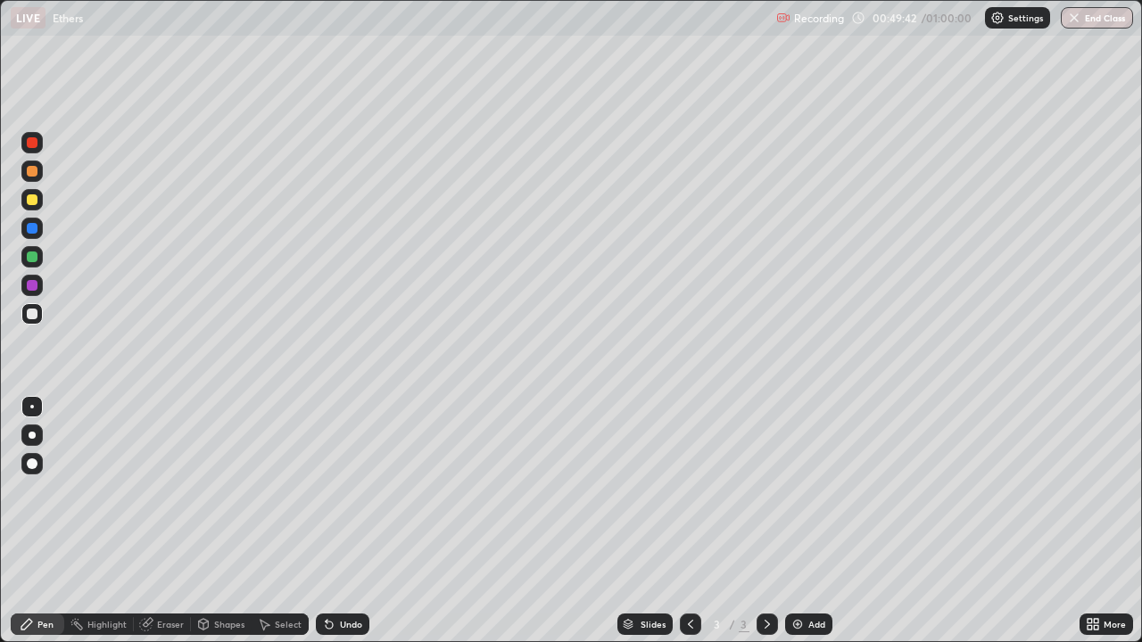
click at [297, 521] on div "Select" at bounding box center [288, 624] width 27 height 9
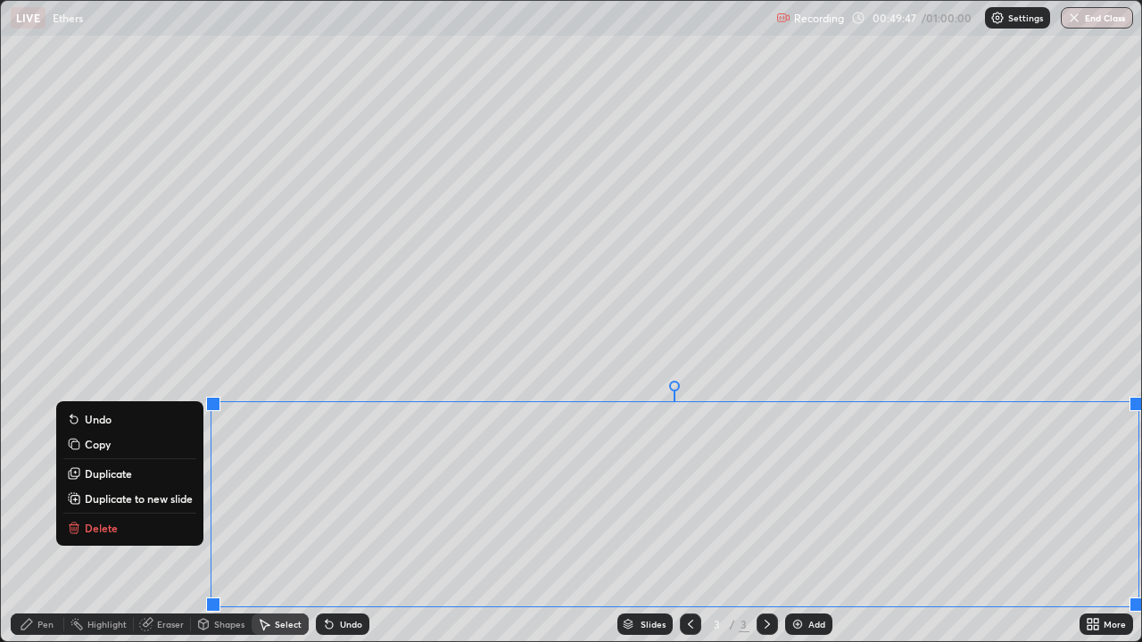
click at [110, 521] on p "Delete" at bounding box center [101, 528] width 33 height 14
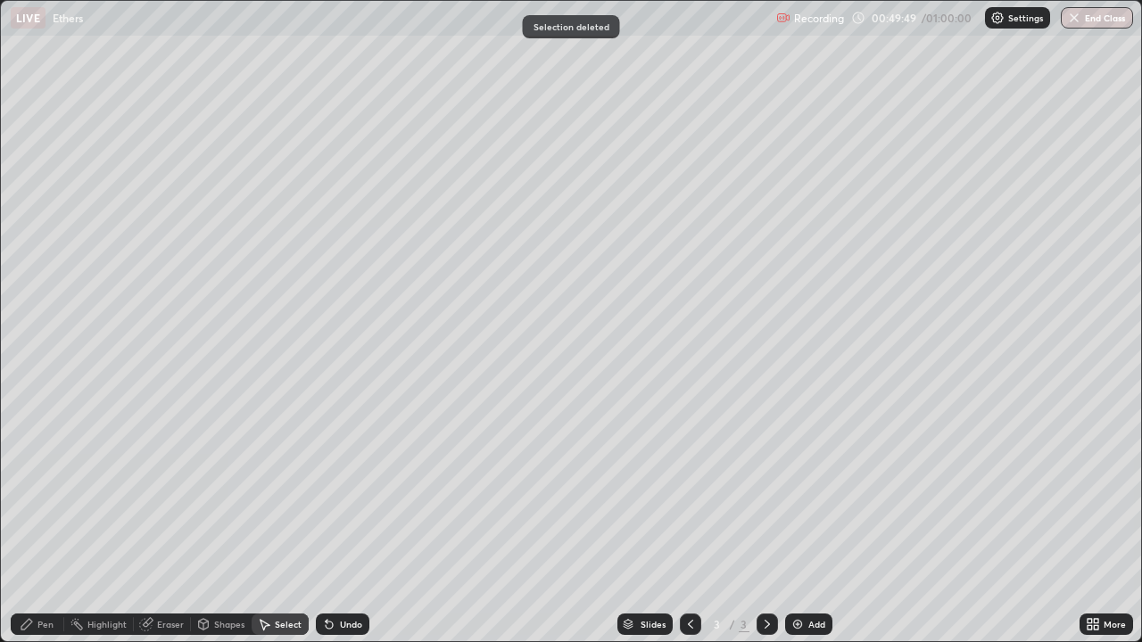
click at [163, 521] on div "Eraser" at bounding box center [170, 624] width 27 height 9
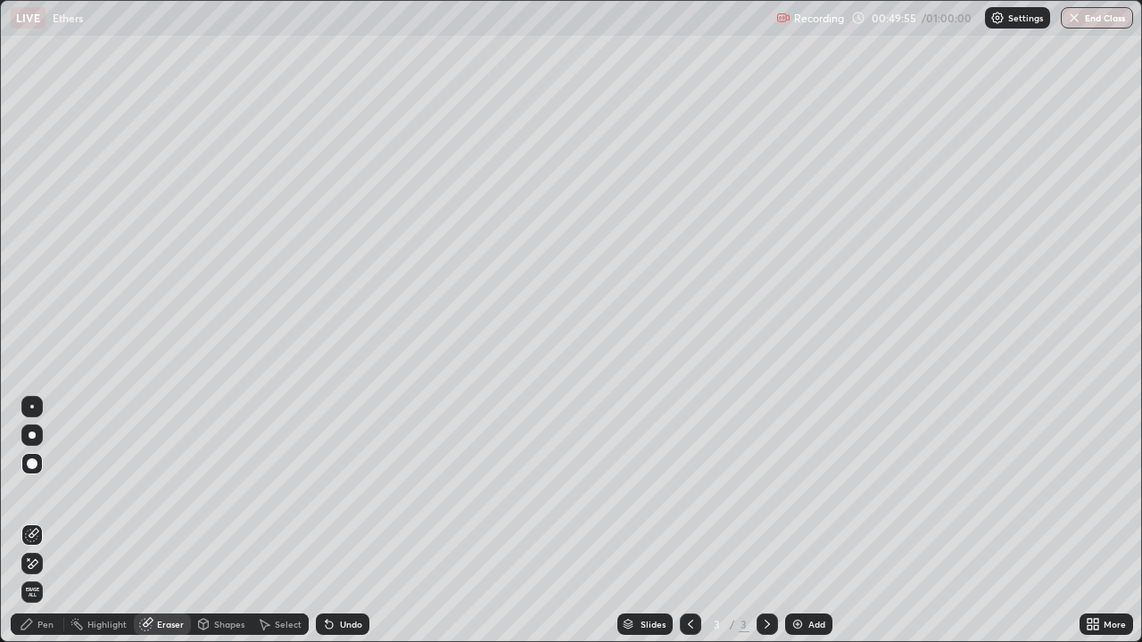
click at [50, 521] on div "Pen" at bounding box center [38, 624] width 54 height 21
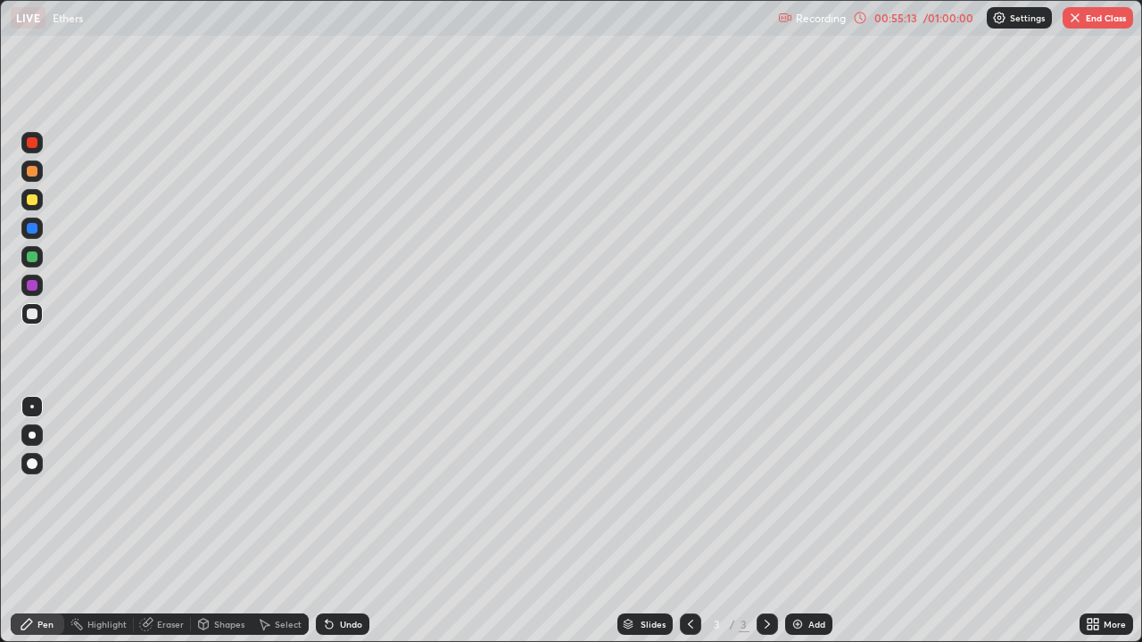
click at [1105, 18] on button "End Class" at bounding box center [1097, 17] width 70 height 21
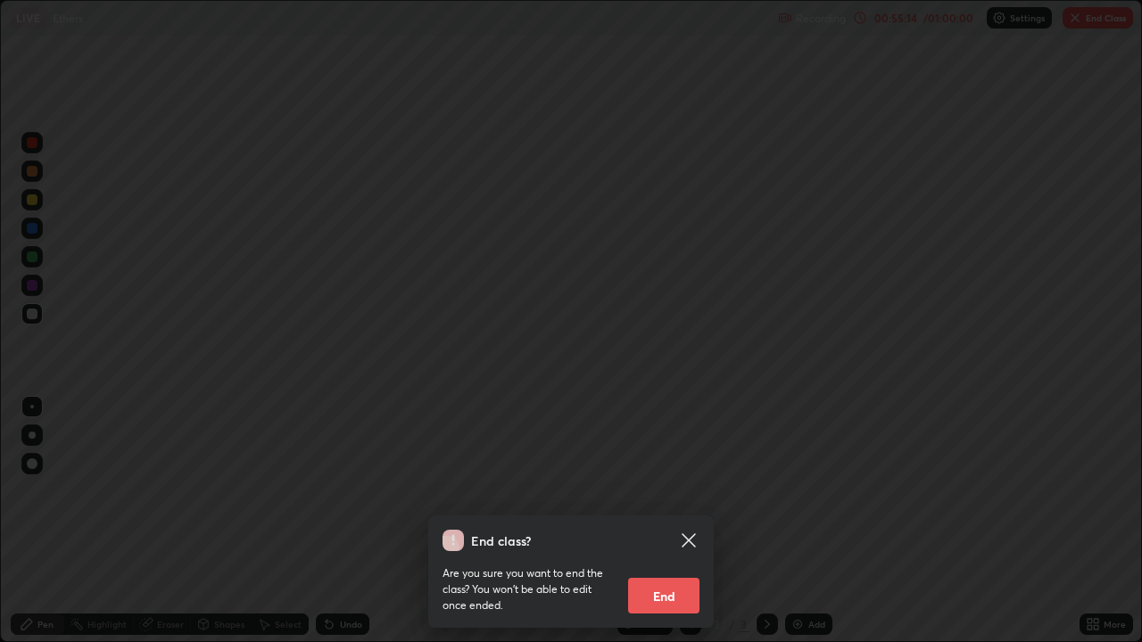
click at [689, 521] on button "End" at bounding box center [663, 596] width 71 height 36
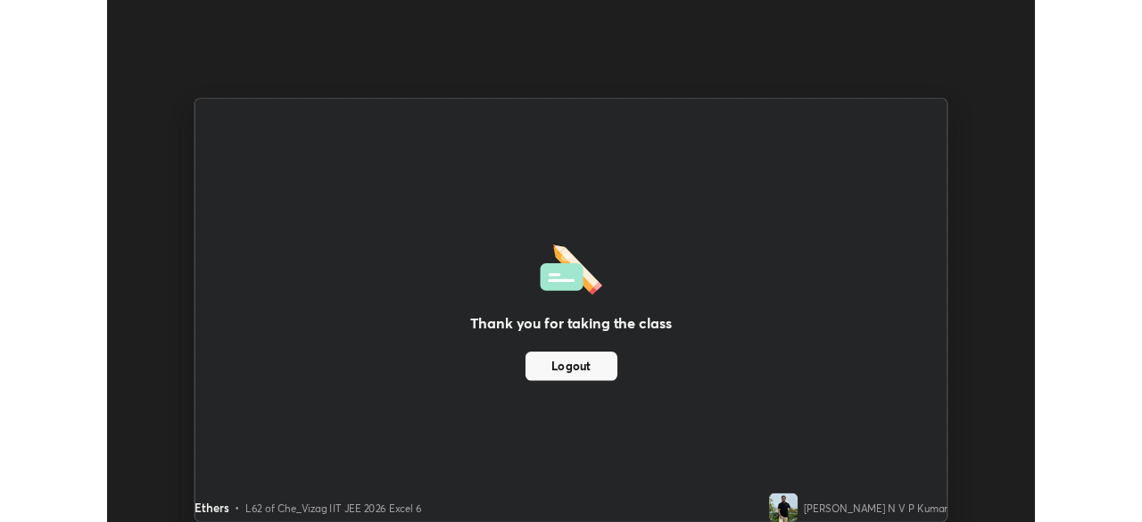
scroll to position [88684, 88064]
